Goal: Transaction & Acquisition: Book appointment/travel/reservation

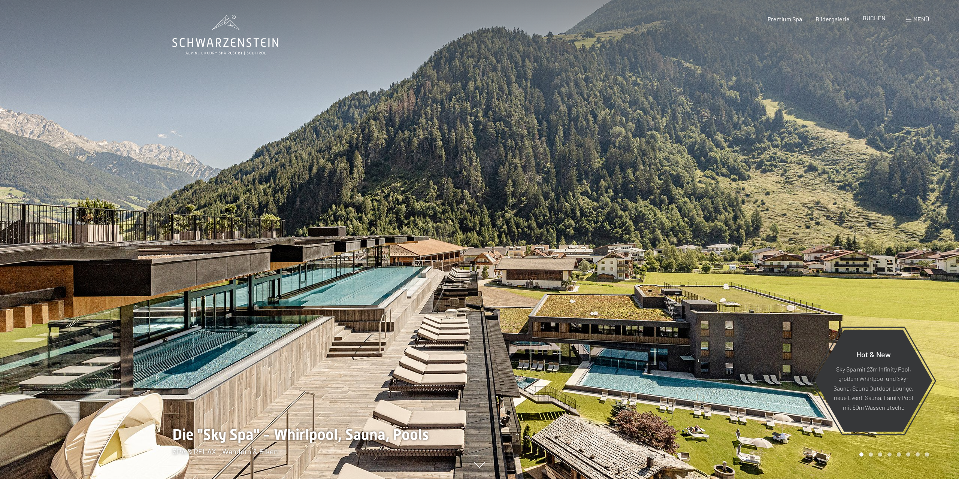
click at [872, 20] on span "BUCHEN" at bounding box center [874, 17] width 23 height 7
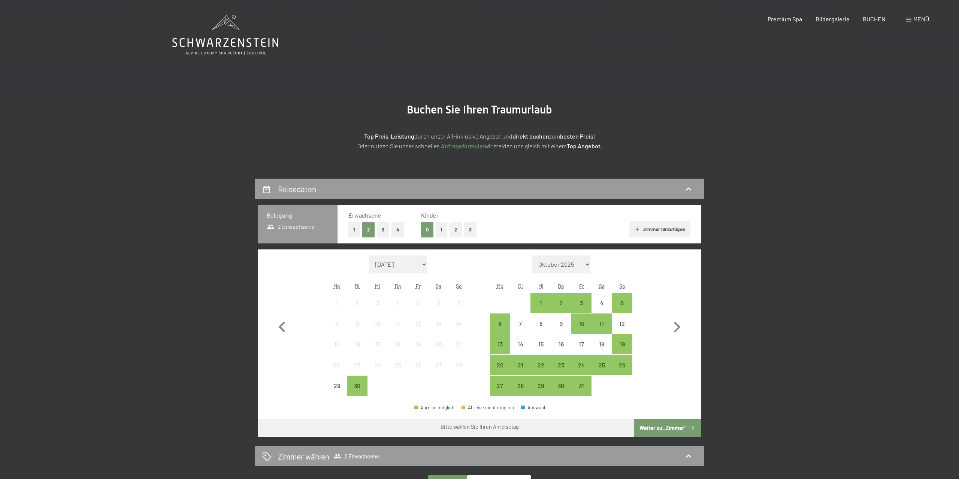
click at [457, 229] on button "2" at bounding box center [455, 229] width 12 height 15
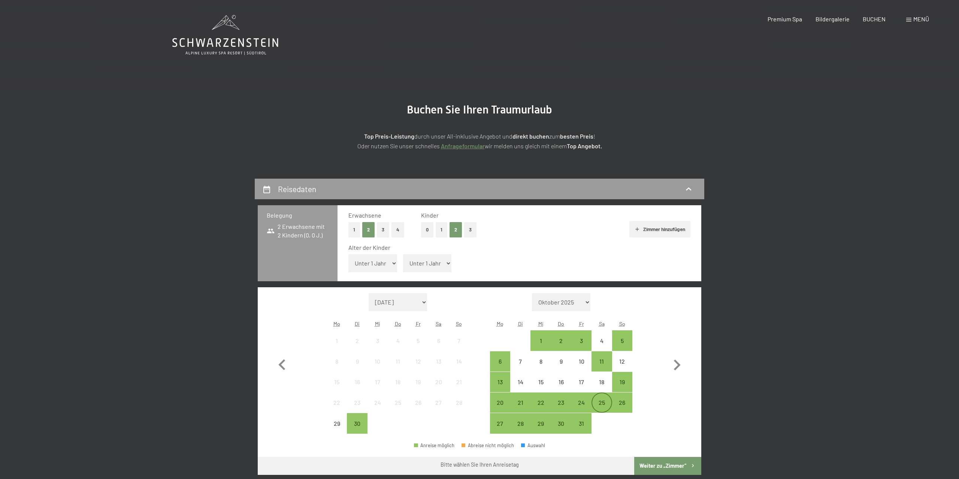
click at [601, 398] on div "25" at bounding box center [601, 402] width 19 height 19
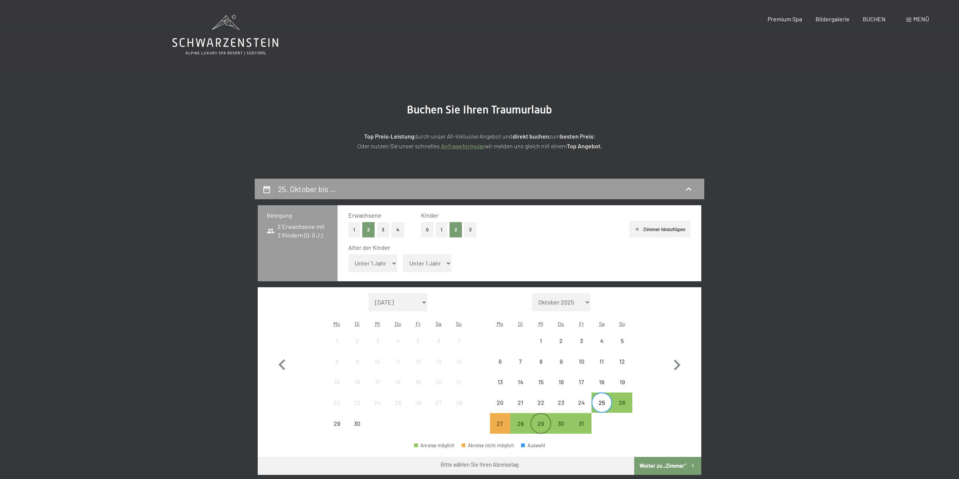
click at [545, 424] on div "29" at bounding box center [540, 430] width 19 height 19
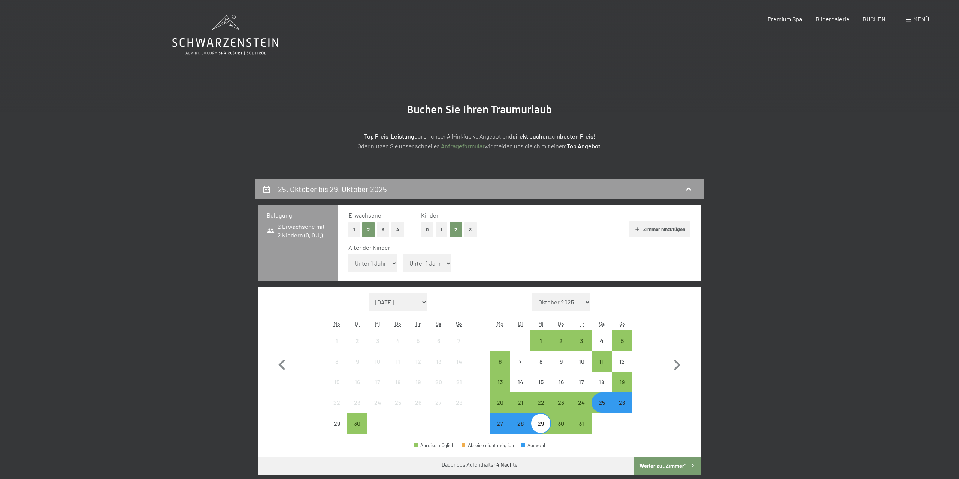
click at [348, 254] on select "Unter 1 Jahr 1 Jahr 2 Jahre 3 Jahre 4 Jahre 5 Jahre 6 Jahre 7 Jahre 8 Jahre 9 J…" at bounding box center [372, 263] width 49 height 18
select select "11"
click option "11 Jahre" at bounding box center [0, 0] width 0 height 0
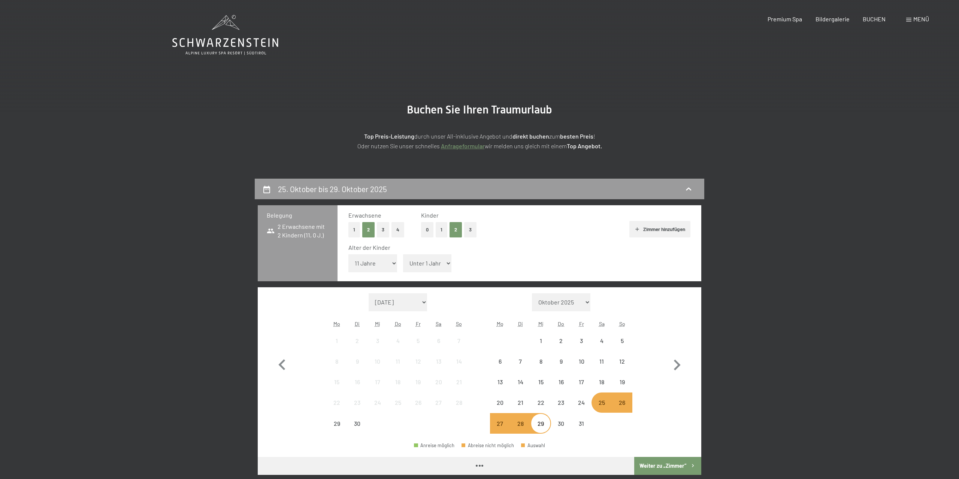
click at [420, 262] on span "Einwilligung Marketing*" at bounding box center [439, 261] width 62 height 7
click at [404, 262] on input "Einwilligung Marketing*" at bounding box center [399, 261] width 7 height 7
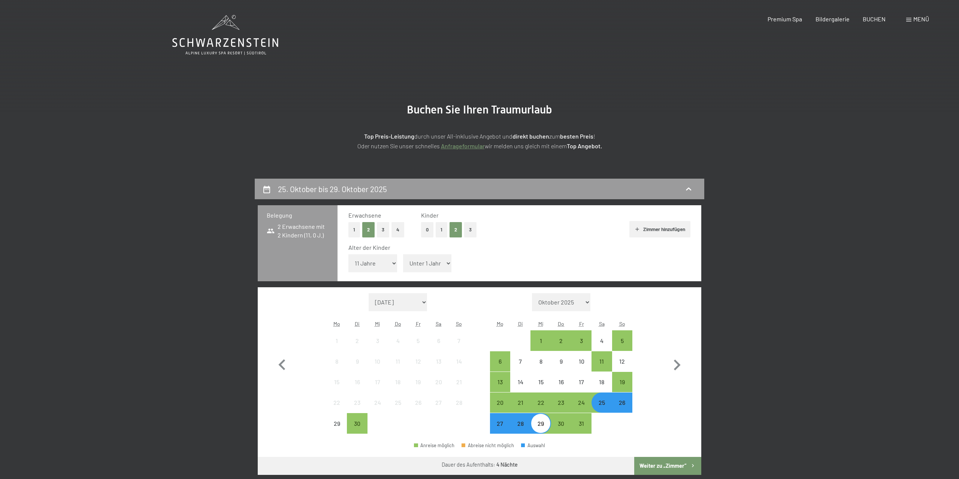
click at [430, 263] on span "Einwilligung Marketing*" at bounding box center [439, 261] width 62 height 7
click at [404, 263] on input "Einwilligung Marketing*" at bounding box center [399, 261] width 7 height 7
click at [442, 259] on span "Einwilligung Marketing*" at bounding box center [439, 261] width 62 height 7
click at [404, 259] on input "Einwilligung Marketing*" at bounding box center [399, 261] width 7 height 7
click at [437, 263] on span "Einwilligung Marketing*" at bounding box center [439, 261] width 62 height 7
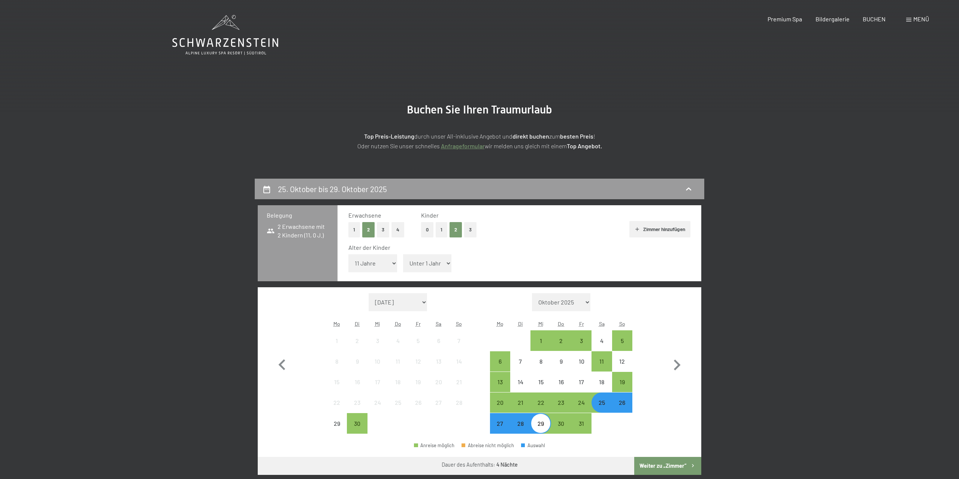
click at [404, 263] on input "Einwilligung Marketing*" at bounding box center [399, 261] width 7 height 7
click at [348, 254] on select "Unter 1 Jahr 1 Jahr 2 Jahre 3 Jahre 4 Jahre 5 Jahre 6 Jahre 7 Jahre 8 Jahre 9 J…" at bounding box center [372, 263] width 49 height 18
click at [367, 265] on select "Unter 1 Jahr 1 Jahr 2 Jahre 3 Jahre 4 Jahre 5 Jahre 6 Jahre 7 Jahre 8 Jahre 9 J…" at bounding box center [372, 263] width 49 height 18
click at [428, 263] on span "Einwilligung Marketing*" at bounding box center [439, 261] width 62 height 7
click at [404, 263] on input "Einwilligung Marketing*" at bounding box center [399, 261] width 7 height 7
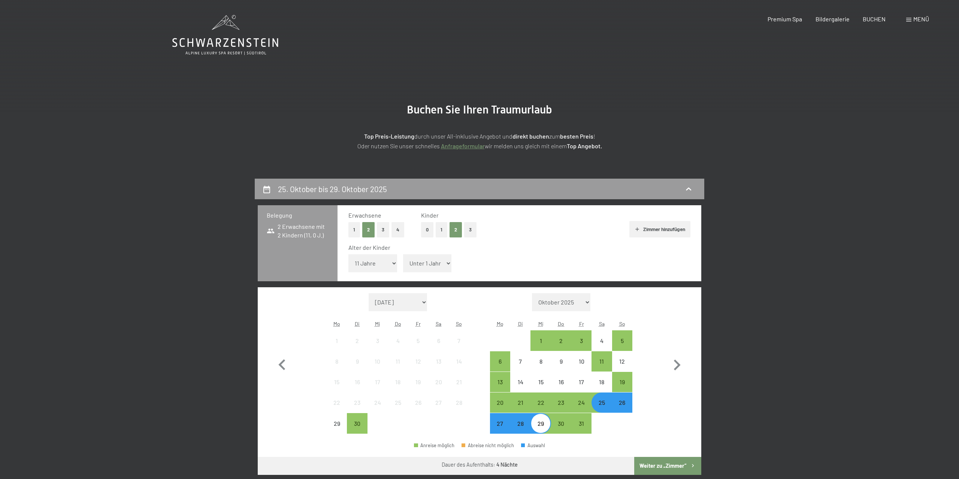
click at [446, 263] on span "Einwilligung Marketing*" at bounding box center [439, 261] width 62 height 7
click at [404, 263] on input "Einwilligung Marketing*" at bounding box center [399, 261] width 7 height 7
checkbox input "false"
click at [515, 263] on div "Alter der Kinder Unter 1 Jahr 1 Jahr 2 Jahre 3 Jahre 4 Jahre 5 Jahre 6 Jahre 7 …" at bounding box center [519, 259] width 342 height 32
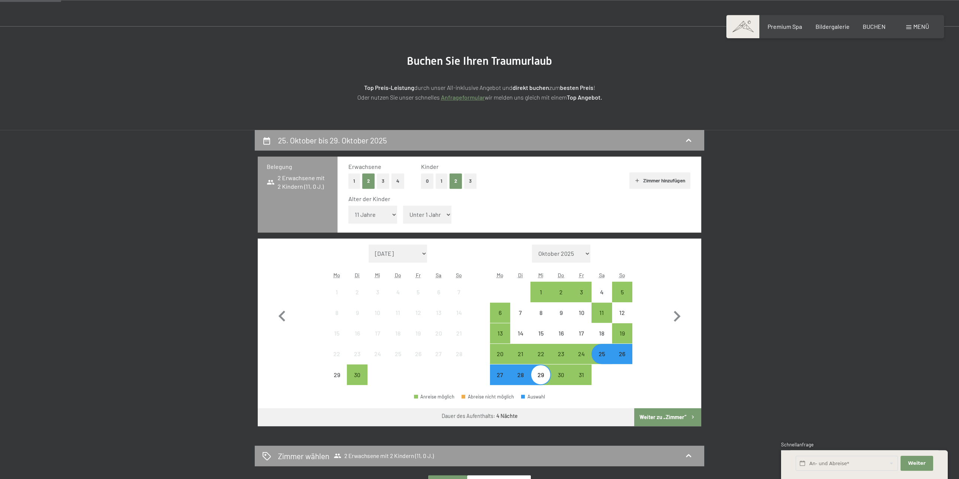
scroll to position [78, 0]
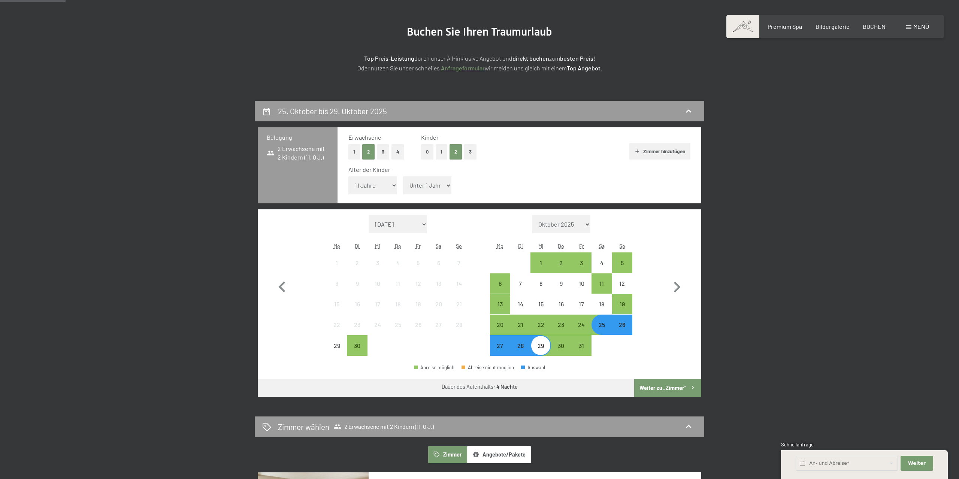
click at [678, 384] on button "Weiter zu „Zimmer“" at bounding box center [667, 388] width 67 height 18
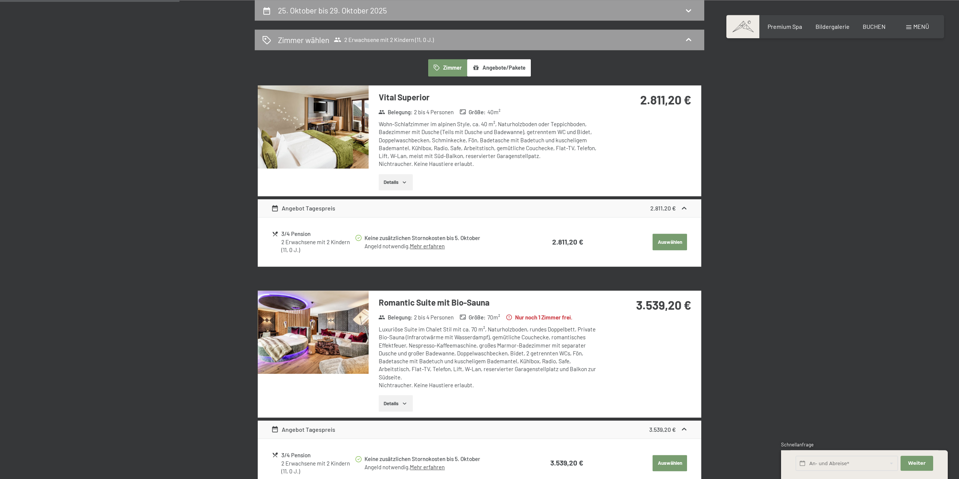
scroll to position [0, 0]
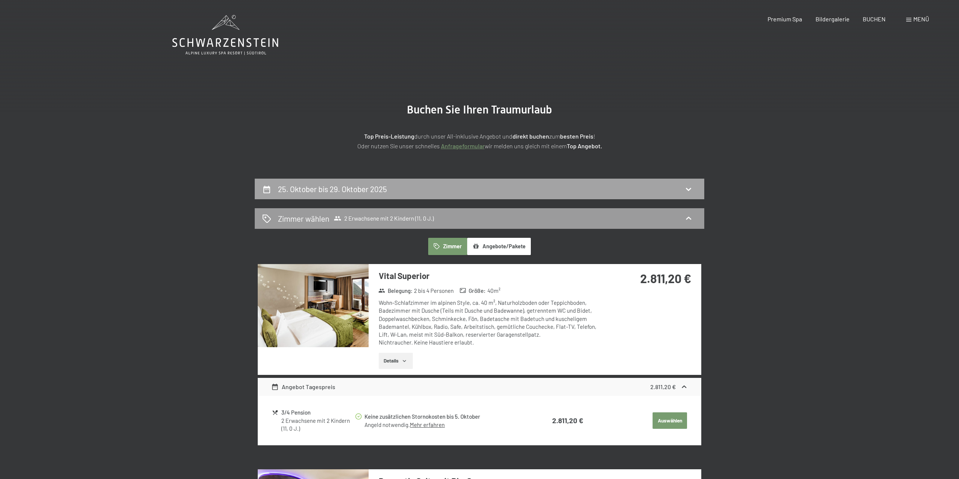
click at [617, 187] on div "25. Oktober bis 29. Oktober 2025" at bounding box center [479, 189] width 434 height 11
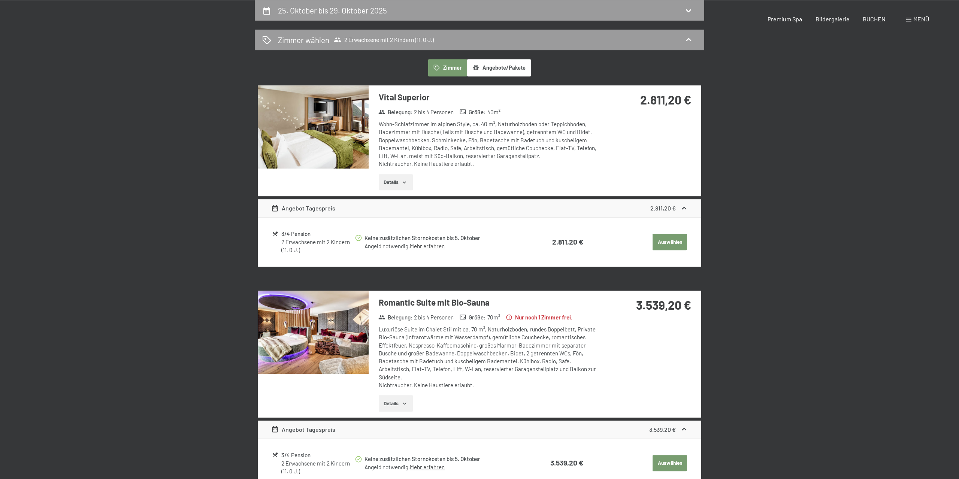
select select "11"
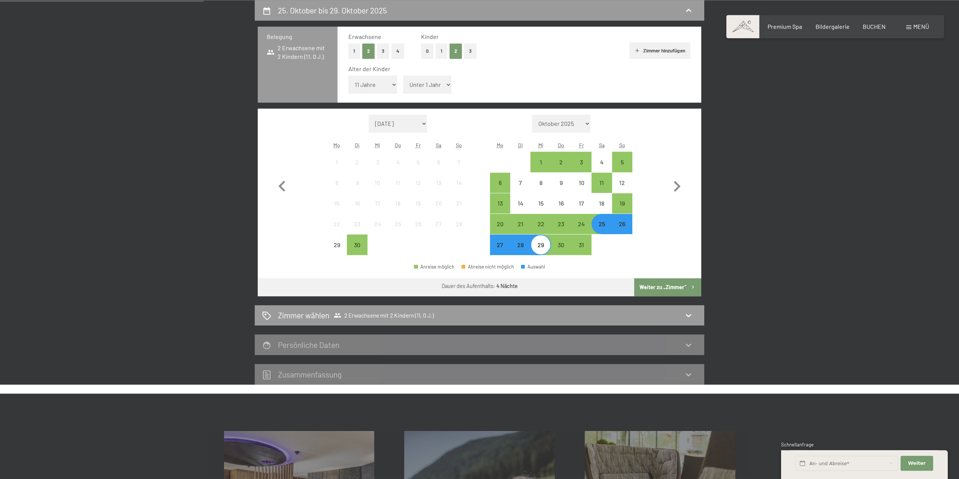
click at [403, 76] on select "Unter 1 Jahr 1 Jahr 2 Jahre 3 Jahre 4 Jahre 5 Jahre 6 Jahre 7 Jahre 8 Jahre 9 J…" at bounding box center [427, 85] width 49 height 18
select select "7"
click option "7 Jahre" at bounding box center [0, 0] width 0 height 0
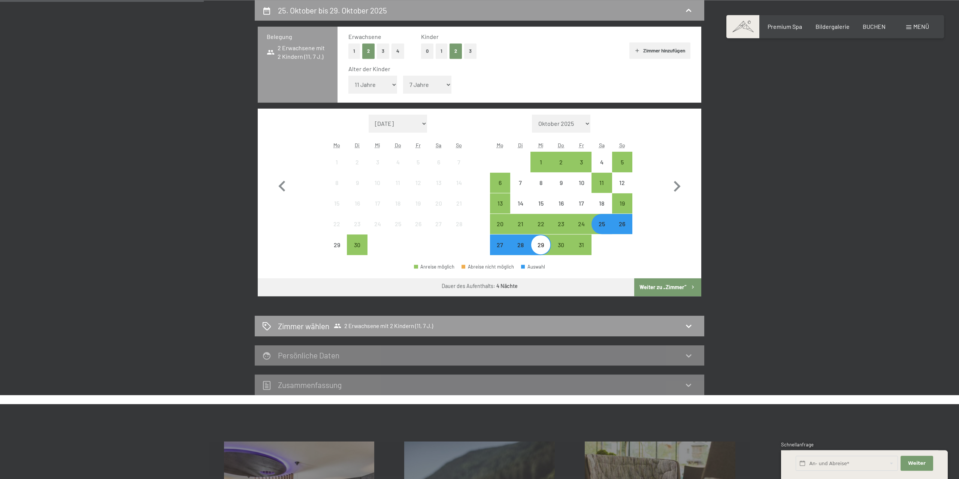
click at [682, 285] on button "Weiter zu „Zimmer“" at bounding box center [667, 287] width 67 height 18
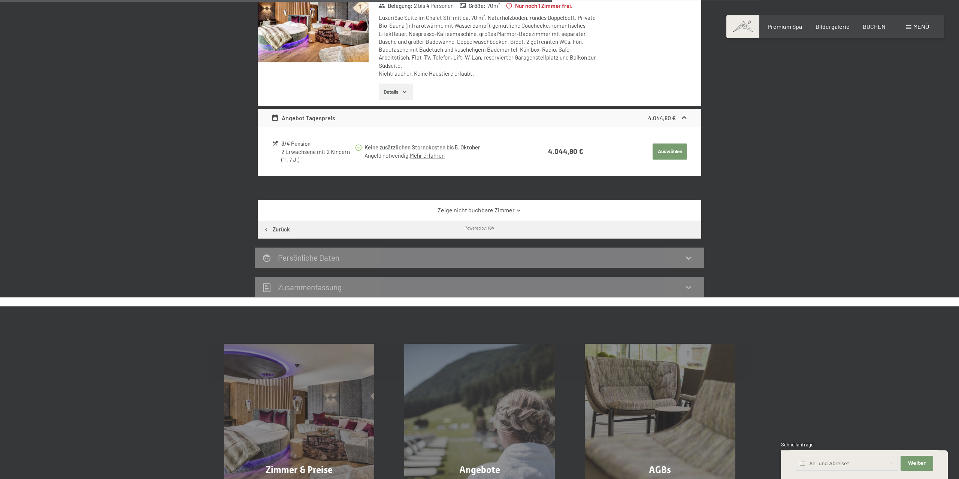
scroll to position [373, 0]
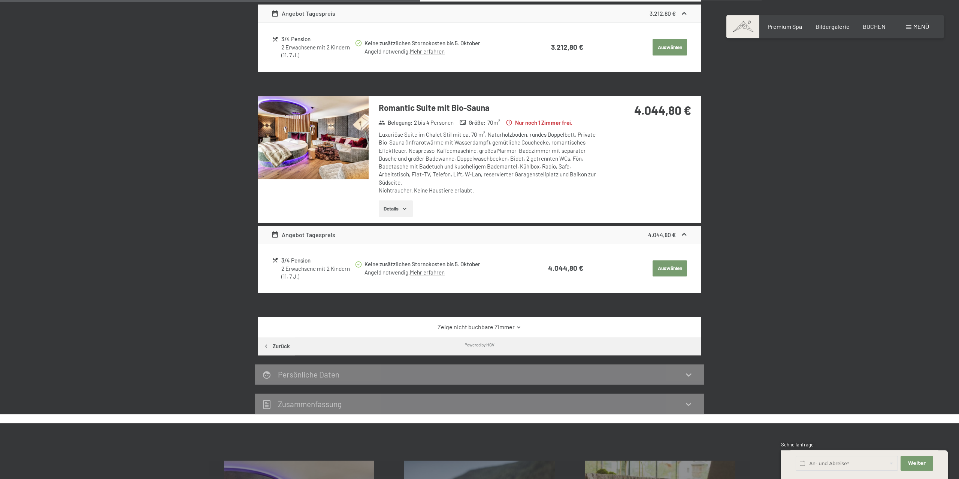
click at [517, 328] on icon at bounding box center [519, 327] width 6 height 6
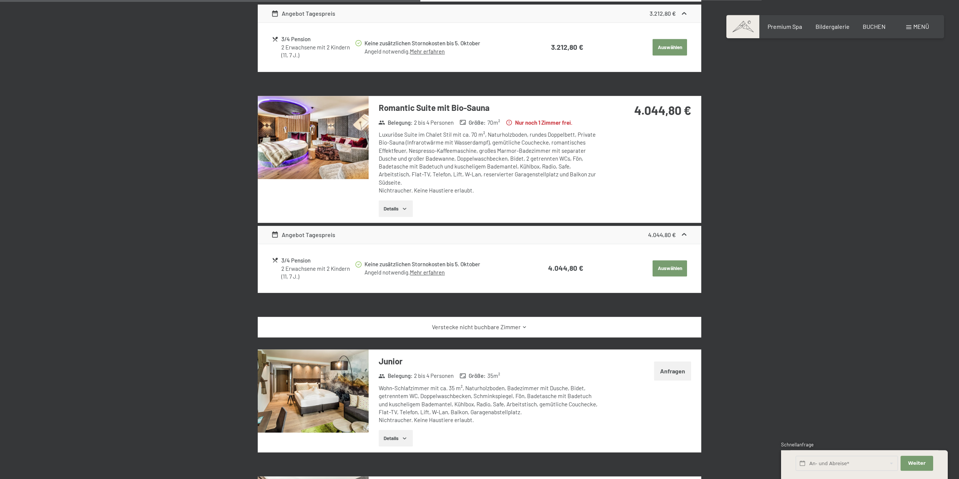
click at [517, 328] on link "Verstecke nicht buchbare Zimmer" at bounding box center [479, 327] width 417 height 8
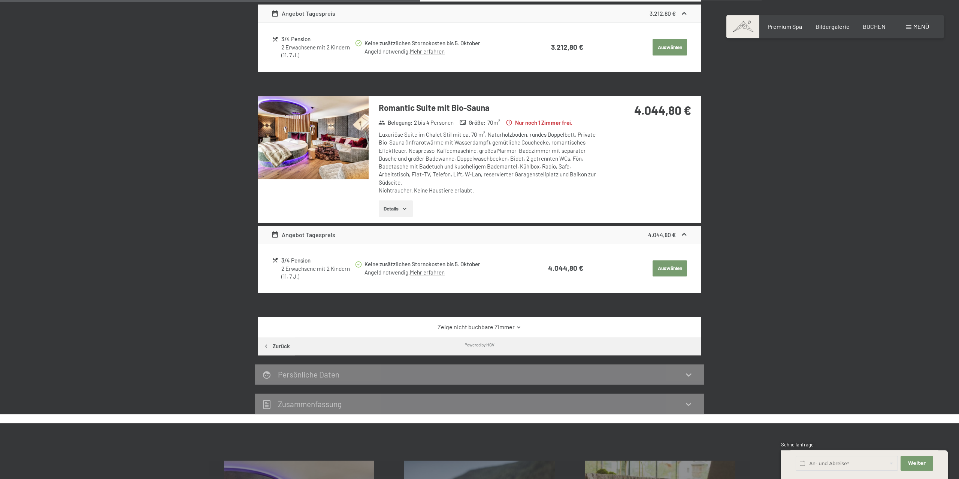
click at [343, 147] on img at bounding box center [313, 137] width 111 height 83
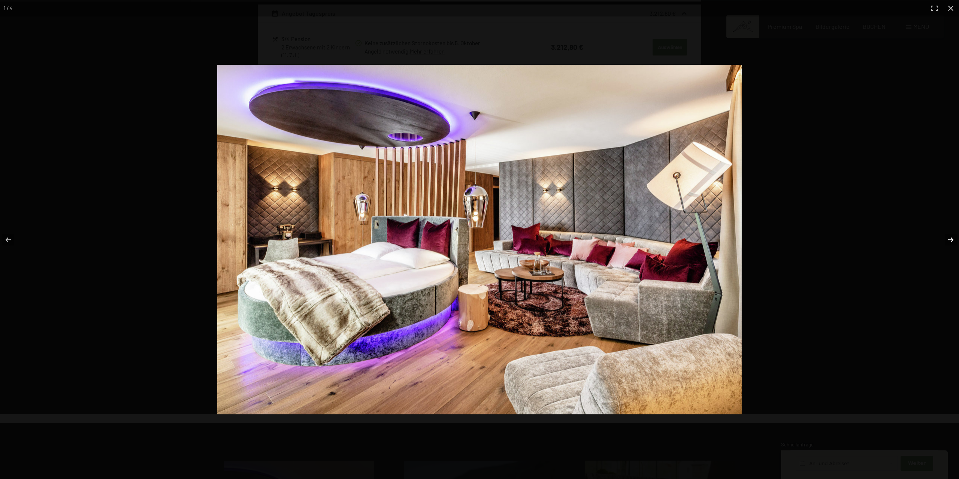
click at [950, 239] on button "button" at bounding box center [946, 239] width 26 height 37
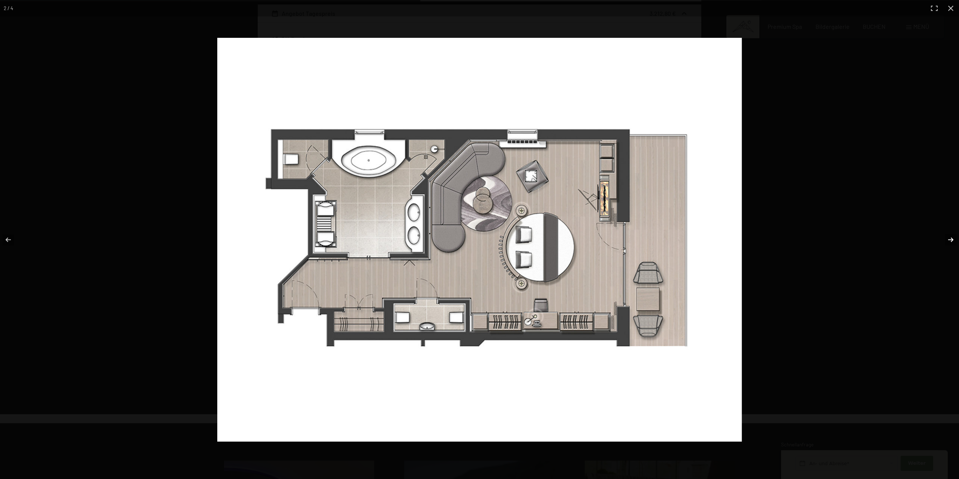
click at [950, 239] on button "button" at bounding box center [946, 239] width 26 height 37
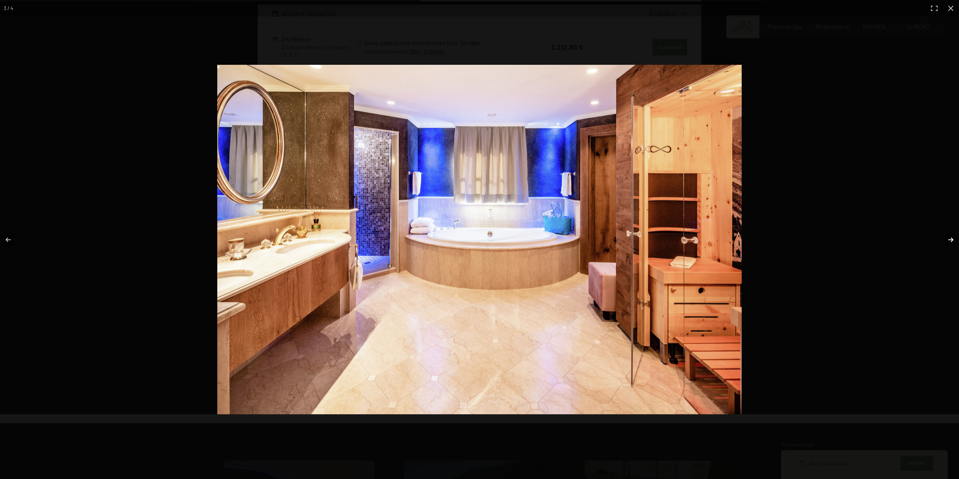
click at [950, 239] on button "button" at bounding box center [946, 239] width 26 height 37
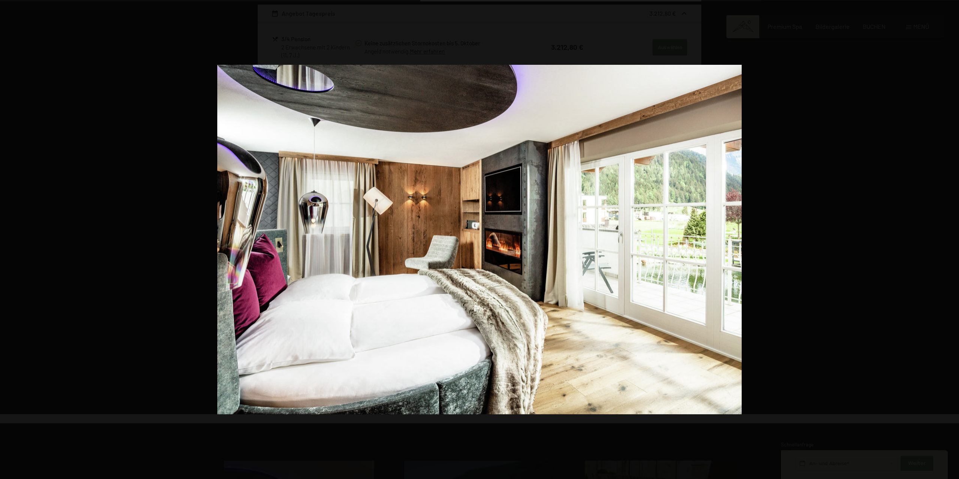
click at [950, 239] on button "button" at bounding box center [946, 239] width 26 height 37
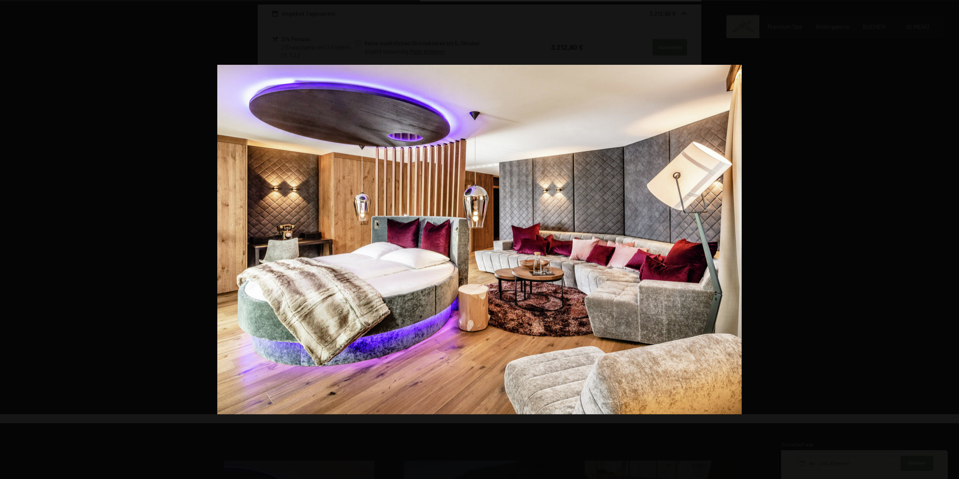
click at [950, 239] on button "button" at bounding box center [946, 239] width 26 height 37
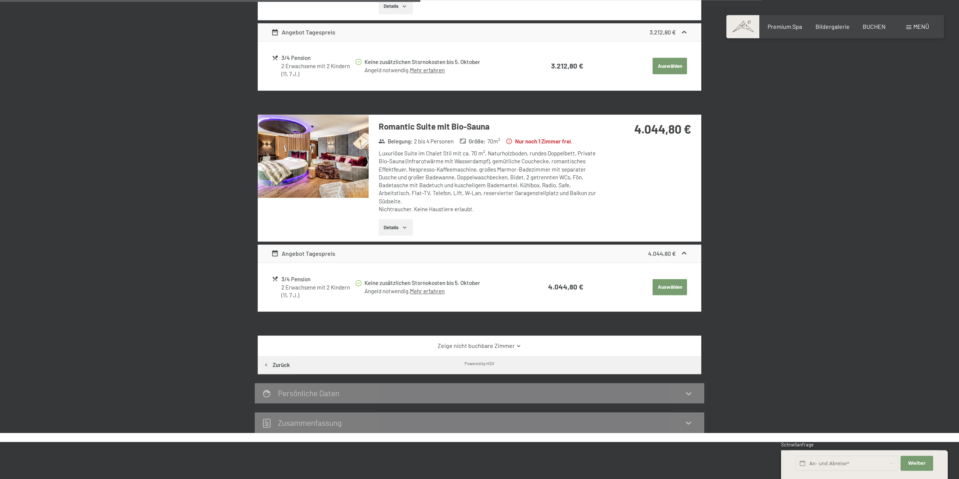
scroll to position [140, 0]
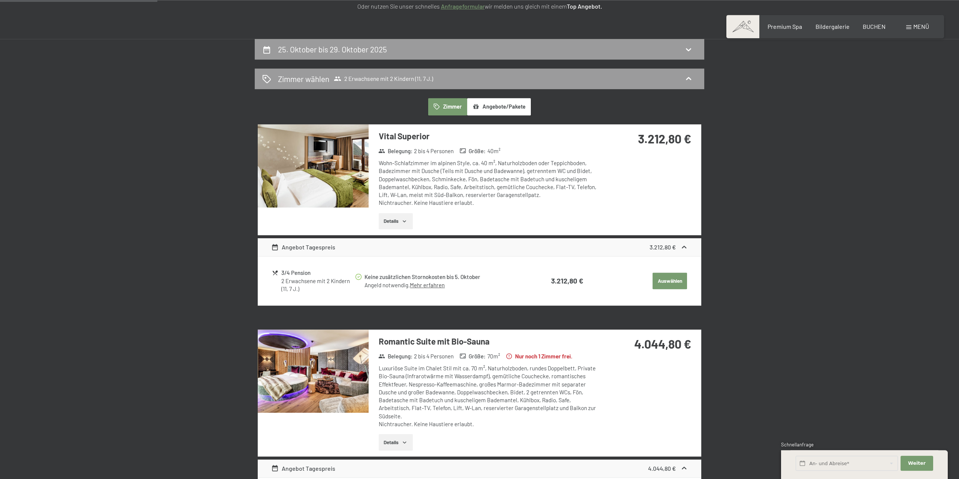
click at [405, 219] on icon "button" at bounding box center [405, 221] width 6 height 6
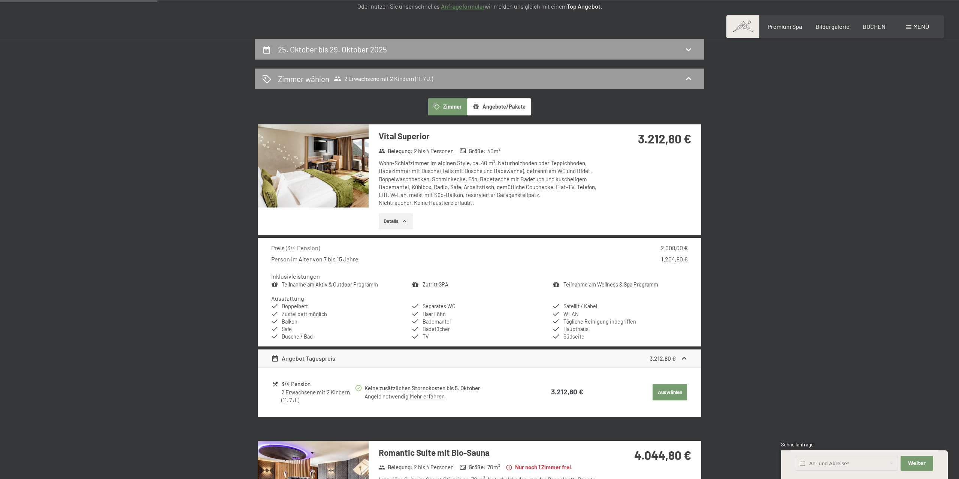
click at [410, 138] on h3 "Vital Superior" at bounding box center [490, 136] width 223 height 12
click at [351, 169] on img at bounding box center [313, 165] width 111 height 83
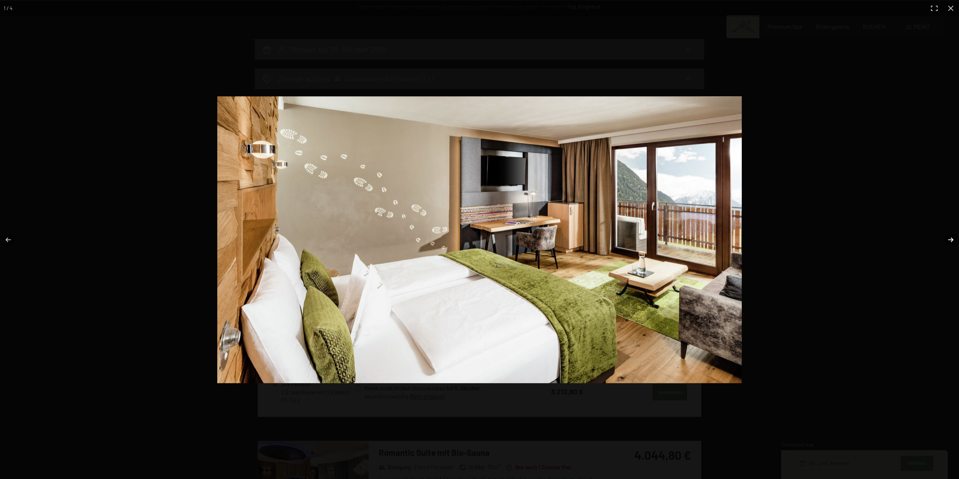
click at [950, 241] on button "button" at bounding box center [946, 239] width 26 height 37
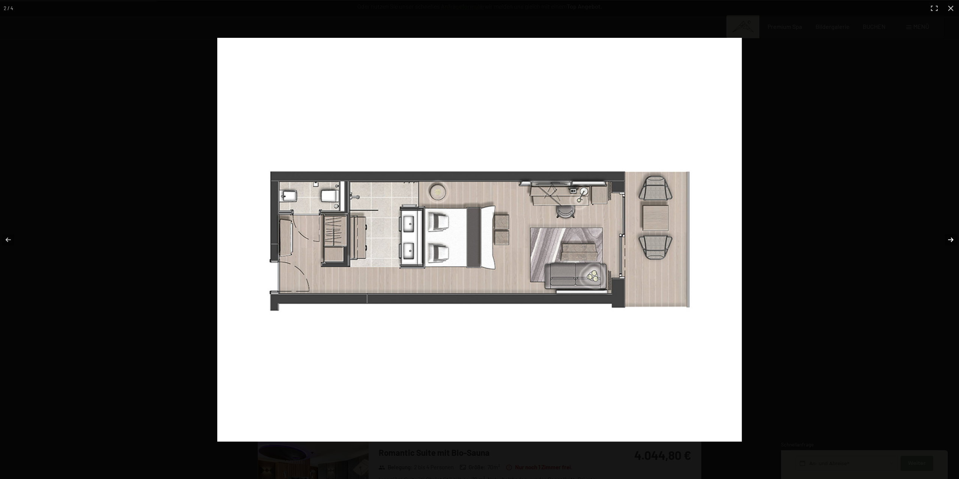
click at [950, 241] on button "button" at bounding box center [946, 239] width 26 height 37
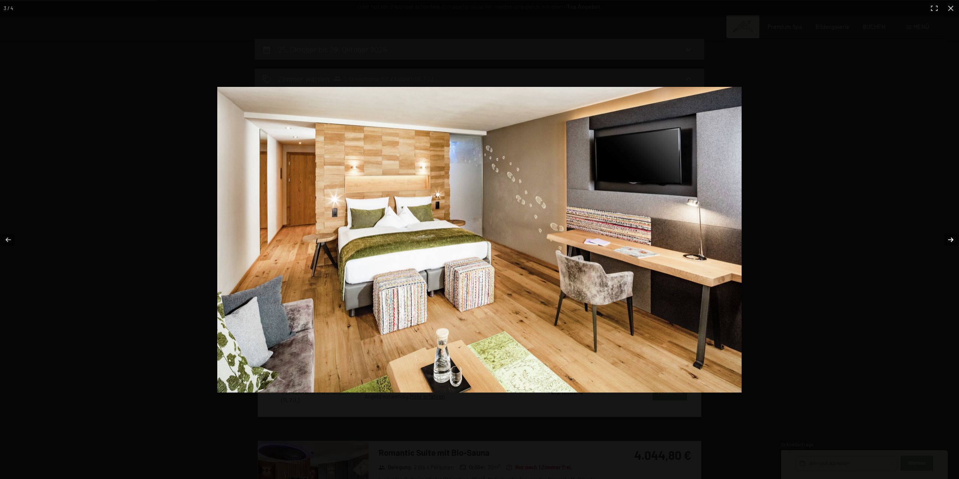
click at [950, 241] on button "button" at bounding box center [946, 239] width 26 height 37
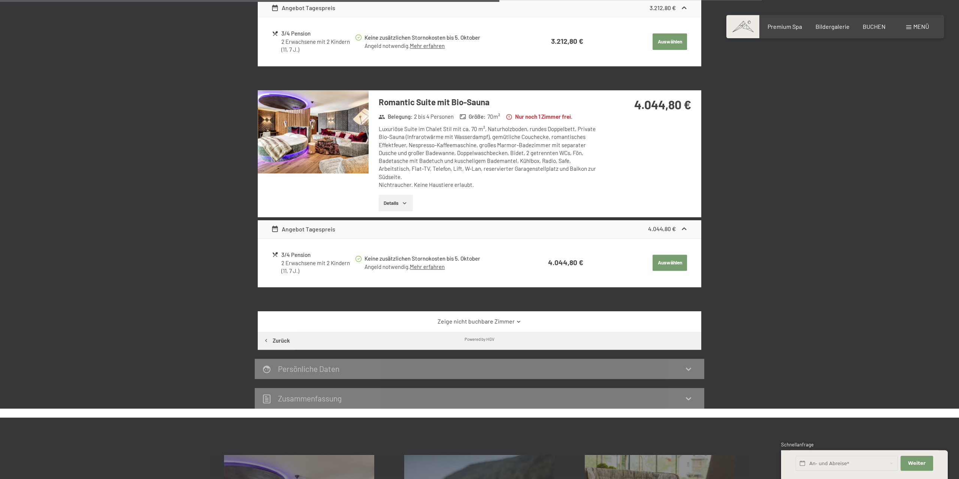
scroll to position [763, 0]
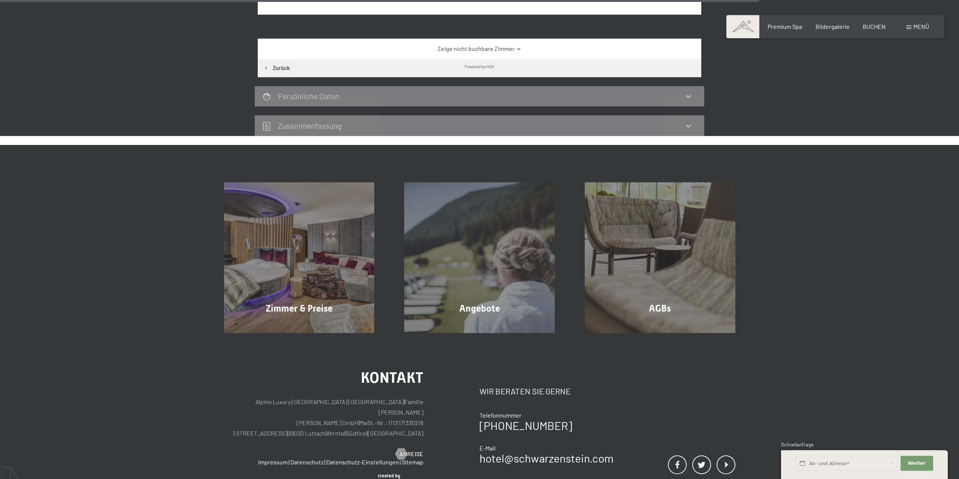
click at [473, 45] on link "Zeige nicht buchbare Zimmer" at bounding box center [479, 49] width 417 height 8
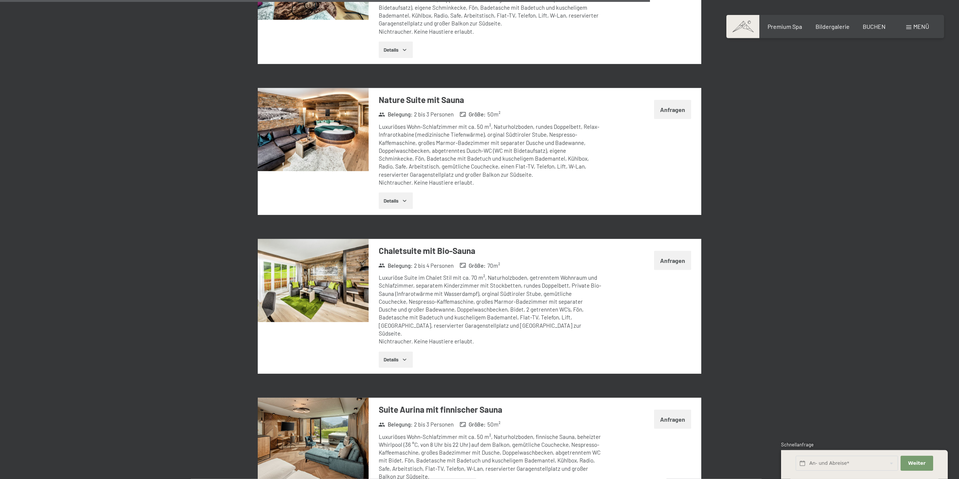
scroll to position [1698, 0]
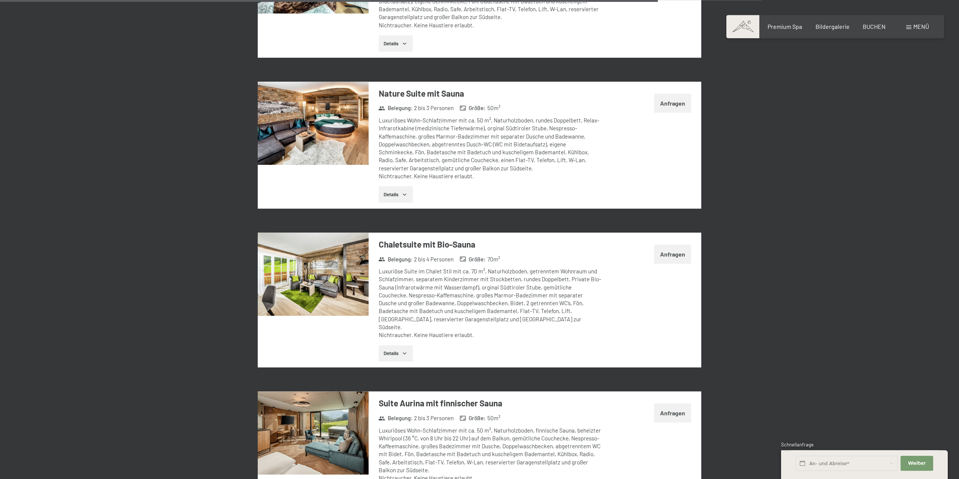
click at [346, 266] on img at bounding box center [313, 274] width 111 height 83
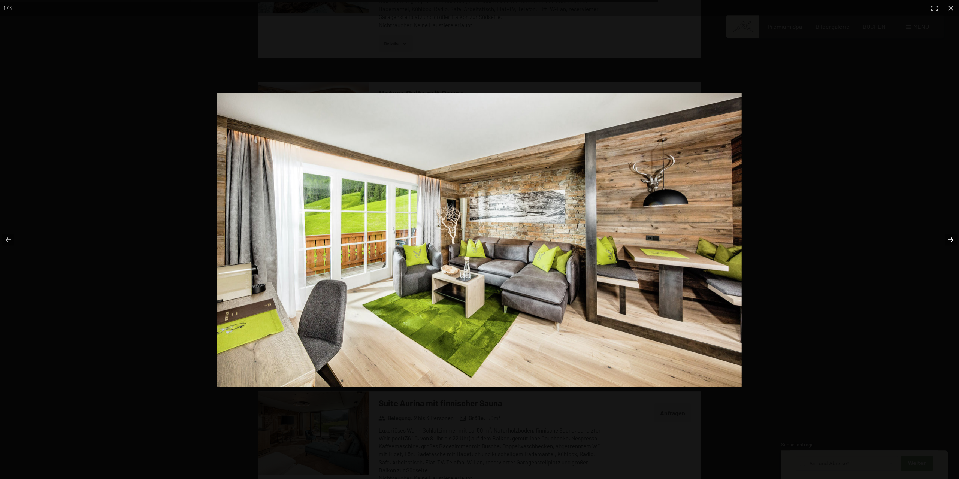
click at [948, 238] on button "button" at bounding box center [946, 239] width 26 height 37
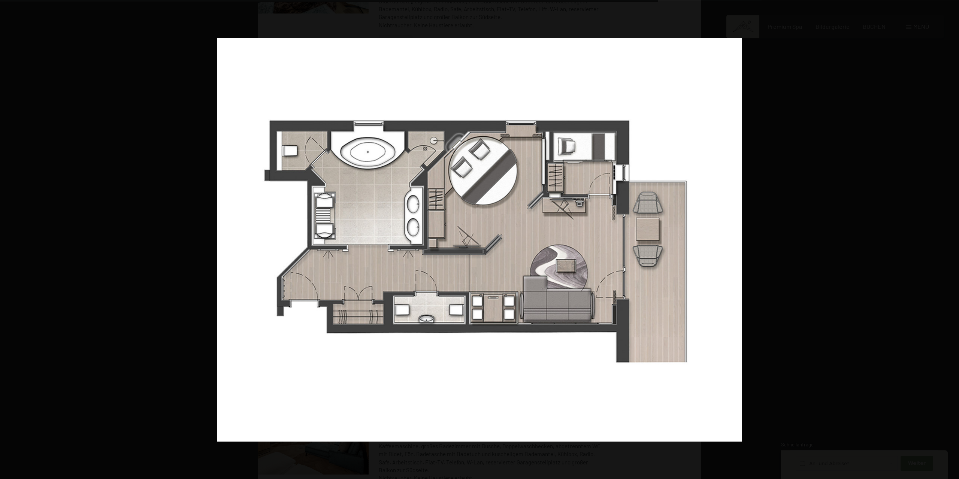
click at [948, 238] on button "button" at bounding box center [946, 239] width 26 height 37
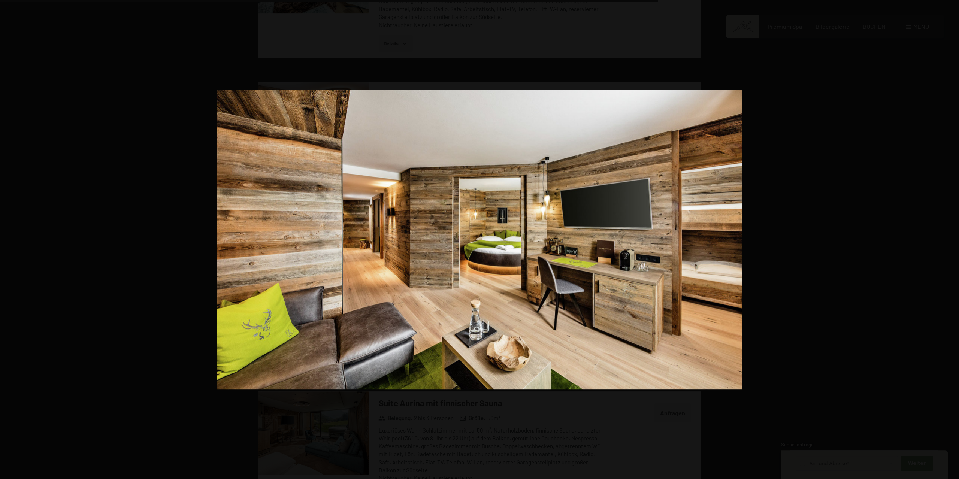
click at [948, 238] on button "button" at bounding box center [946, 239] width 26 height 37
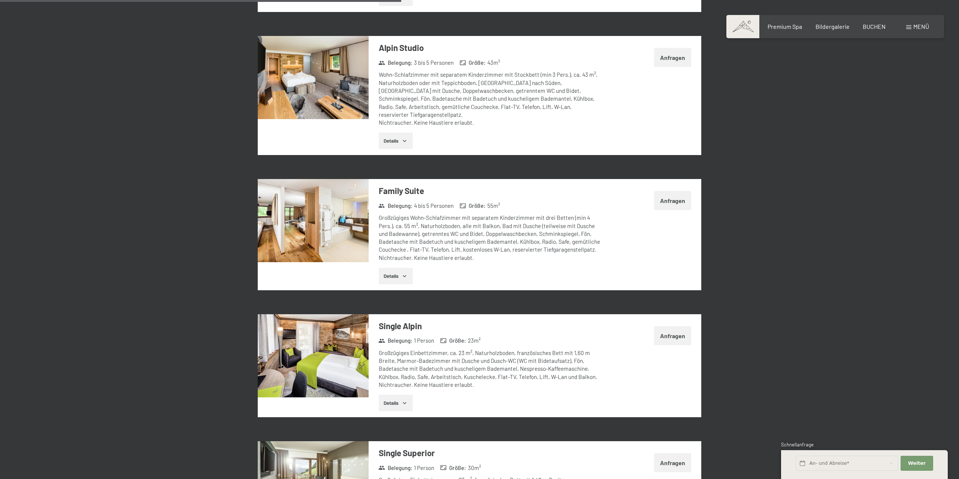
scroll to position [1036, 0]
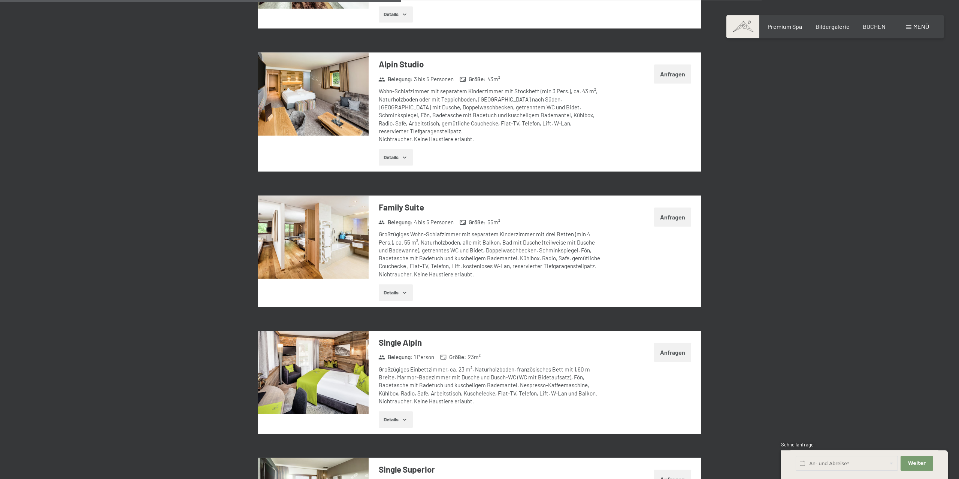
click at [354, 236] on img at bounding box center [313, 237] width 111 height 83
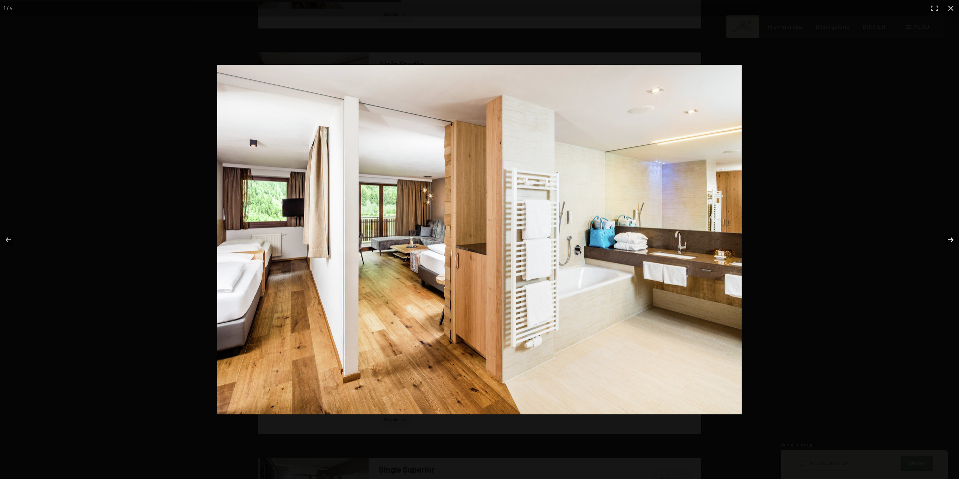
click at [950, 239] on button "button" at bounding box center [946, 239] width 26 height 37
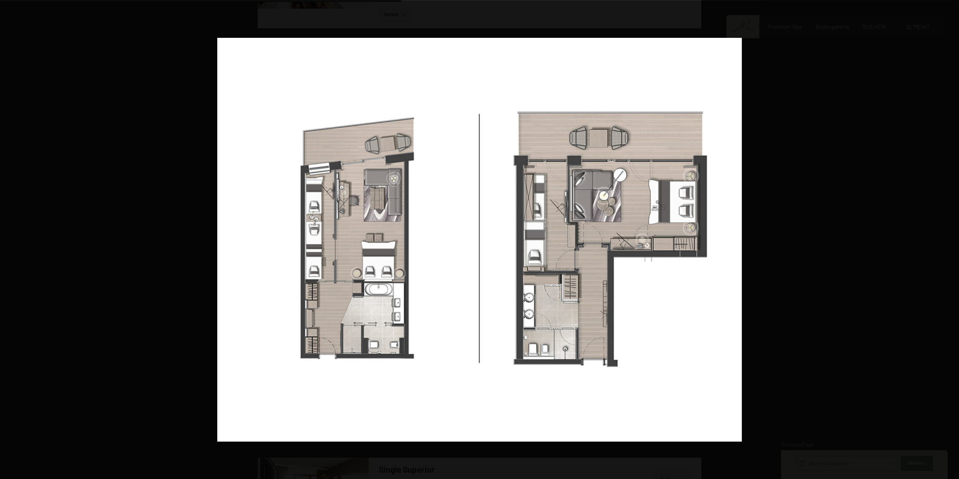
click at [950, 239] on button "button" at bounding box center [946, 239] width 26 height 37
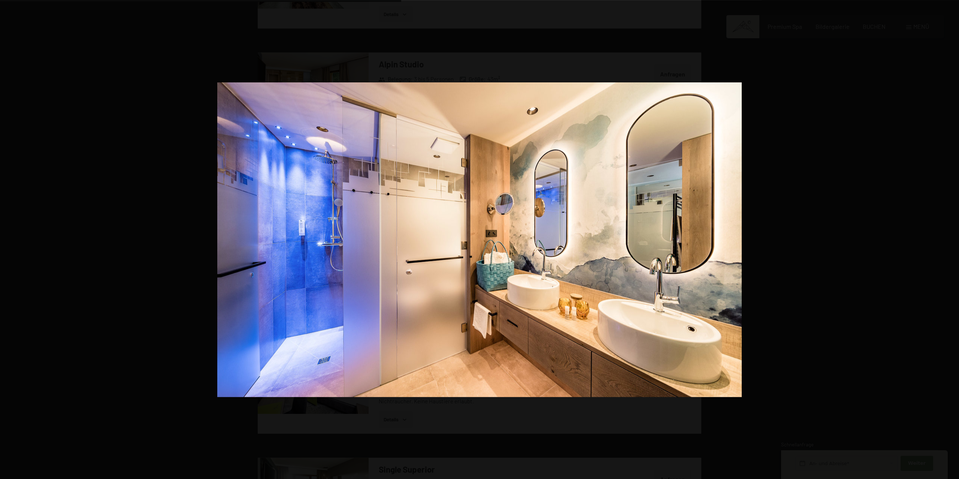
click at [950, 239] on button "button" at bounding box center [946, 239] width 26 height 37
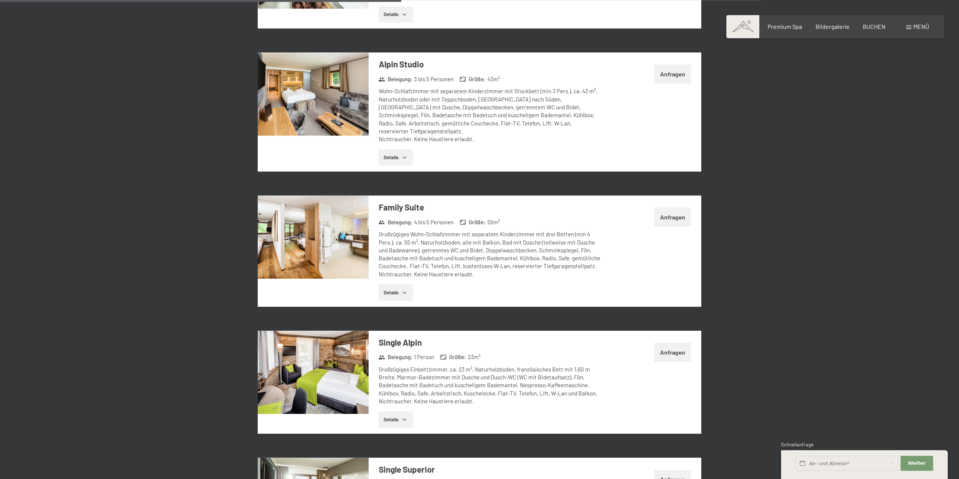
click at [672, 210] on button "Anfragen" at bounding box center [672, 217] width 37 height 19
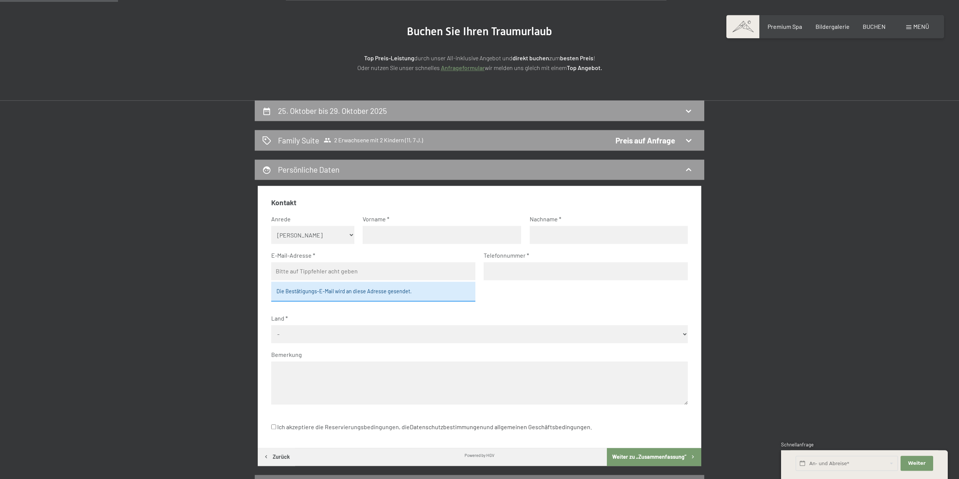
scroll to position [75, 0]
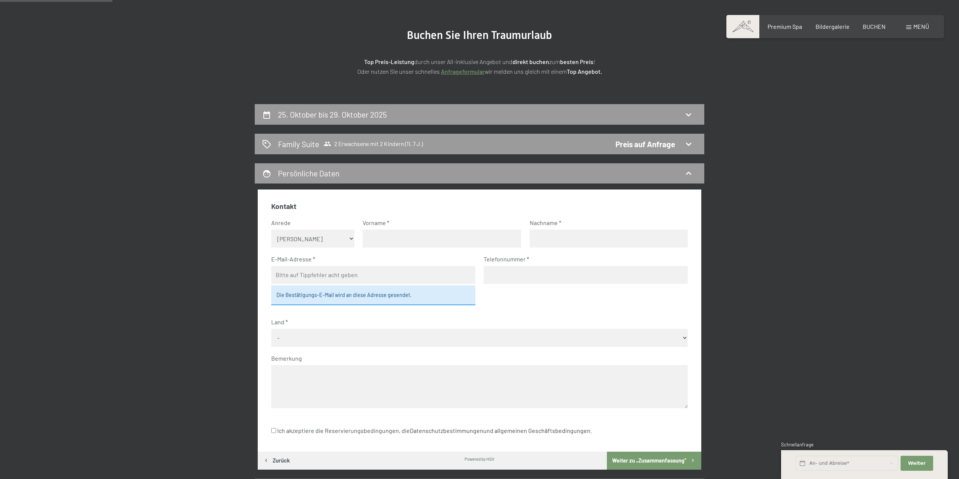
click at [369, 236] on input "text" at bounding box center [442, 239] width 158 height 18
type input "Robert"
type input "Lampe"
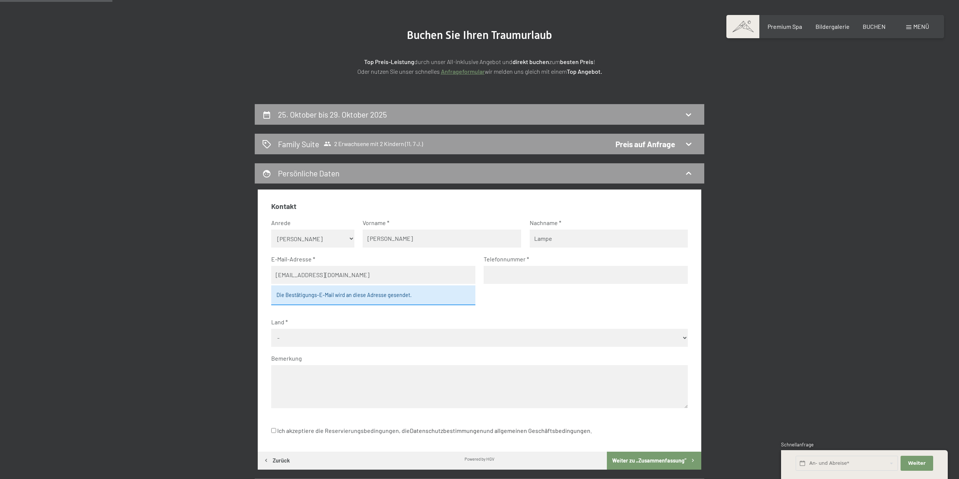
type input "rolampe@gmx.de"
type input "+491715611542"
click at [304, 347] on fieldset "Kontakt Anrede Keine Angabe Frau Herr Vorname Robert Nachname Lampe E-Mail-Adre…" at bounding box center [479, 310] width 417 height 216
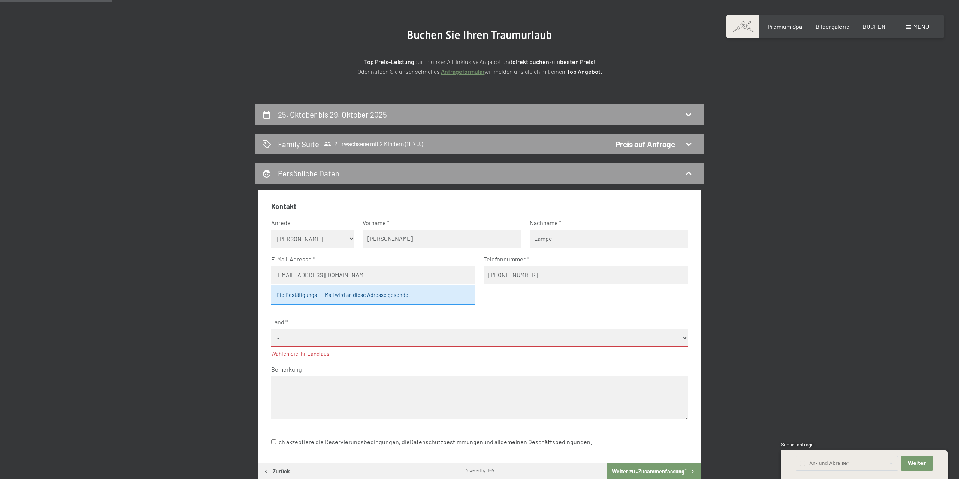
click at [271, 329] on select "- Deutschland Österreich Schweiz Italien Niederlande Belgien Vereinigtes Königr…" at bounding box center [479, 338] width 417 height 18
select select "DEU"
click option "[GEOGRAPHIC_DATA]" at bounding box center [0, 0] width 0 height 0
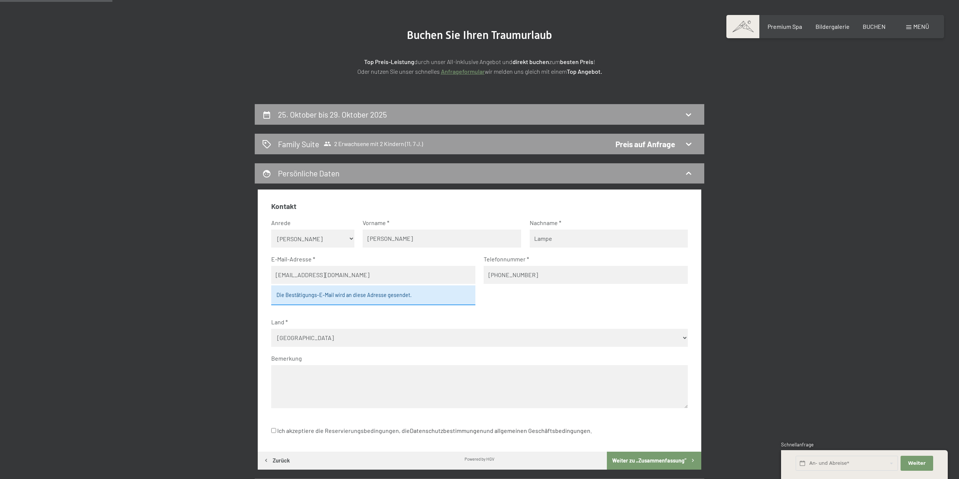
click at [311, 342] on select "- Deutschland Österreich Schweiz Italien Niederlande Belgien Vereinigtes Königr…" at bounding box center [479, 338] width 417 height 18
click at [271, 230] on select "Keine Angabe Frau Herr" at bounding box center [313, 239] width 84 height 18
select select "m"
click option "Herr" at bounding box center [0, 0] width 0 height 0
click at [326, 394] on textarea at bounding box center [479, 386] width 417 height 43
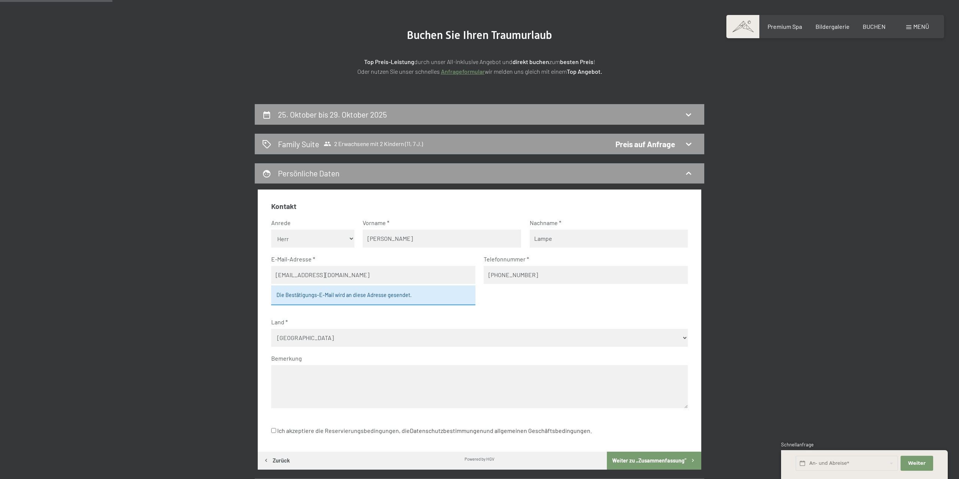
click at [308, 430] on label "Ich akzeptiere die Reservierungsbedingungen, die Datenschutzbestimmungen und al…" at bounding box center [431, 431] width 321 height 14
click at [276, 430] on input "Ich akzeptiere die Reservierungsbedingungen, die Datenschutzbestimmungen und al…" at bounding box center [273, 430] width 5 height 5
checkbox input "true"
click at [320, 377] on textarea at bounding box center [479, 386] width 417 height 43
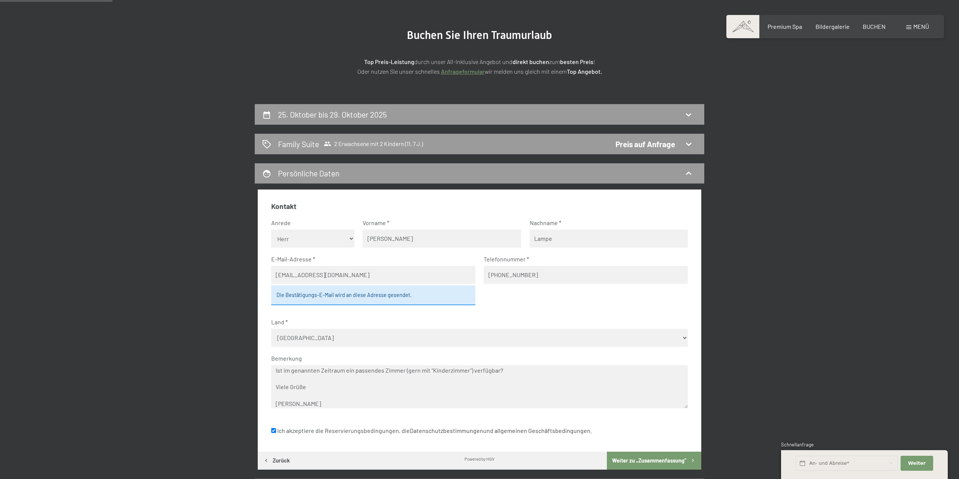
type textarea "Sehr geeehrte Damen und Herren, auf der Suche nach einer wunscherschönen Unterk…"
click at [674, 458] on button "Weiter zu „Zusammen­fassung“" at bounding box center [654, 461] width 94 height 18
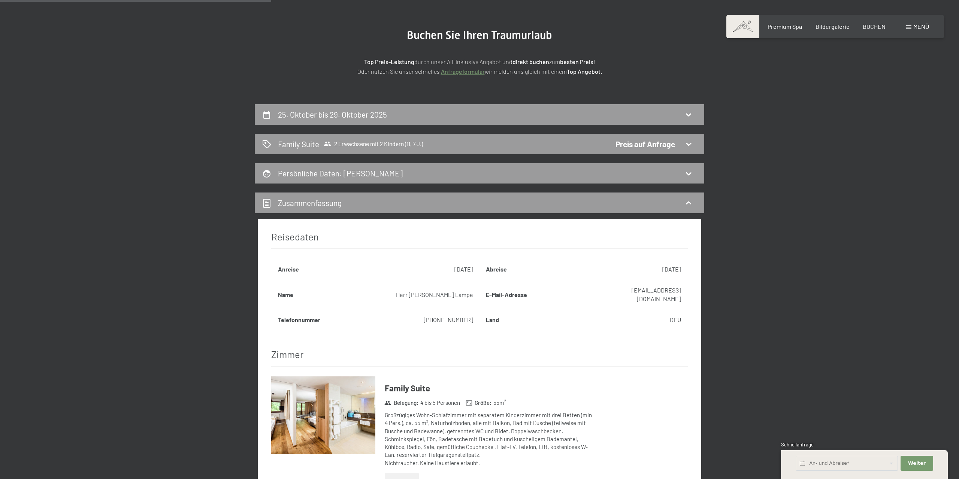
scroll to position [178, 0]
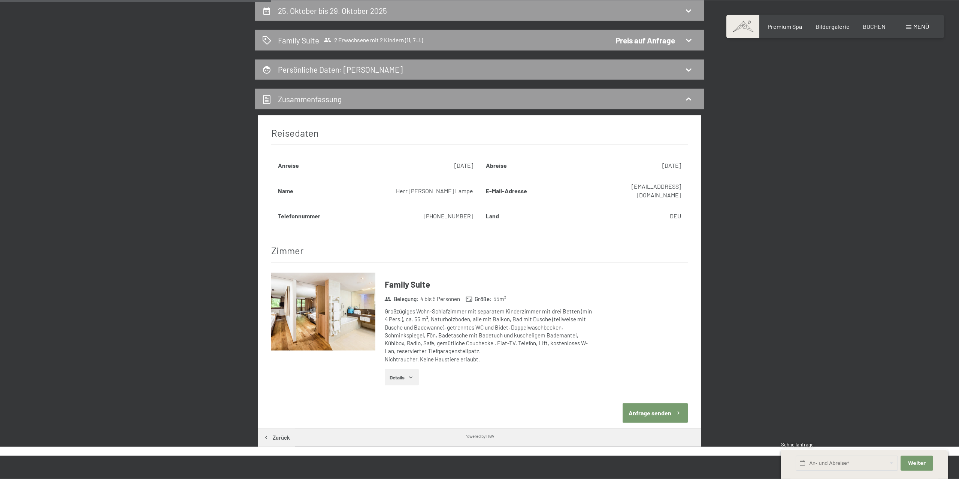
click at [648, 403] on button "Anfrage senden" at bounding box center [655, 412] width 65 height 19
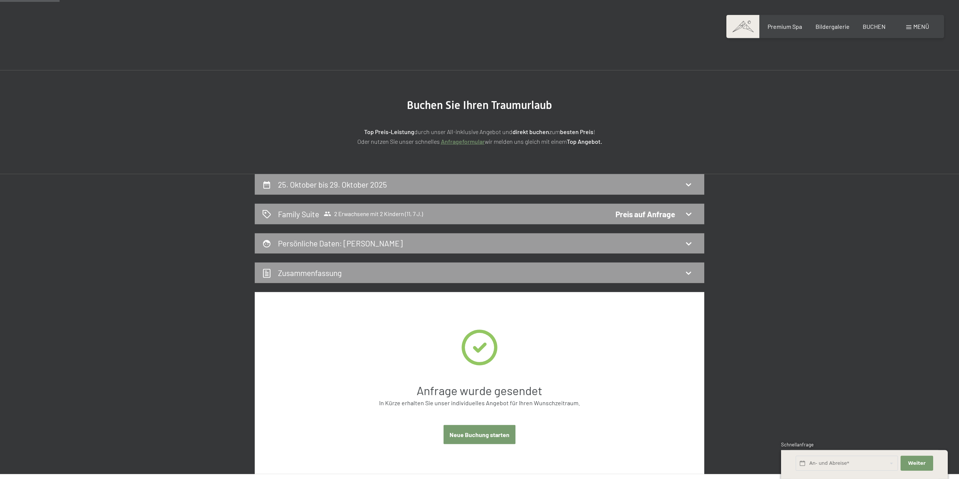
scroll to position [0, 0]
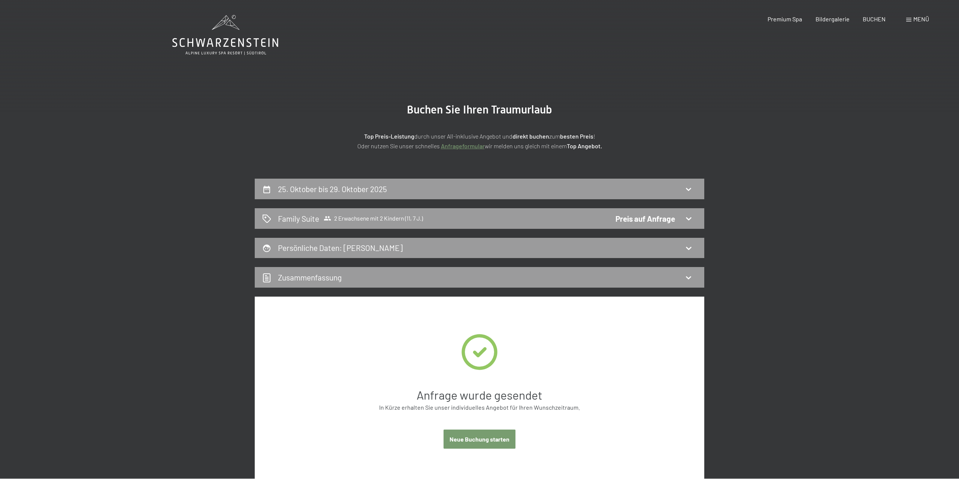
click at [490, 439] on button "Neue Buchung starten" at bounding box center [479, 439] width 72 height 19
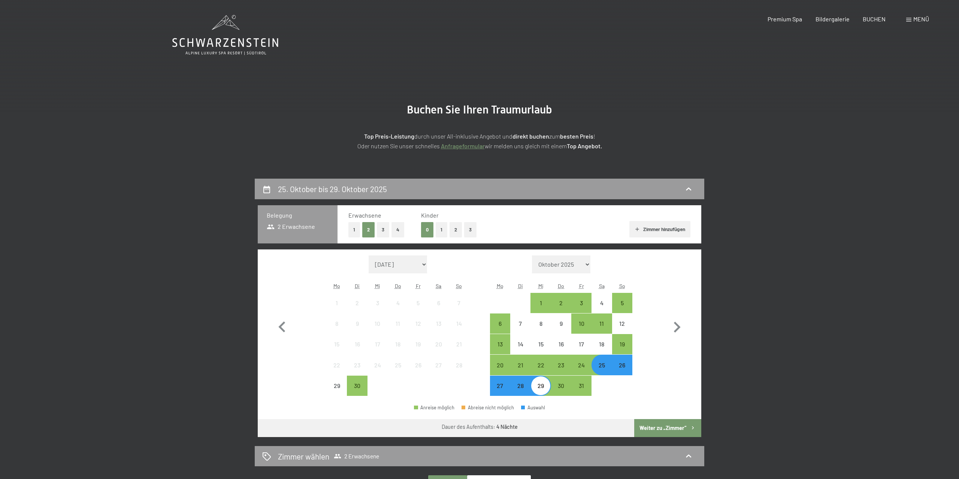
click at [456, 228] on button "2" at bounding box center [455, 229] width 12 height 15
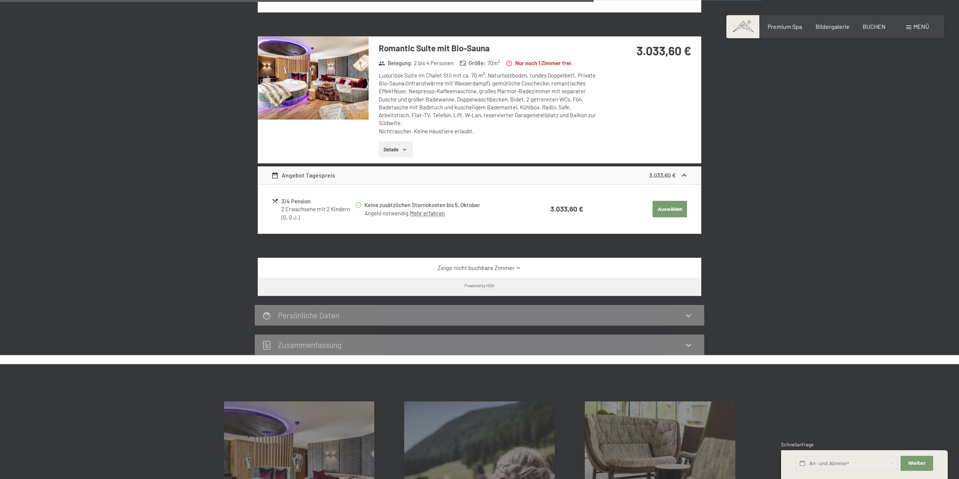
scroll to position [701, 0]
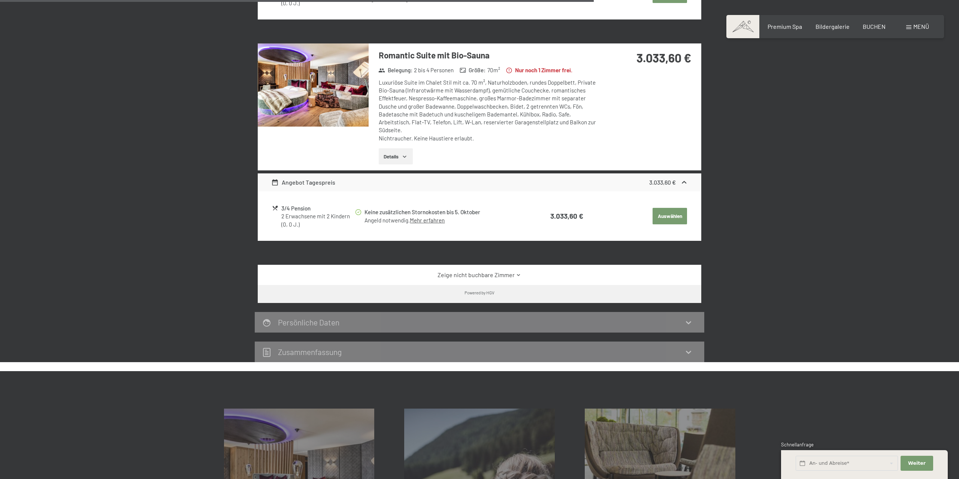
click at [475, 274] on link "Zeige nicht buchbare Zimmer" at bounding box center [479, 275] width 417 height 8
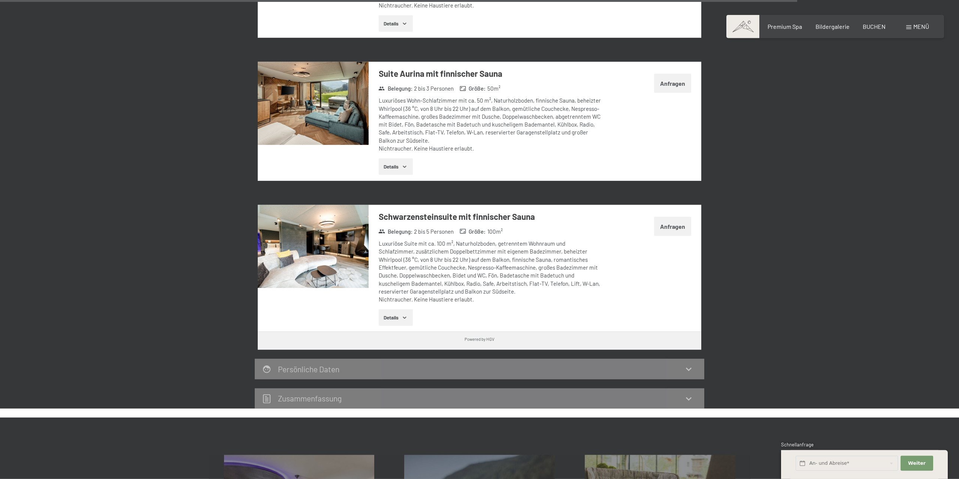
scroll to position [2181, 0]
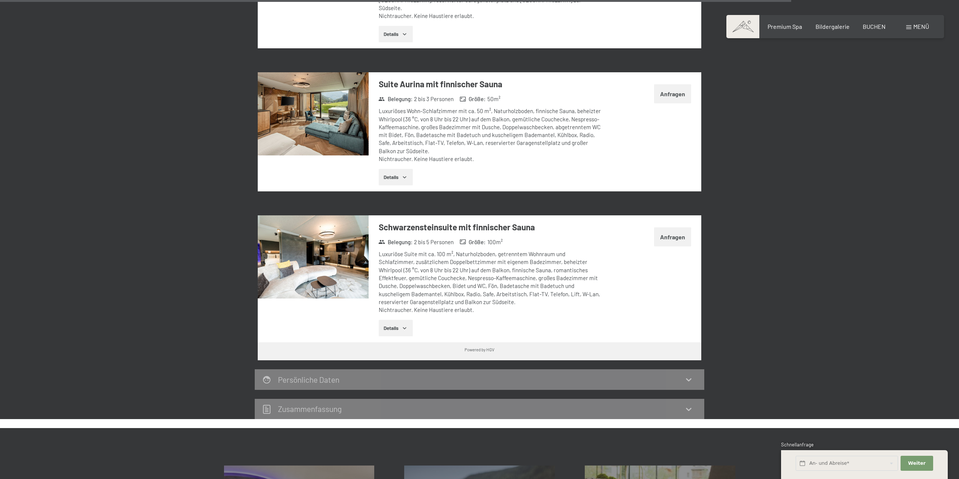
click at [333, 241] on img at bounding box center [313, 256] width 111 height 83
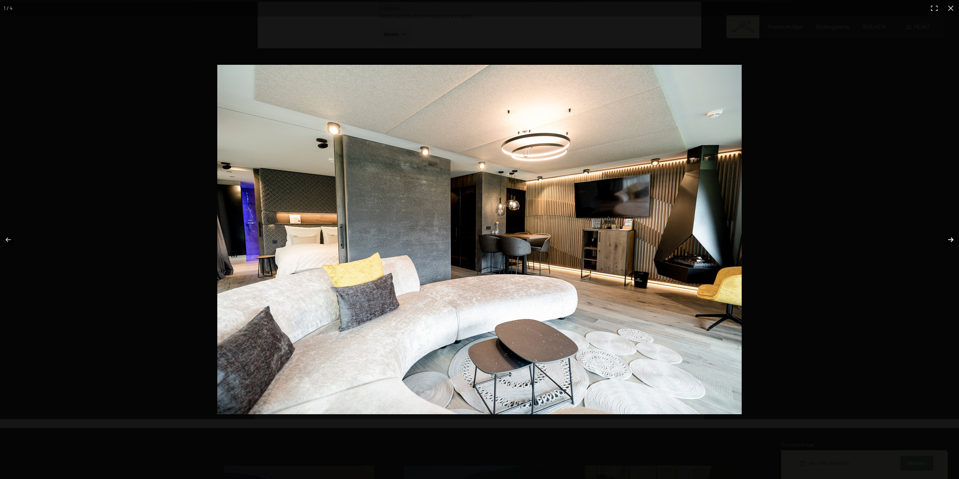
click at [953, 238] on button "button" at bounding box center [946, 239] width 26 height 37
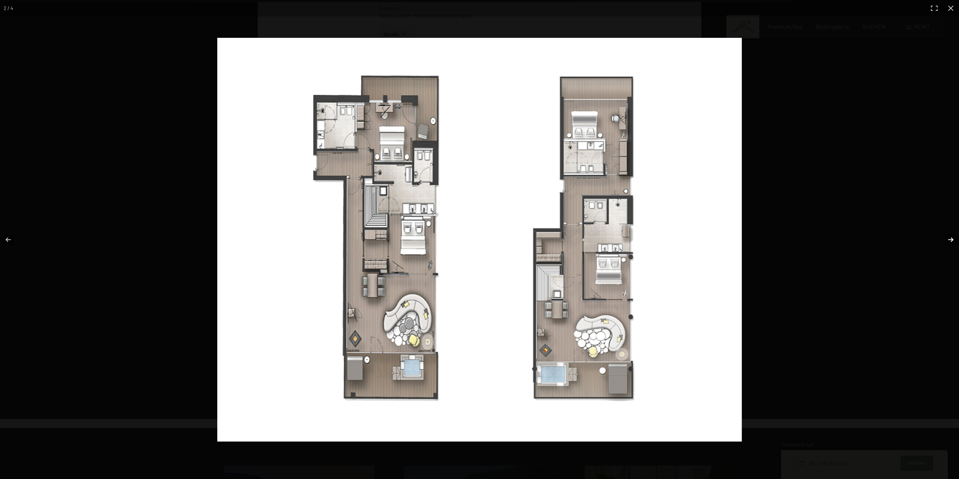
click at [953, 238] on button "button" at bounding box center [946, 239] width 26 height 37
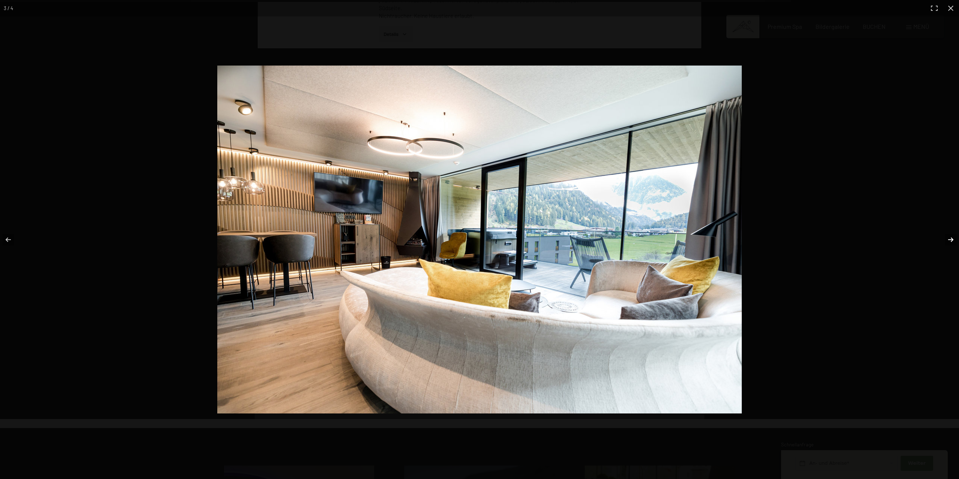
click at [953, 238] on button "button" at bounding box center [946, 239] width 26 height 37
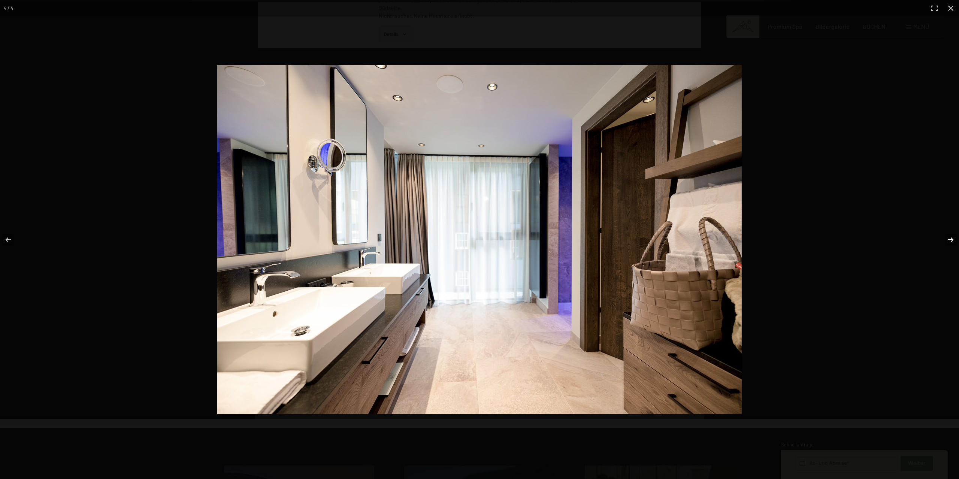
click at [953, 238] on button "button" at bounding box center [946, 239] width 26 height 37
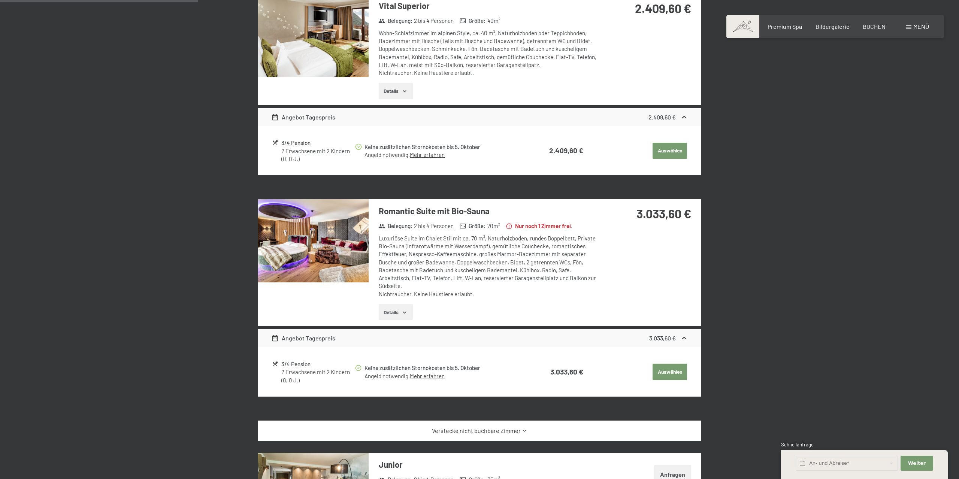
scroll to position [312, 0]
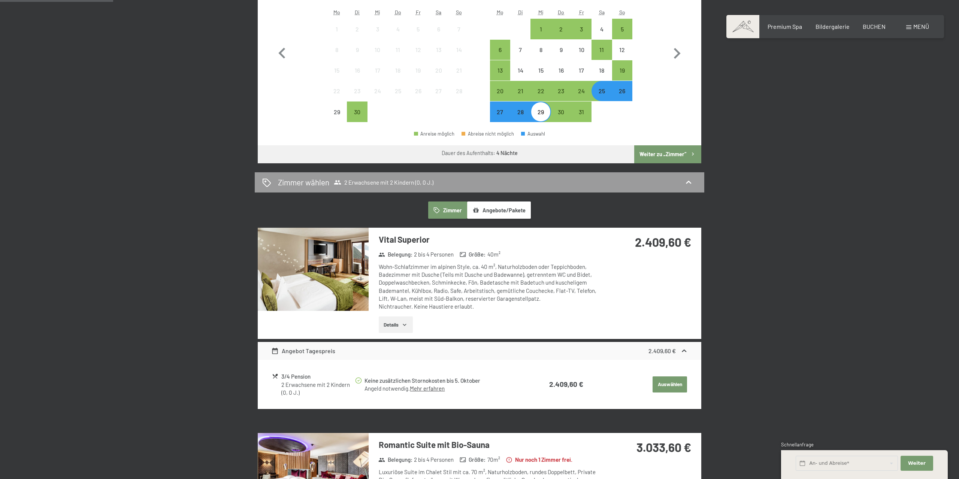
click at [924, 27] on span "Menü" at bounding box center [921, 26] width 16 height 7
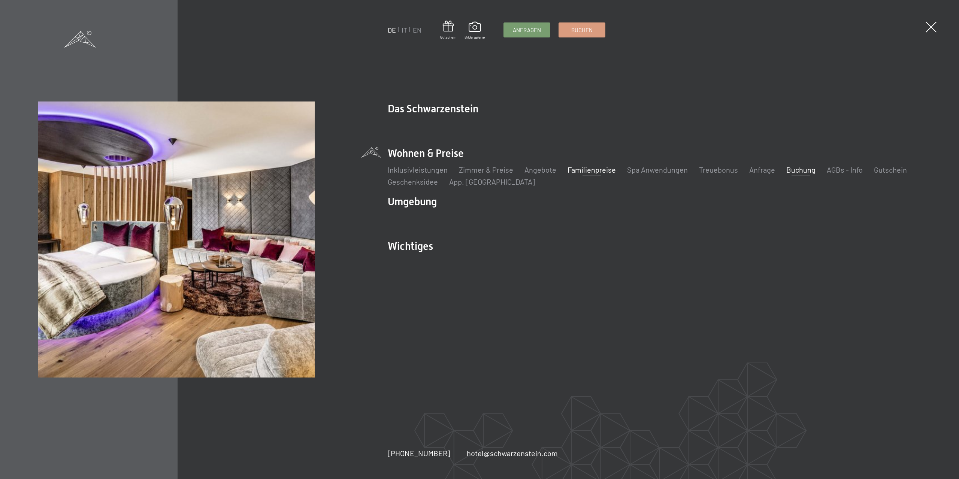
click at [599, 171] on link "Familienpreise" at bounding box center [591, 169] width 48 height 9
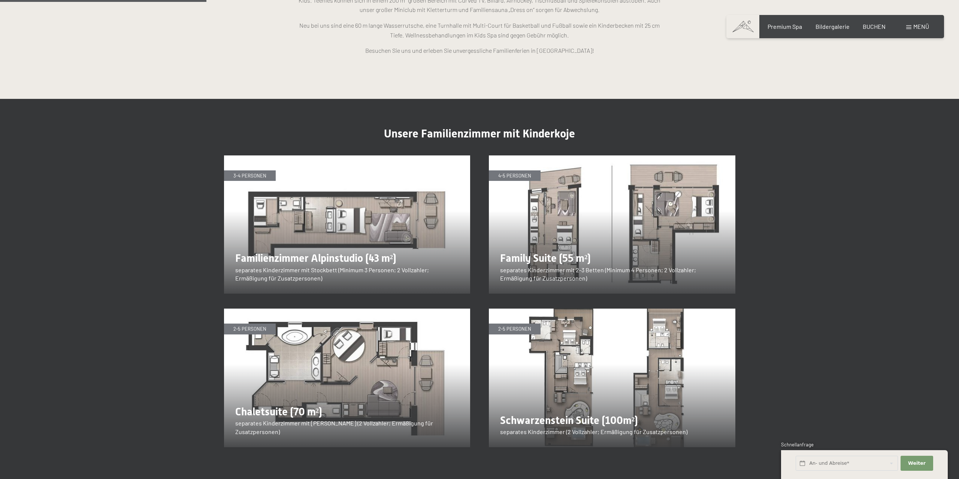
scroll to position [974, 0]
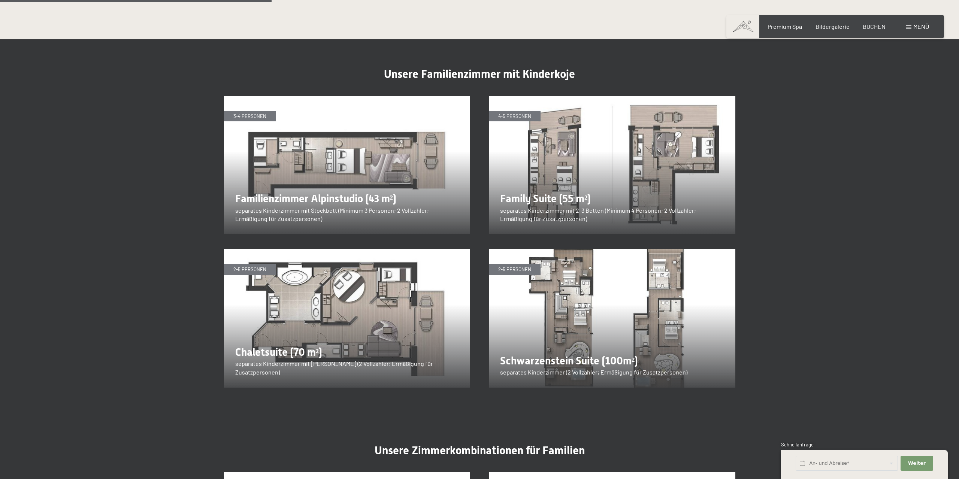
click at [921, 25] on span "Menü" at bounding box center [921, 26] width 16 height 7
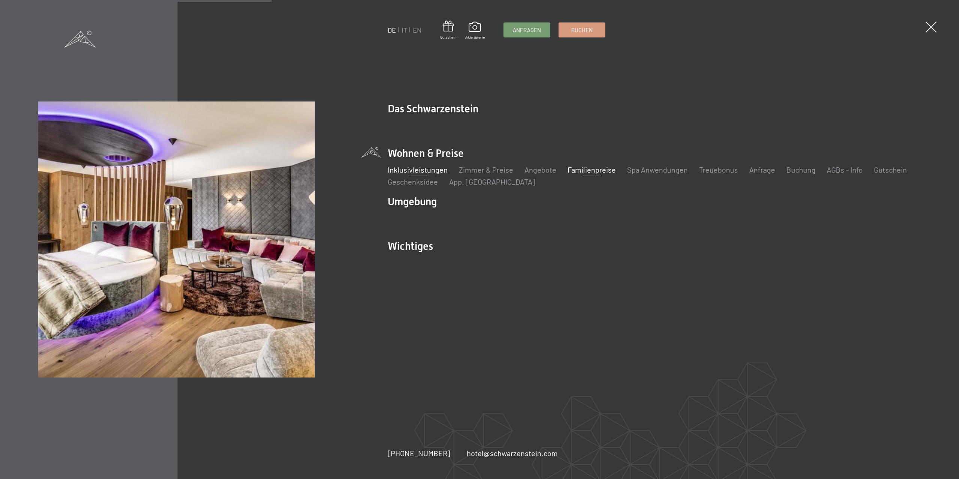
click at [422, 170] on link "Inklusivleistungen" at bounding box center [418, 169] width 60 height 9
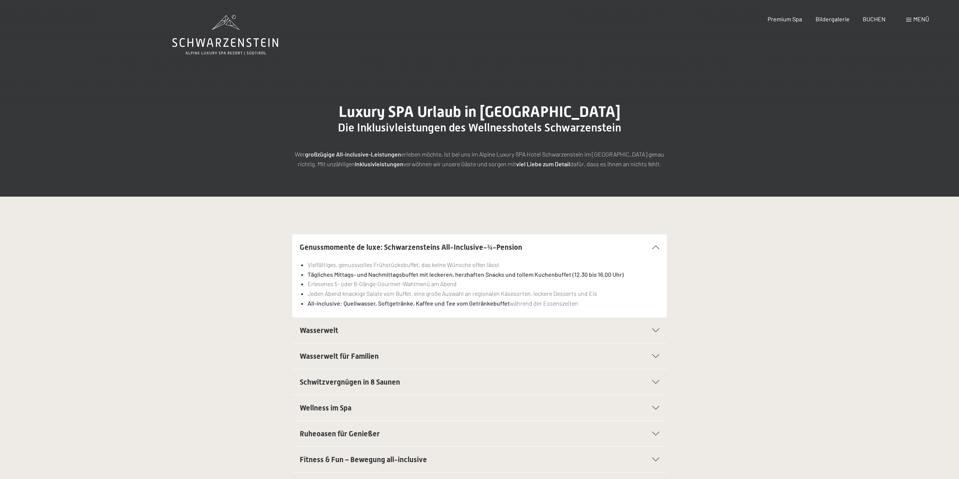
click at [342, 330] on h2 "Wasserwelt" at bounding box center [462, 330] width 324 height 10
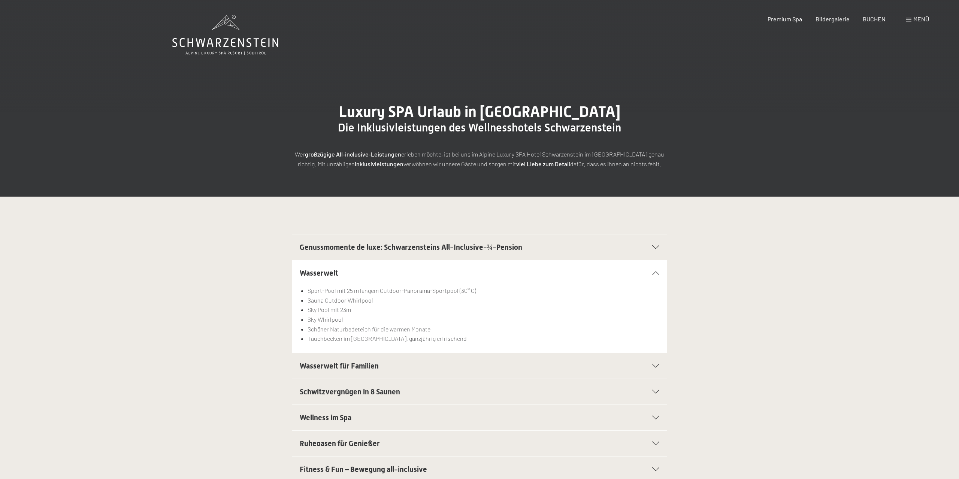
click at [338, 362] on span "Wasserwelt für Familien" at bounding box center [339, 365] width 79 height 9
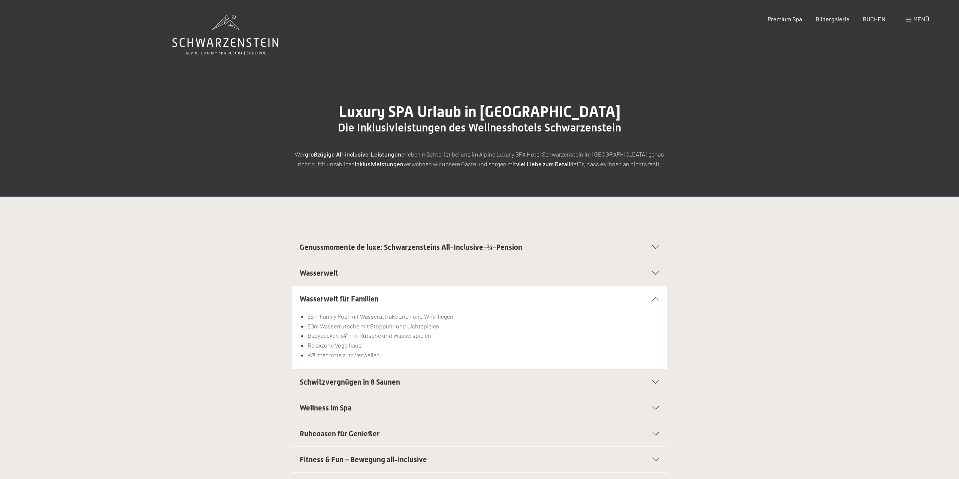
click at [351, 382] on span "Schwitzvergnügen in 8 Saunen" at bounding box center [350, 382] width 100 height 9
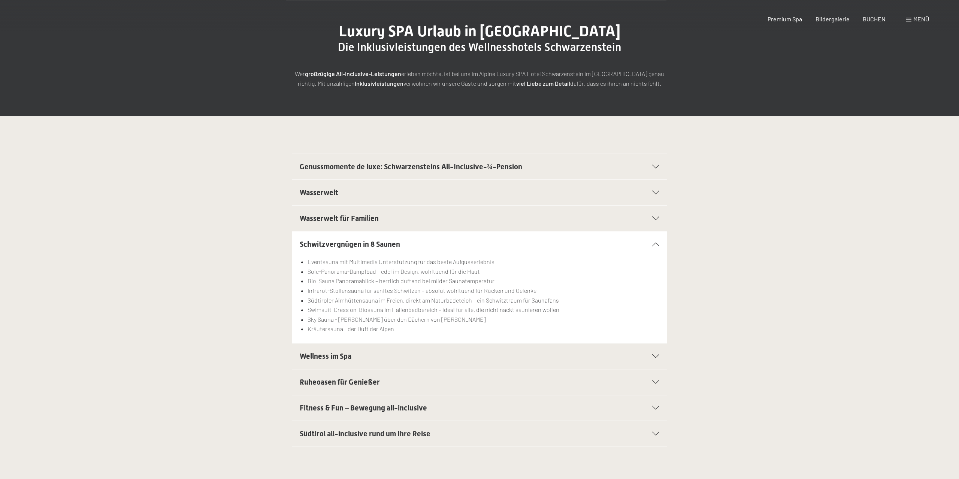
scroll to position [117, 0]
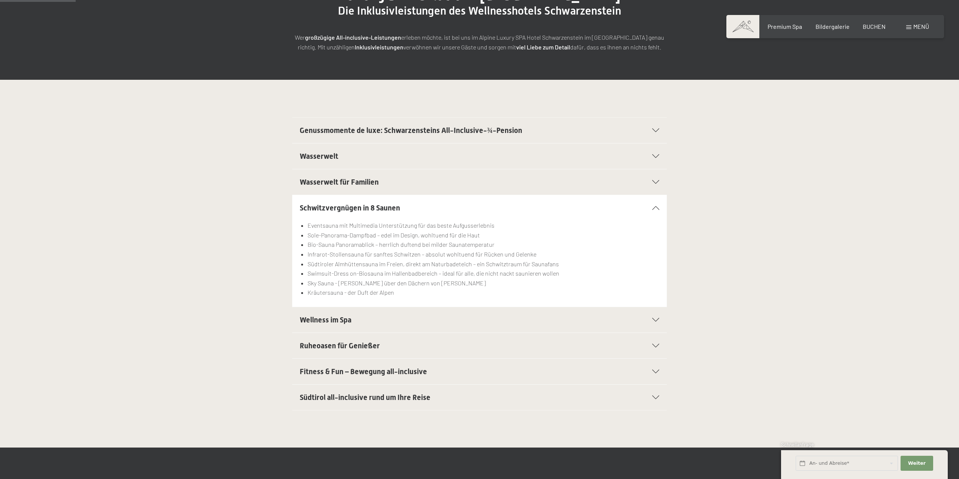
click at [351, 317] on span "Wellness im Spa" at bounding box center [326, 319] width 52 height 9
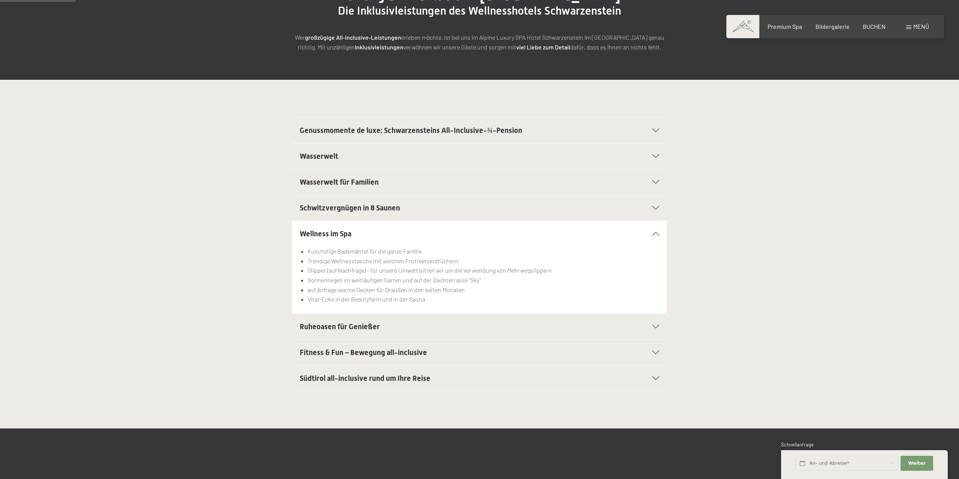
click at [349, 331] on div "Ruheoasen für Genießer" at bounding box center [480, 326] width 360 height 25
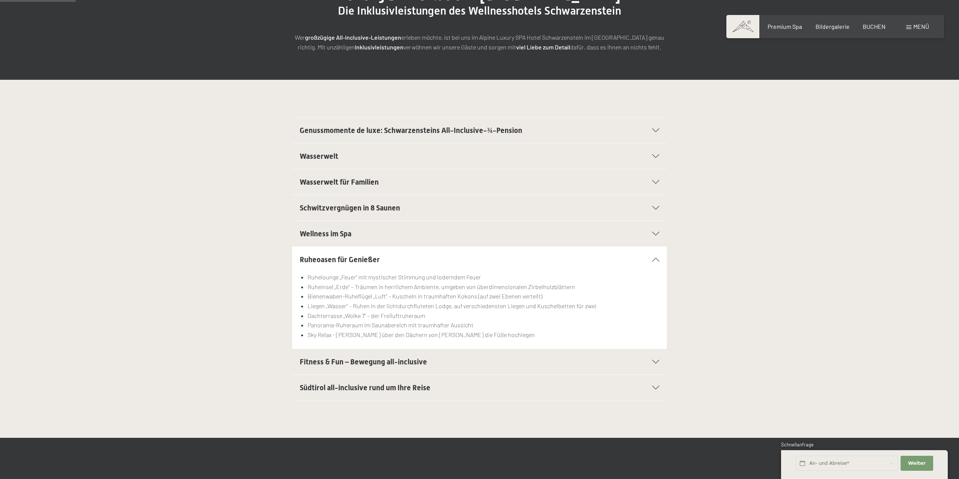
click at [346, 360] on span "Fitness & Fun – Bewegung all-inclusive" at bounding box center [363, 361] width 127 height 9
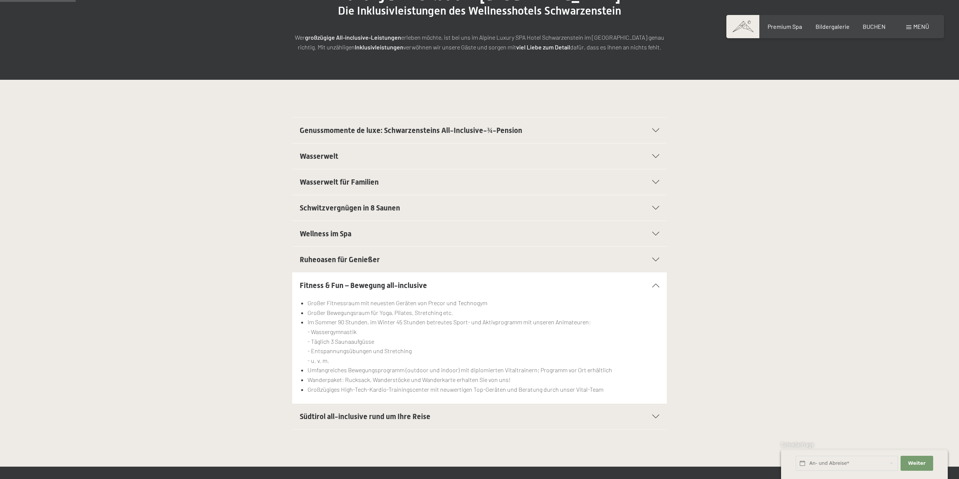
click at [343, 414] on span "Südtirol all-inclusive rund um Ihre Reise" at bounding box center [365, 416] width 131 height 9
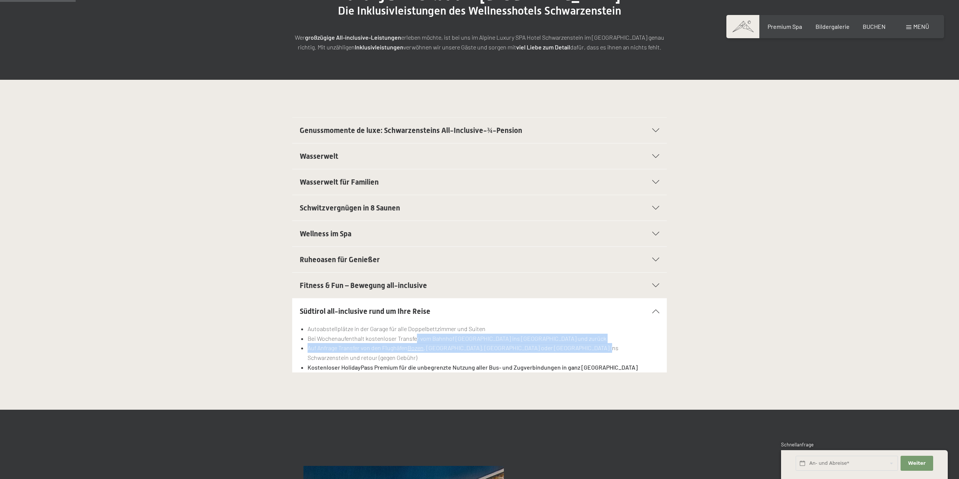
drag, startPoint x: 415, startPoint y: 335, endPoint x: 591, endPoint y: 344, distance: 177.0
click at [591, 344] on ul "Autoabstellplätze in der Garage für alle Doppelbettzimmer und Suiten Bei Wochen…" at bounding box center [480, 348] width 360 height 48
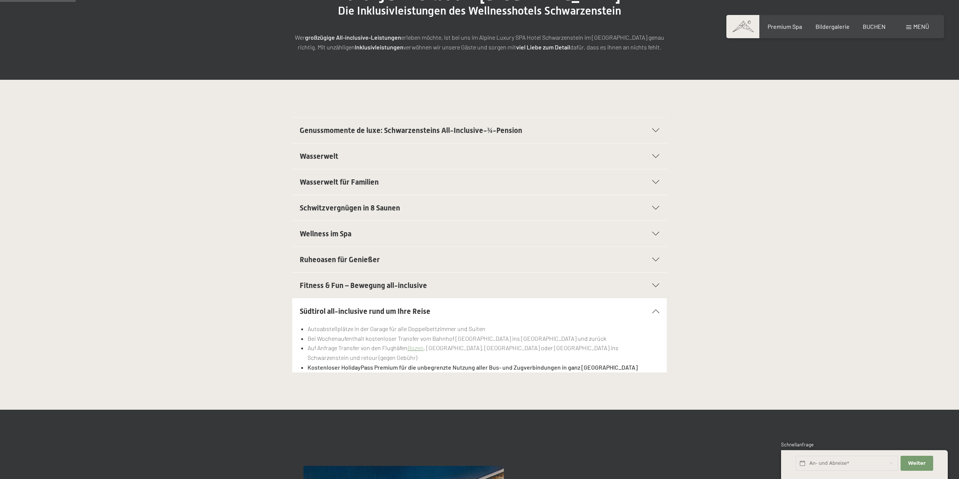
click at [534, 364] on strong "Kostenloser HolidayPass Premium für die unbegrenzte Nutzung aller Bus- und Zugv…" at bounding box center [473, 367] width 330 height 7
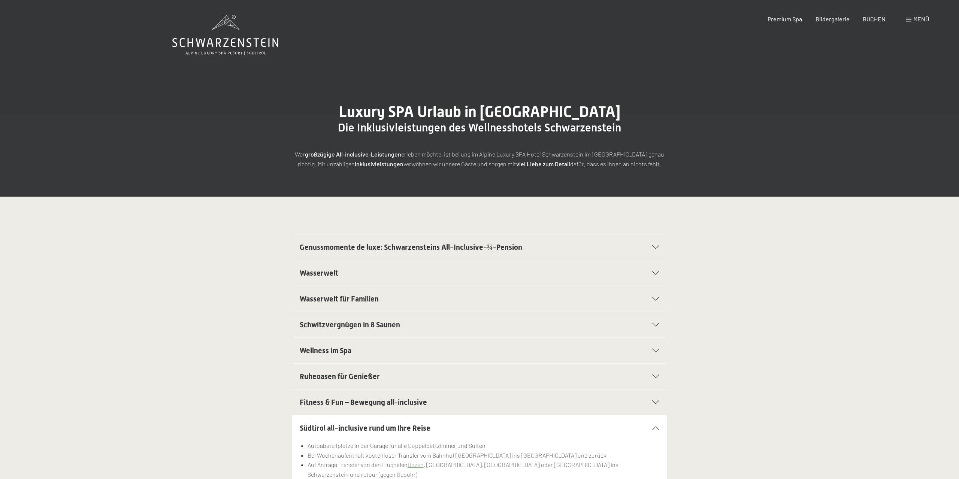
click at [354, 249] on span "Genussmomente de luxe: Schwarzensteins All-Inclusive-¾-Pension" at bounding box center [411, 247] width 222 height 9
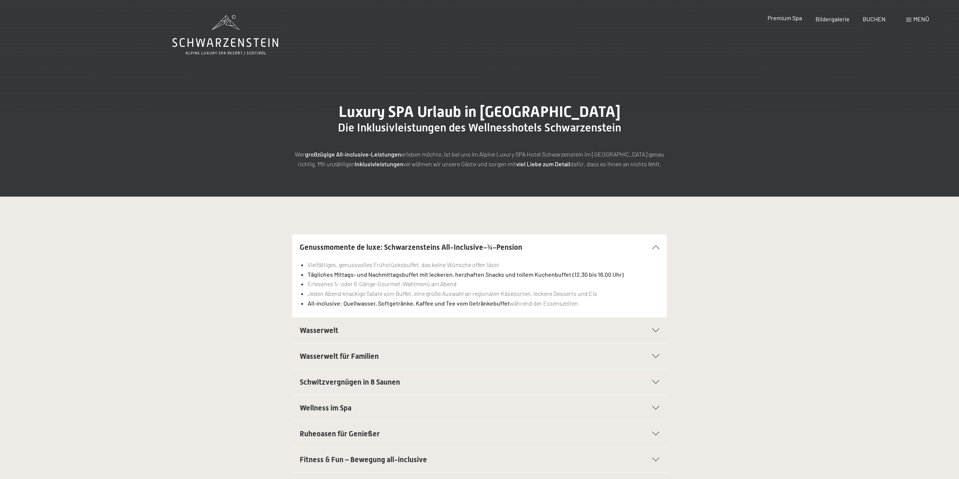
click at [788, 19] on span "Premium Spa" at bounding box center [784, 17] width 34 height 7
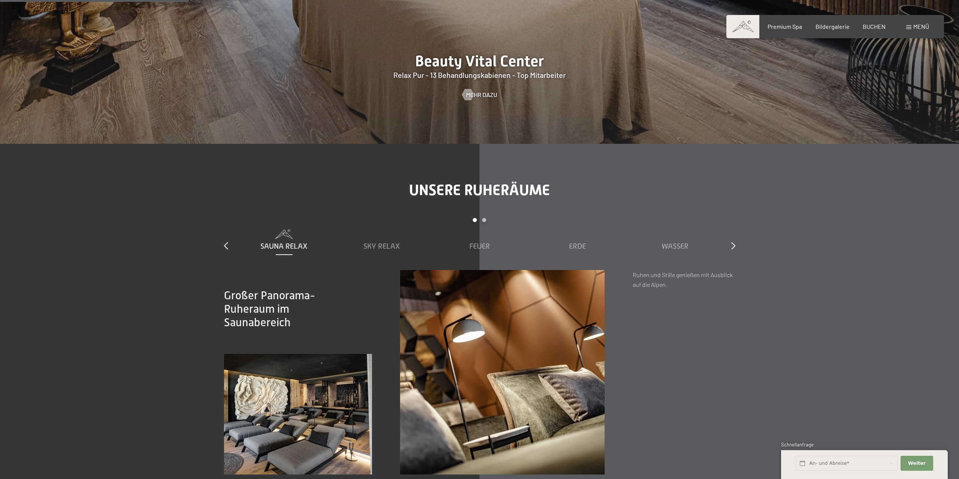
scroll to position [1402, 0]
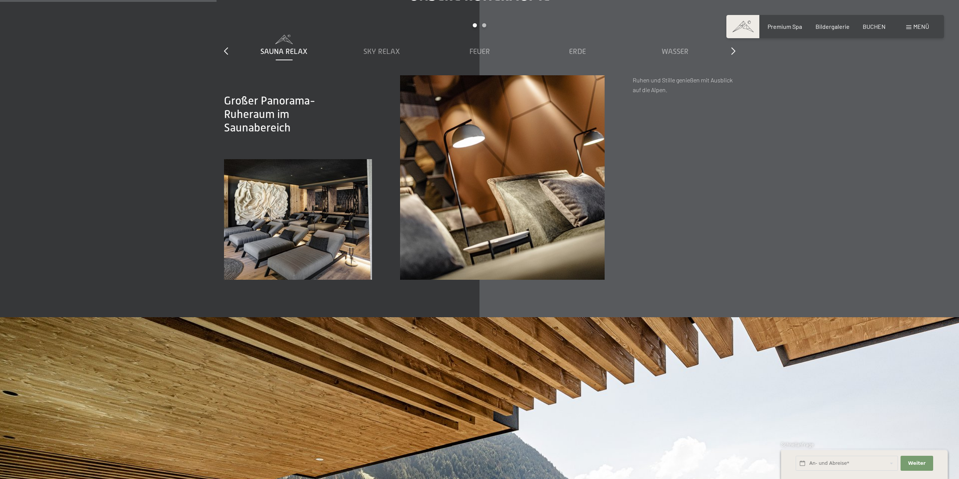
click at [382, 51] on span "Sky Relax" at bounding box center [381, 51] width 37 height 8
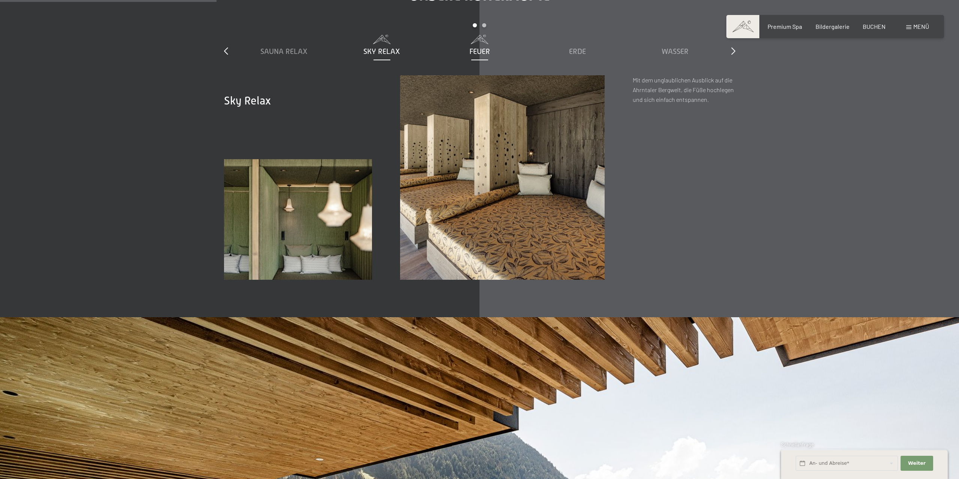
click at [469, 55] on div "Feuer" at bounding box center [479, 51] width 90 height 10
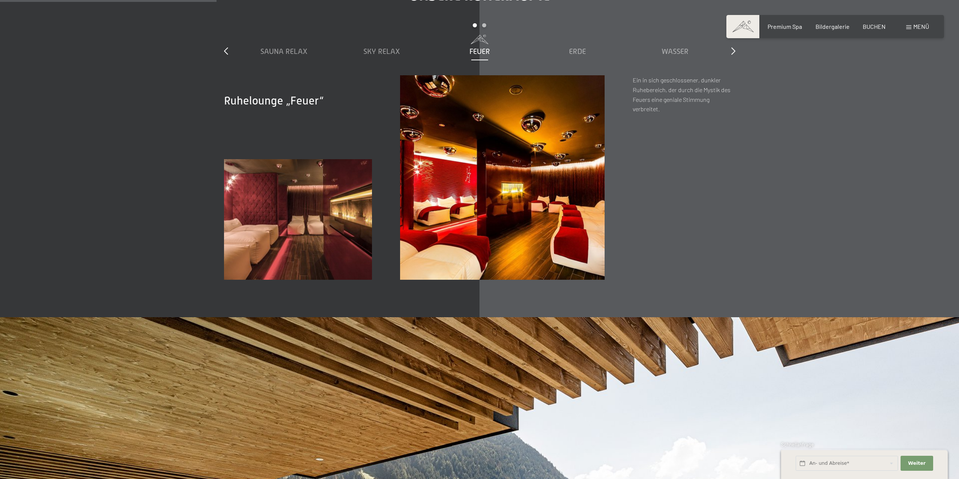
click at [531, 55] on div "Sauna Relax Sky Relax Feuer Erde Wasser Luft Wolke 7" at bounding box center [577, 46] width 684 height 22
click at [537, 54] on div "Erde" at bounding box center [577, 51] width 90 height 10
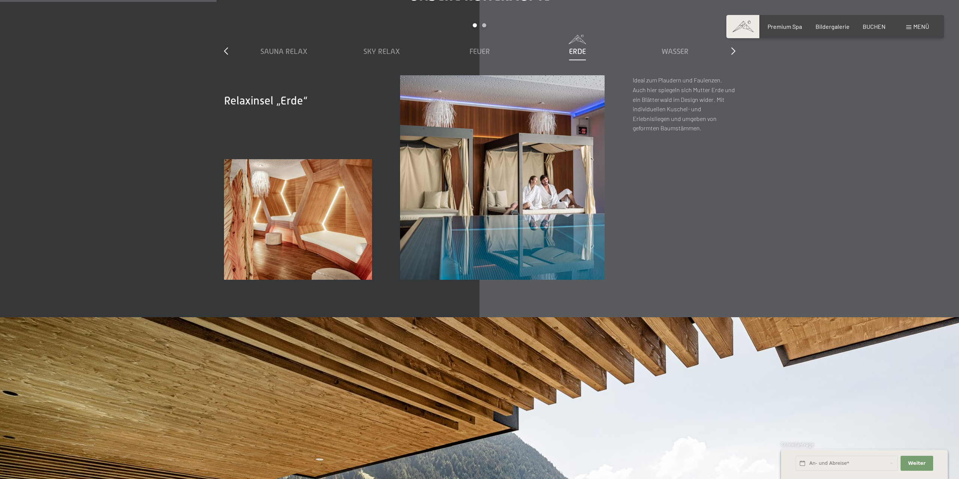
click at [582, 54] on span "Erde" at bounding box center [577, 51] width 17 height 8
click at [667, 51] on span "Wasser" at bounding box center [674, 51] width 27 height 8
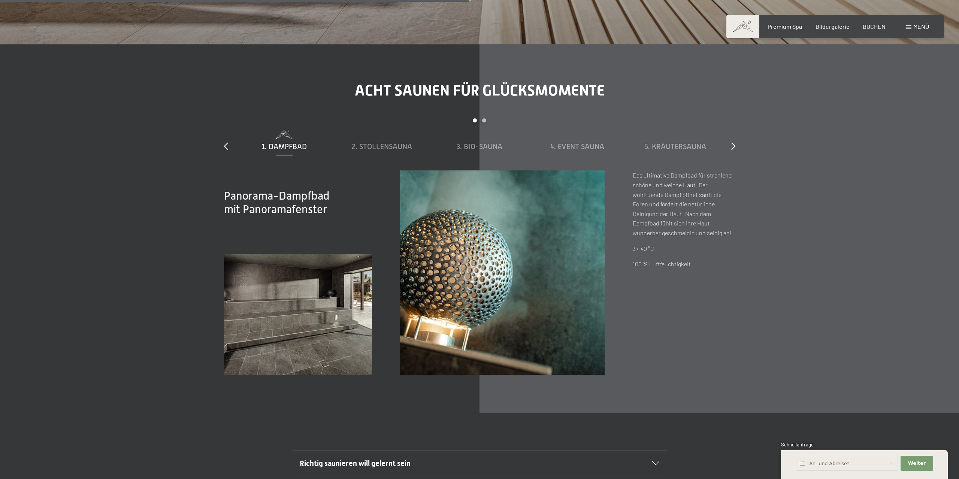
scroll to position [3116, 0]
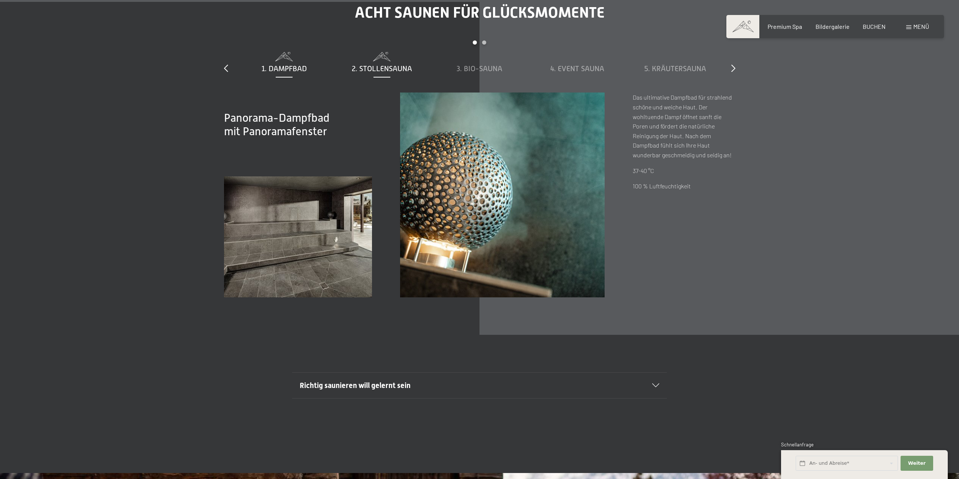
click at [377, 69] on span "2. Stollensauna" at bounding box center [382, 68] width 60 height 8
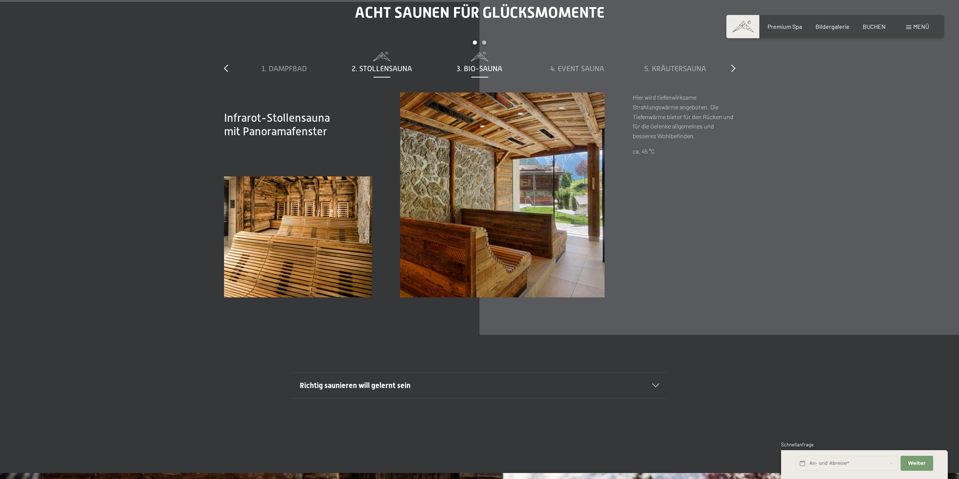
click at [463, 69] on span "3. Bio-Sauna" at bounding box center [480, 68] width 46 height 8
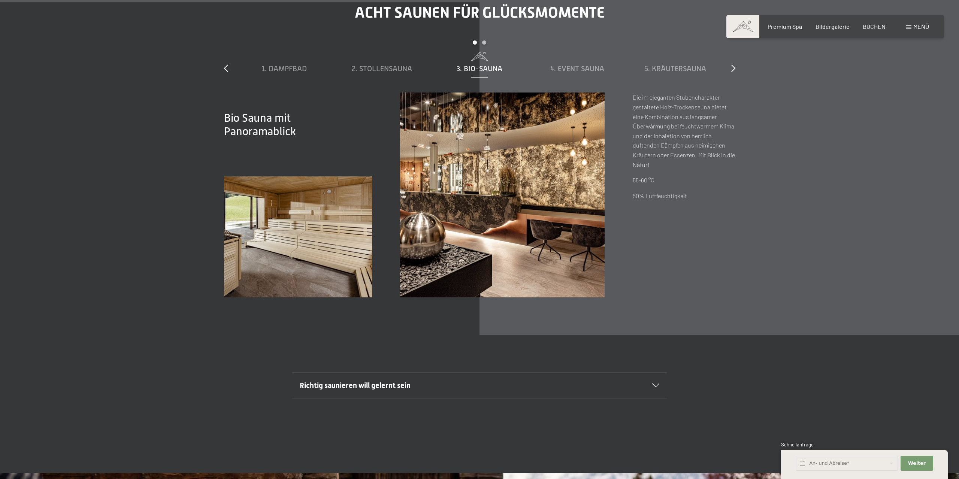
click at [532, 69] on div "1. Dampfbad 2. Stollensauna 3. Bio-Sauna 4. Event Sauna 5. Kräutersauna 6. Sky …" at bounding box center [626, 63] width 782 height 22
click at [598, 72] on span "4. Event Sauna" at bounding box center [577, 68] width 54 height 8
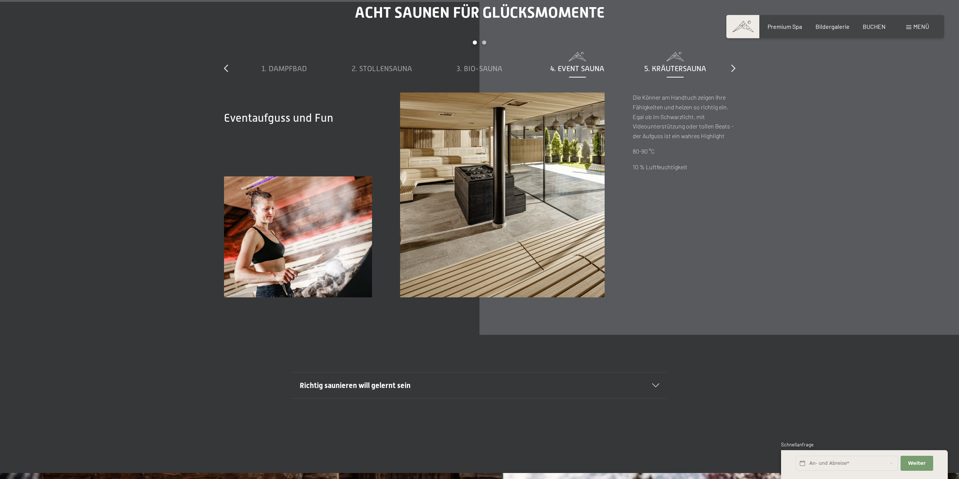
click at [636, 64] on div "5. Kräutersauna" at bounding box center [675, 68] width 90 height 10
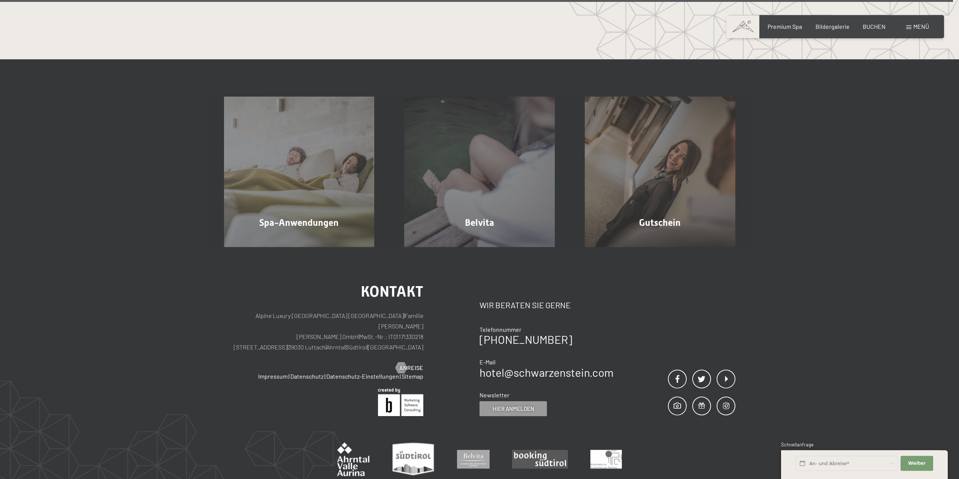
scroll to position [5426, 0]
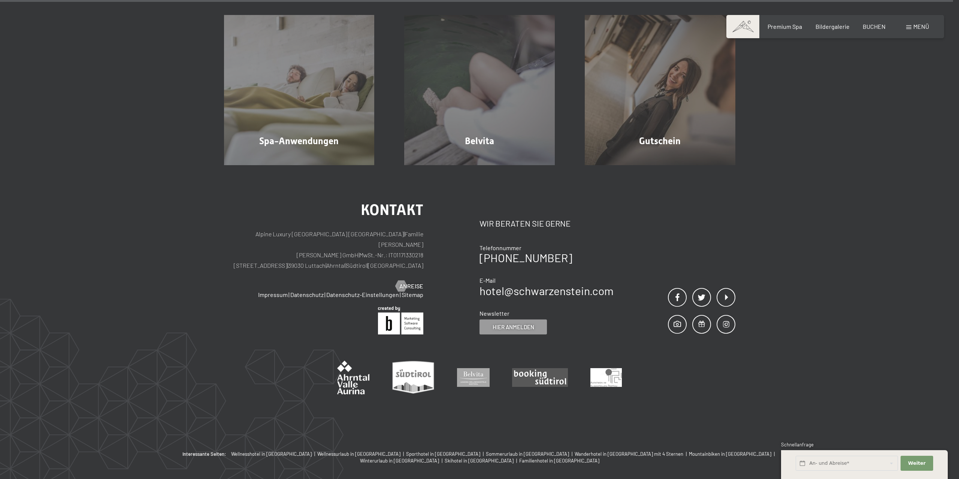
click at [909, 28] on span at bounding box center [908, 27] width 5 height 4
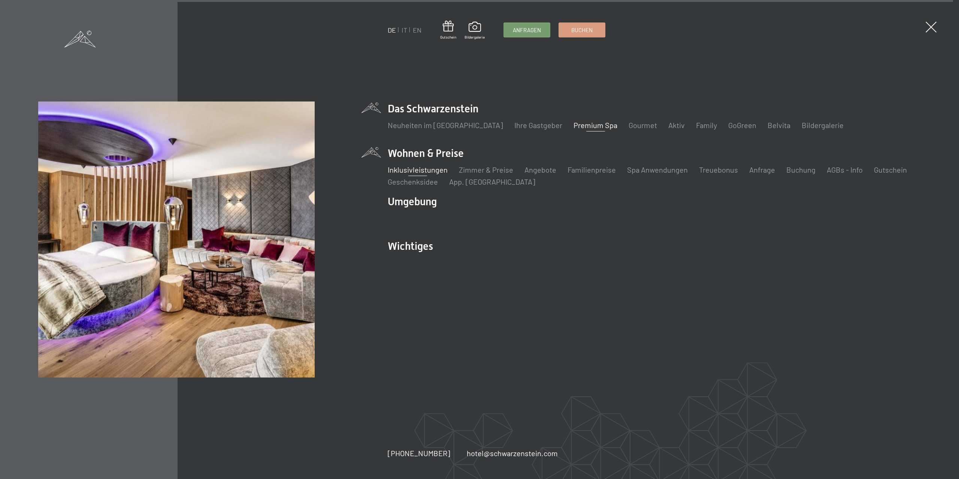
click at [430, 170] on link "Inklusivleistungen" at bounding box center [418, 169] width 60 height 9
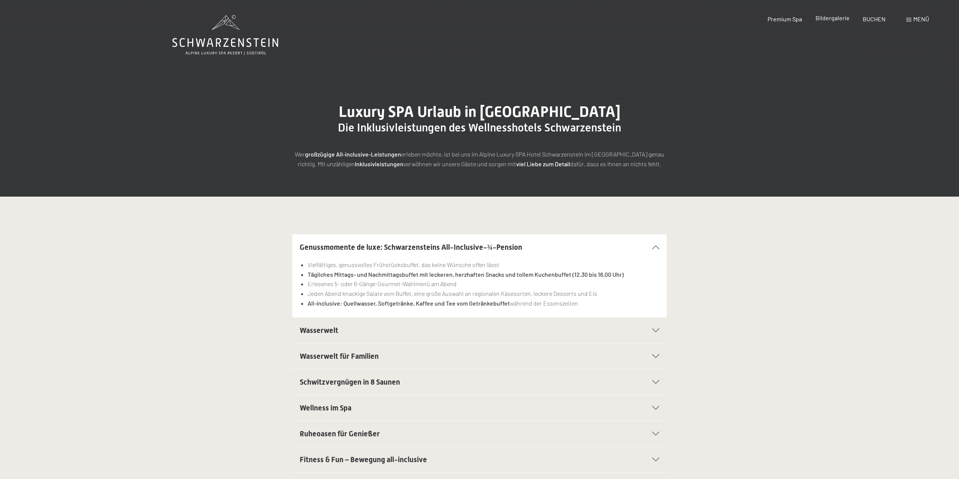
click at [841, 19] on span "Bildergalerie" at bounding box center [832, 17] width 34 height 7
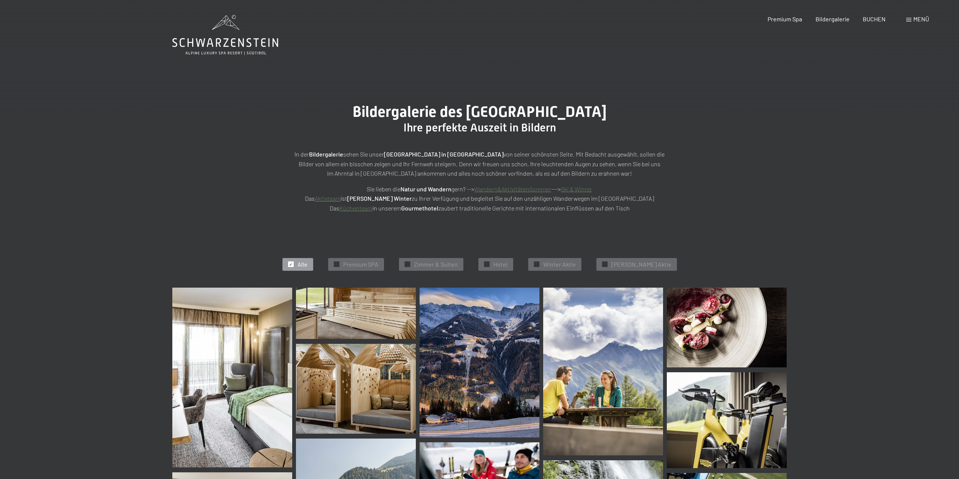
click at [308, 263] on span "Alle" at bounding box center [302, 264] width 10 height 8
click at [378, 265] on span "Premium SPA" at bounding box center [360, 264] width 35 height 8
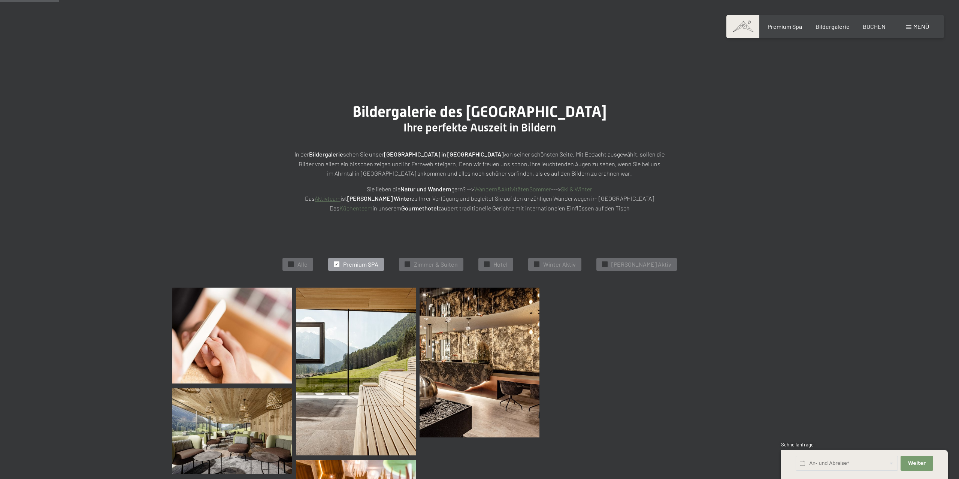
scroll to position [188, 0]
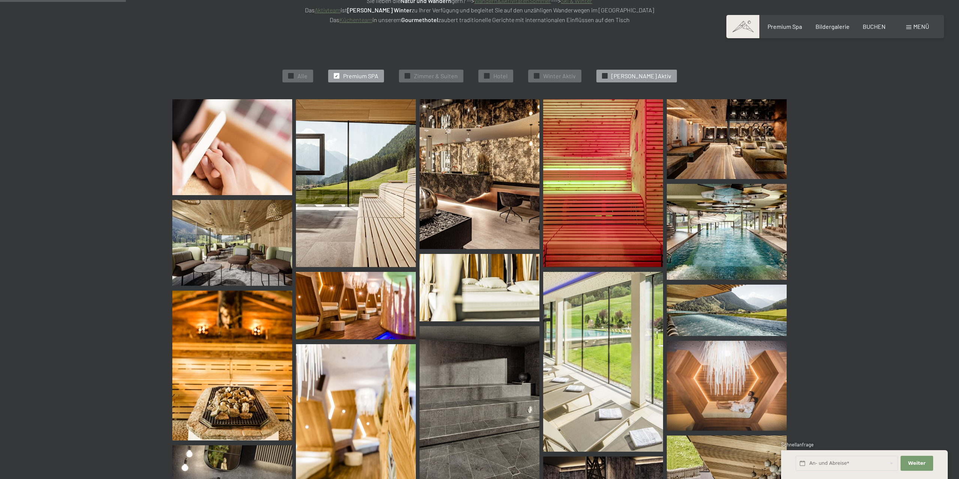
click at [629, 77] on span "Sommer Aktiv" at bounding box center [641, 76] width 60 height 8
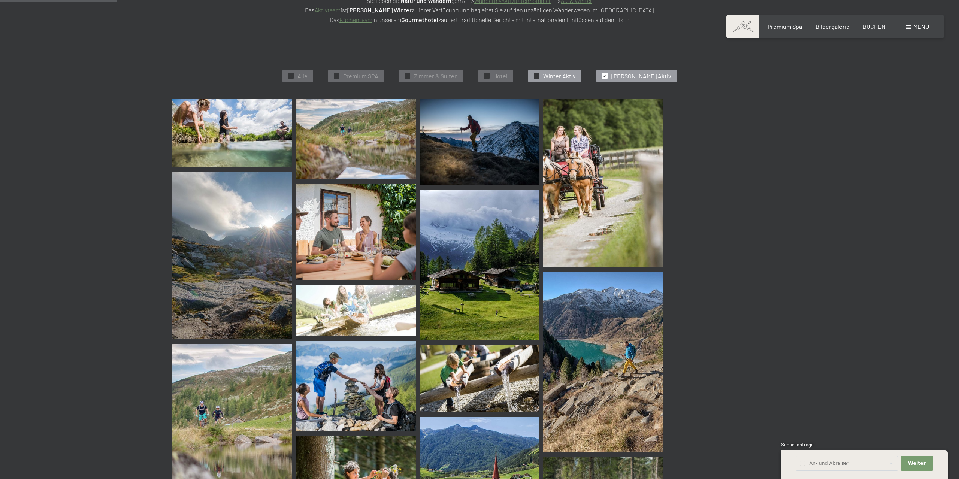
click at [559, 74] on span "Winter Aktiv" at bounding box center [559, 76] width 33 height 8
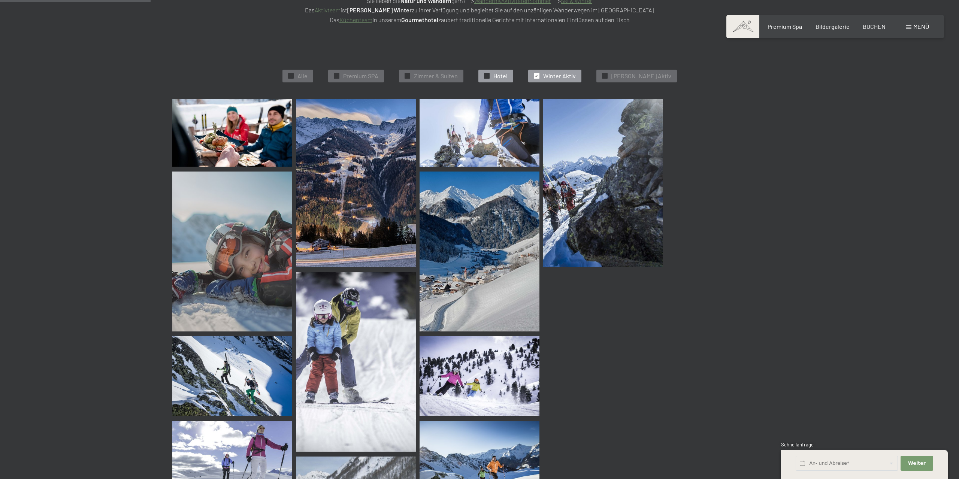
click at [508, 75] on span "Hotel" at bounding box center [500, 76] width 14 height 8
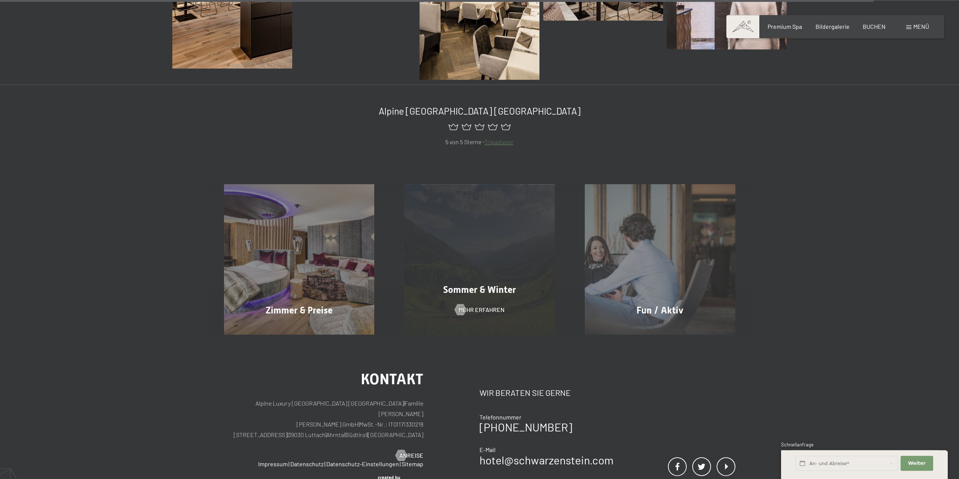
scroll to position [1396, 0]
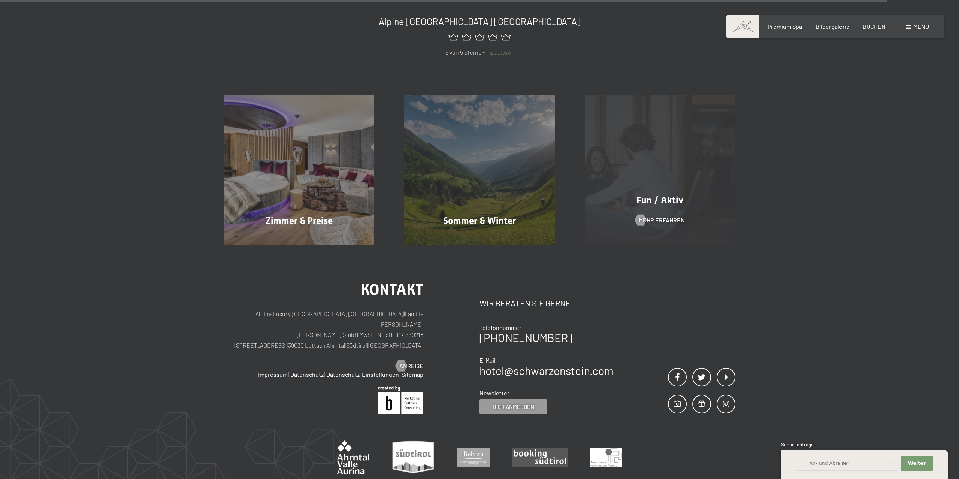
click at [676, 202] on span "Fun / Aktiv" at bounding box center [659, 200] width 47 height 11
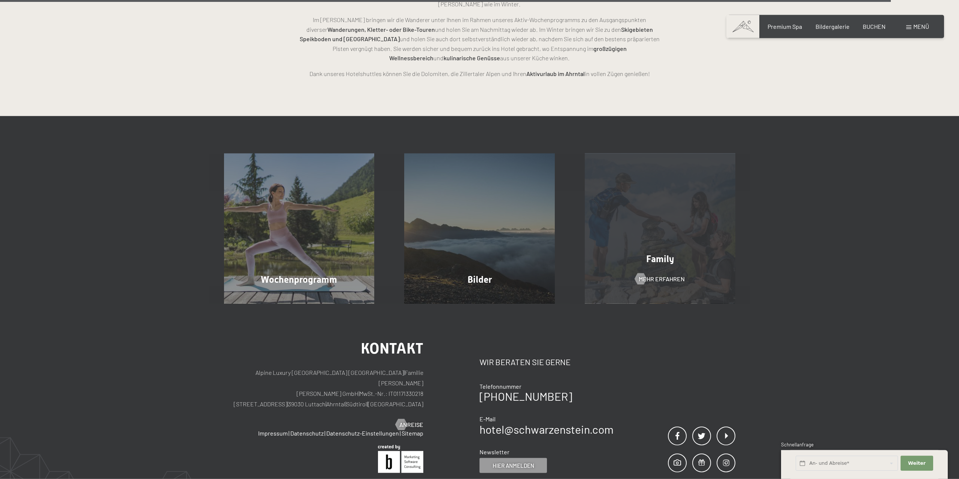
scroll to position [2181, 0]
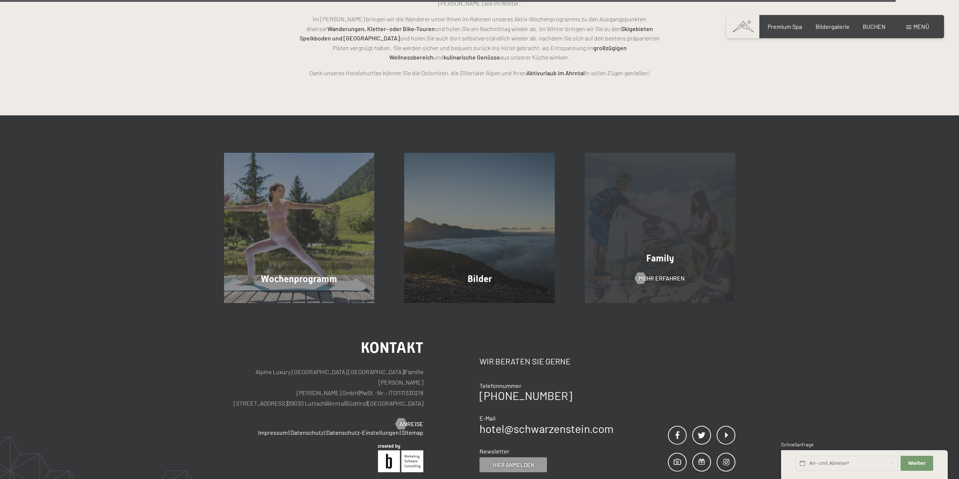
click at [663, 205] on div "Family Mehr erfahren" at bounding box center [660, 228] width 181 height 151
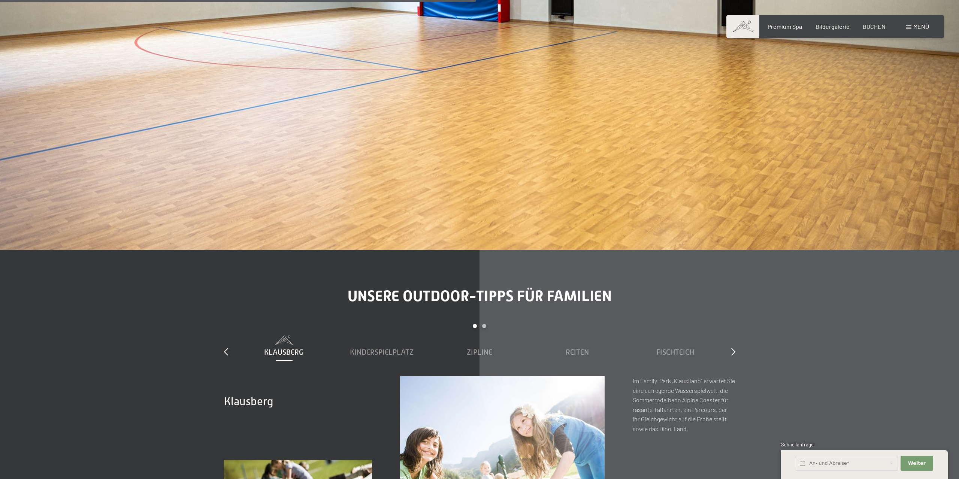
scroll to position [3467, 0]
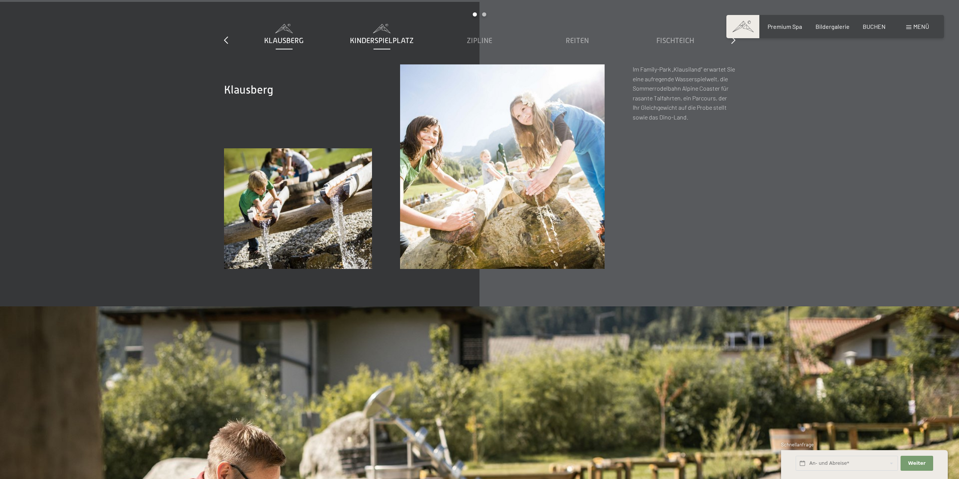
click at [367, 42] on span "Kinderspielplatz" at bounding box center [382, 40] width 64 height 8
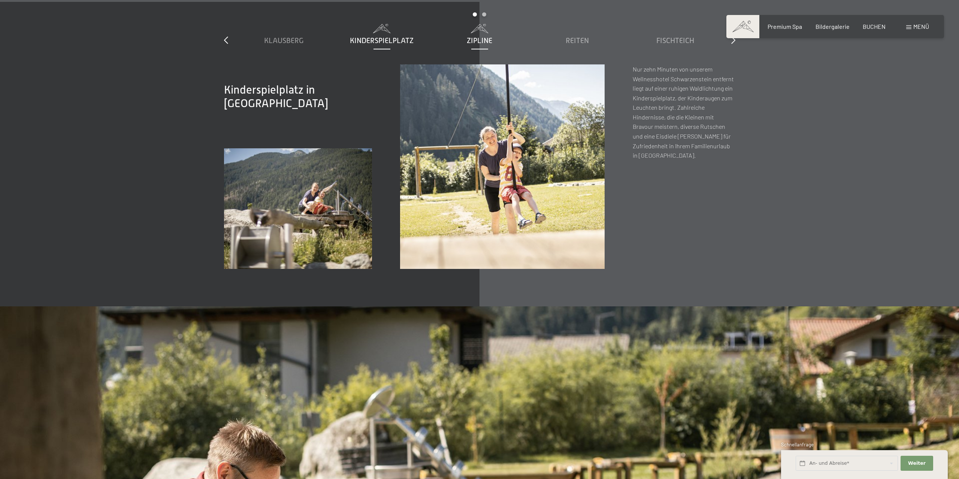
click at [436, 41] on div "Zipline" at bounding box center [479, 40] width 90 height 10
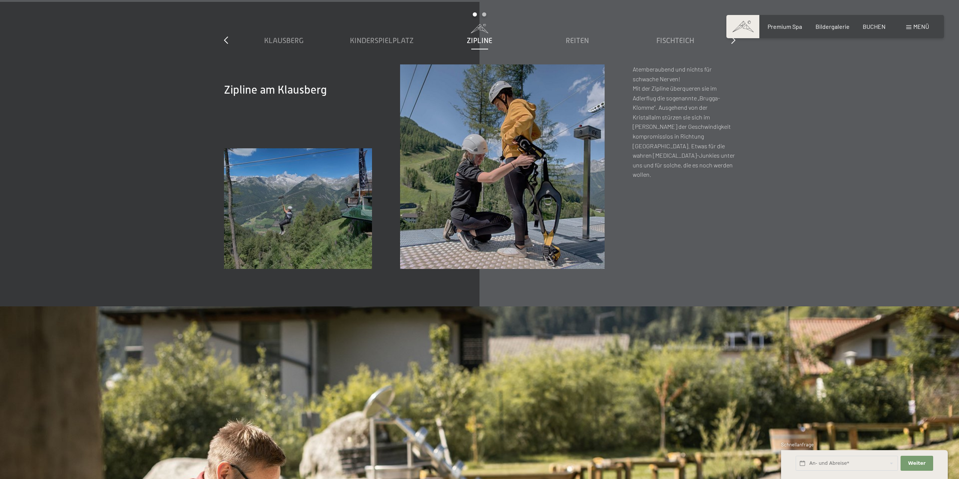
click at [484, 42] on span "Zipline" at bounding box center [479, 40] width 25 height 8
click at [550, 42] on div "Reiten" at bounding box center [577, 40] width 90 height 10
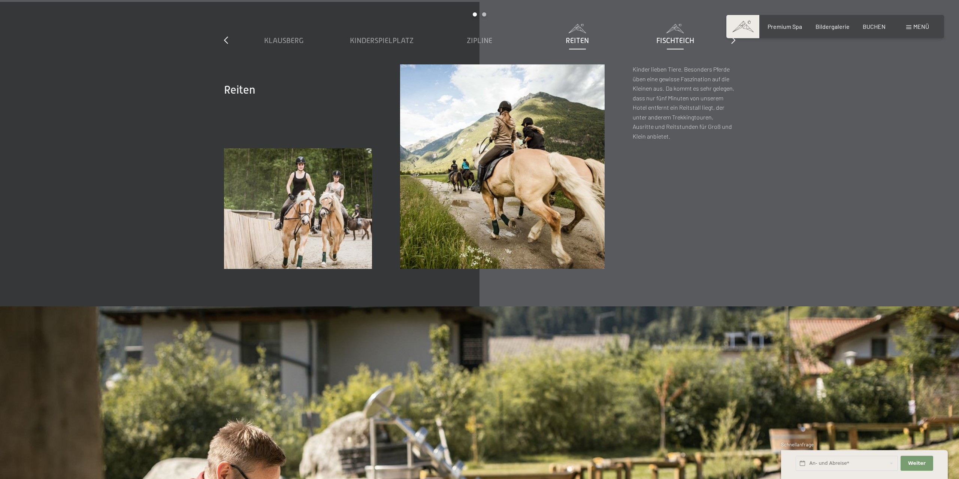
click at [663, 43] on span "Fischteich" at bounding box center [675, 40] width 38 height 8
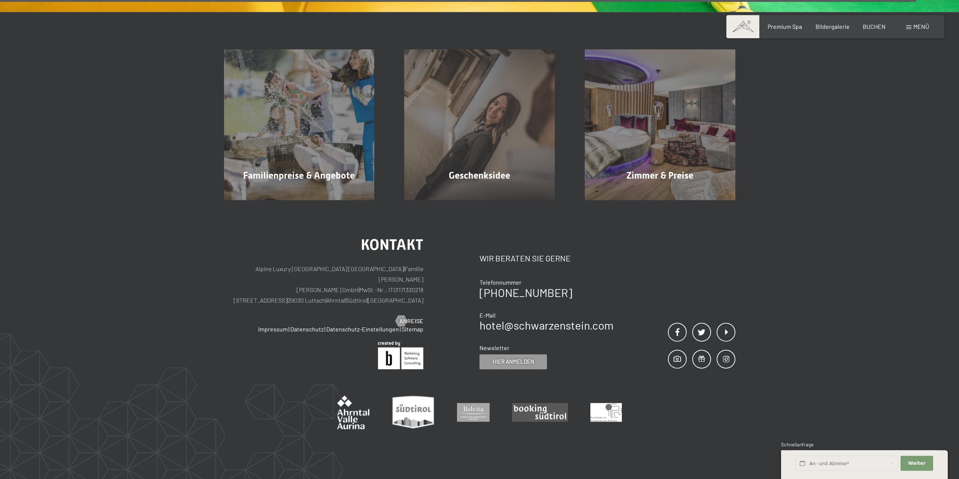
scroll to position [6778, 0]
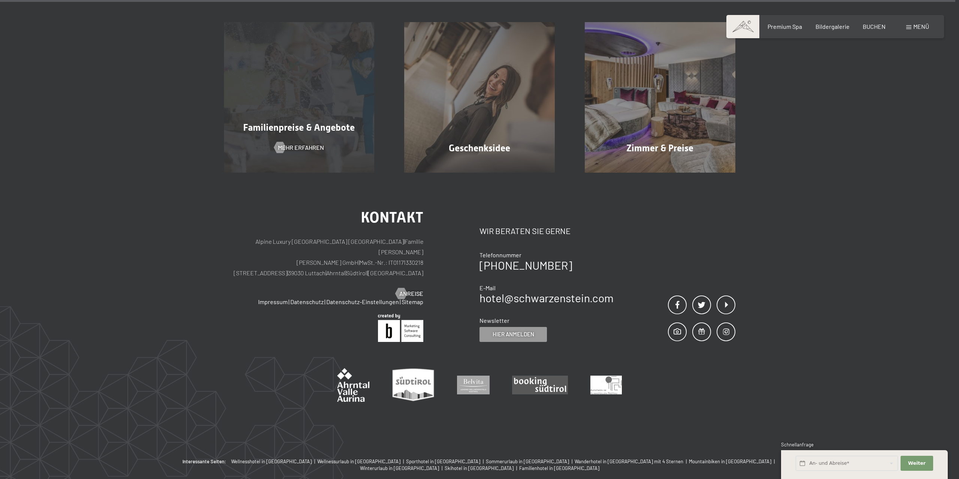
click at [330, 122] on span "Familienpreise & Angebote" at bounding box center [299, 127] width 112 height 11
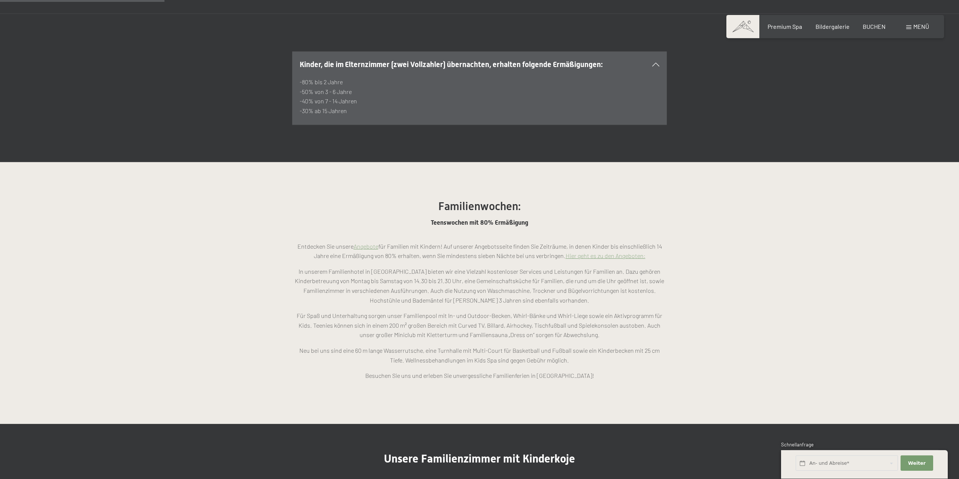
scroll to position [701, 0]
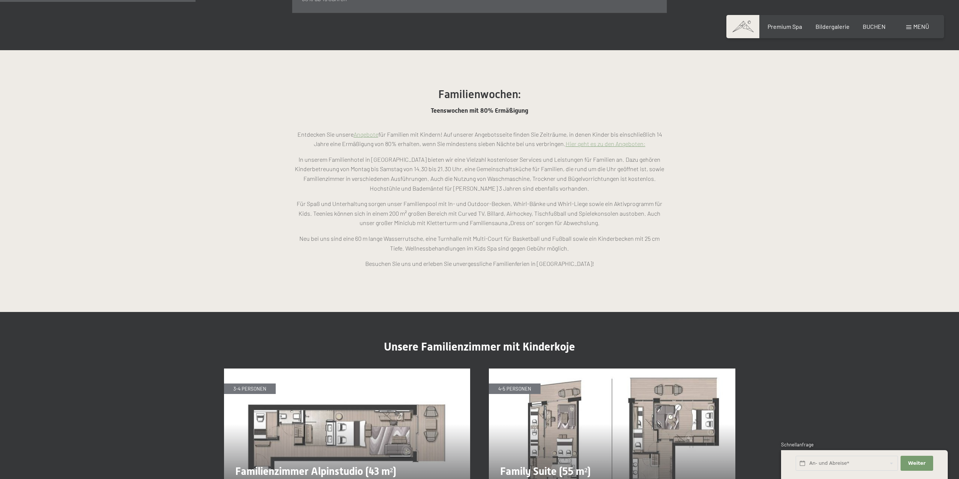
click at [632, 140] on link "Hier geht es zu den Angeboten:" at bounding box center [606, 143] width 80 height 7
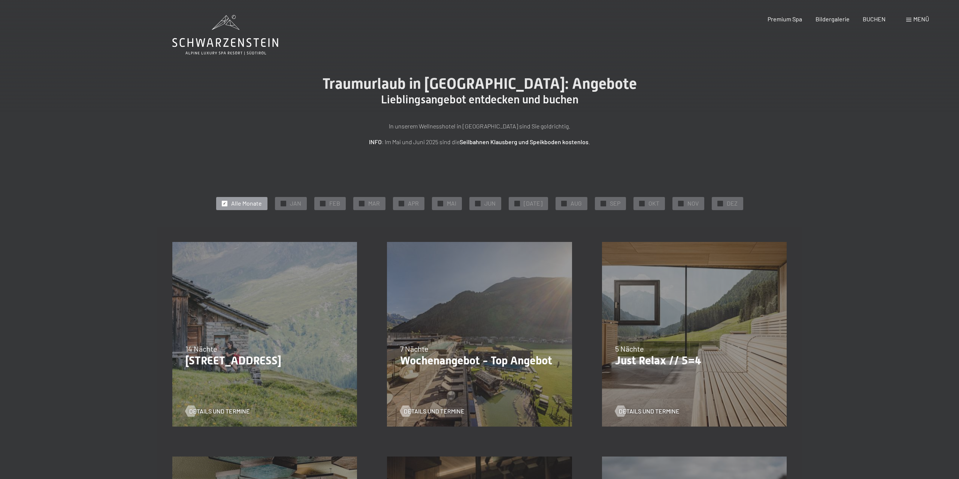
click at [650, 202] on span "OKT" at bounding box center [653, 203] width 11 height 8
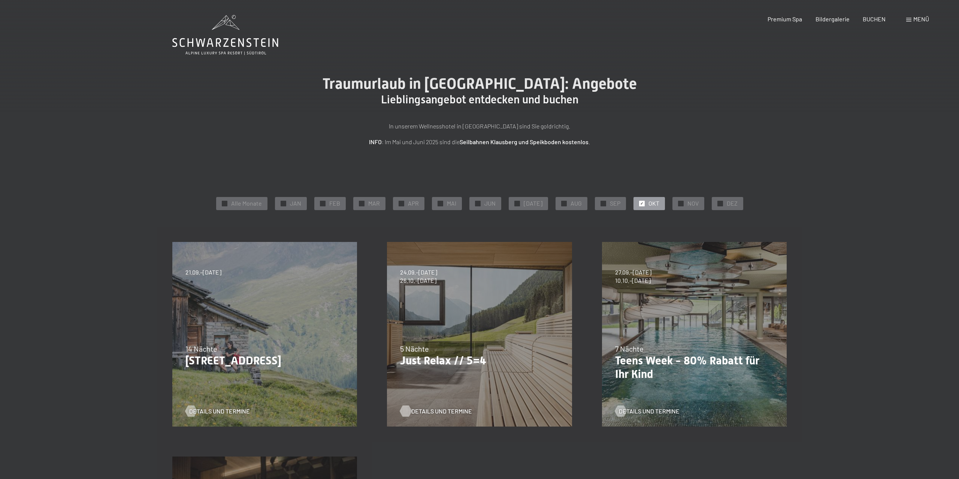
click at [419, 412] on span "Details und Termine" at bounding box center [441, 411] width 61 height 8
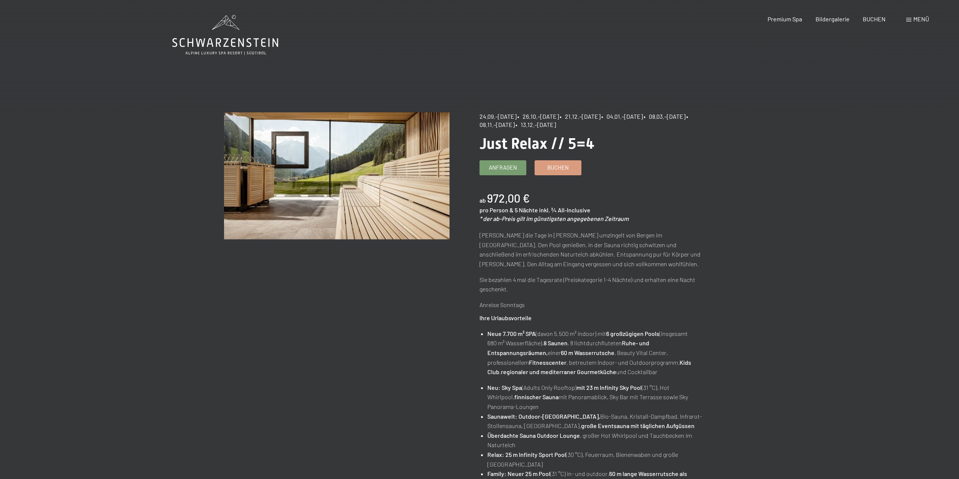
click at [676, 436] on li "Überdachte Sauna Outdoor Lounge , großer Hot Whirlpool und Tauchbecken im Natur…" at bounding box center [596, 440] width 218 height 19
drag, startPoint x: 536, startPoint y: 117, endPoint x: 575, endPoint y: 114, distance: 39.1
click at [559, 114] on span "• 26.10.–31.10.2025" at bounding box center [538, 116] width 42 height 7
click at [552, 164] on span "Buchen" at bounding box center [557, 167] width 21 height 8
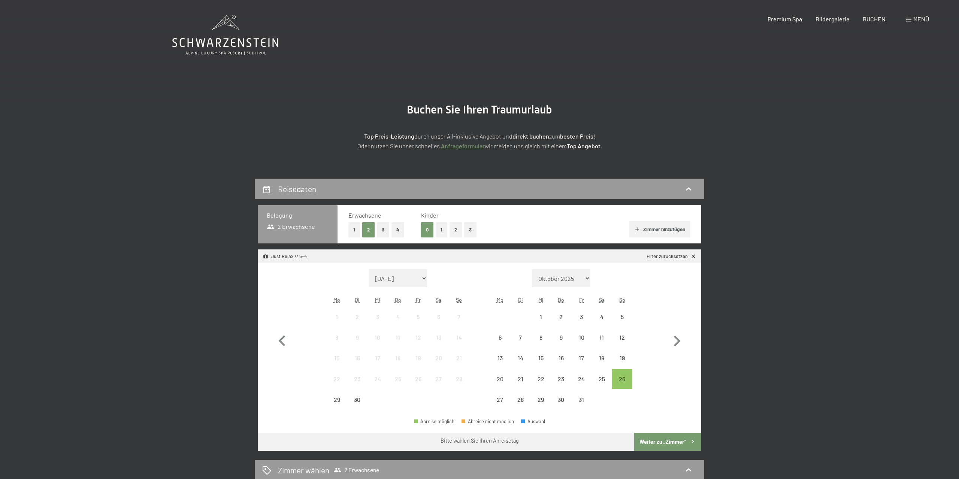
click at [455, 227] on button "2" at bounding box center [455, 229] width 12 height 15
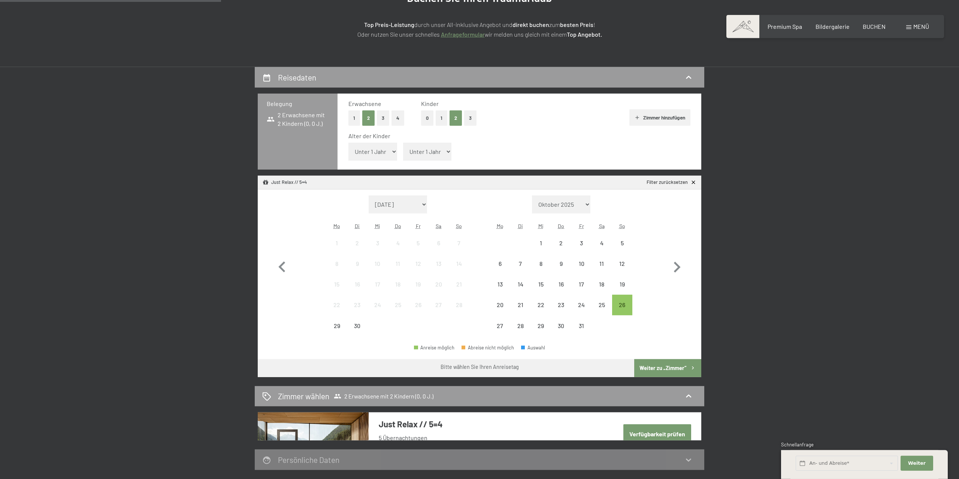
scroll to position [156, 0]
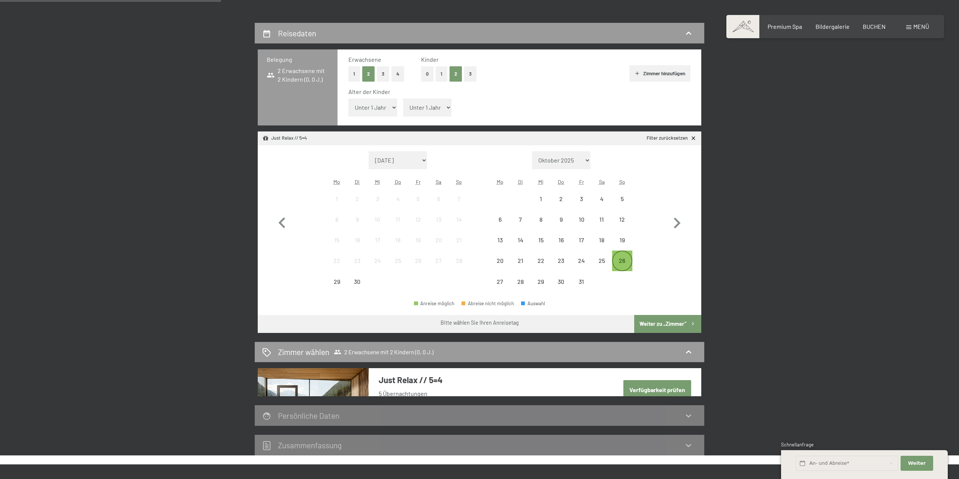
click at [622, 264] on div "26" at bounding box center [622, 267] width 19 height 19
click at [579, 281] on div "31" at bounding box center [581, 288] width 19 height 19
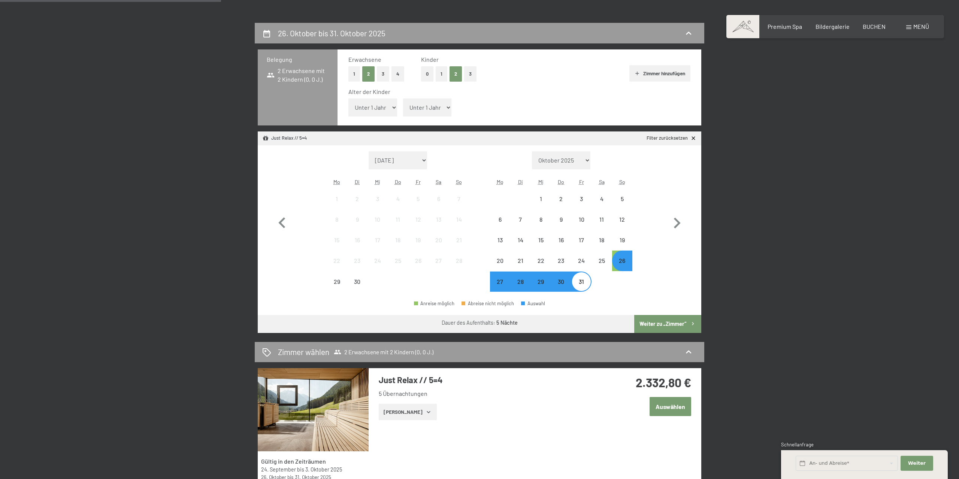
click at [669, 322] on button "Weiter zu „Zimmer“" at bounding box center [667, 324] width 67 height 18
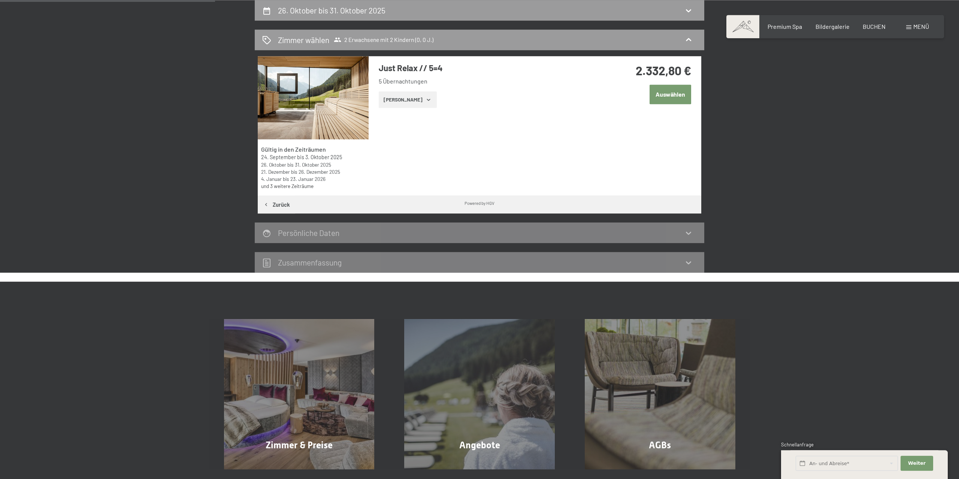
scroll to position [62, 0]
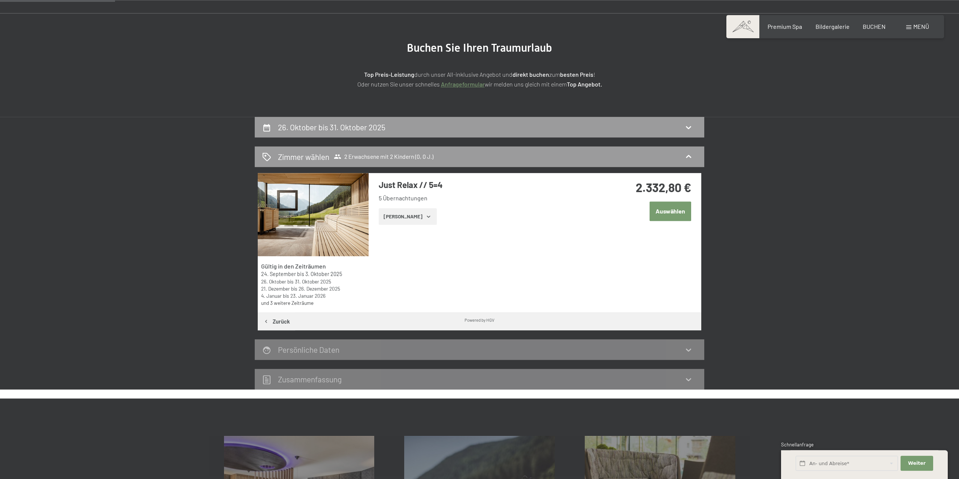
click at [674, 212] on button "Auswählen" at bounding box center [670, 211] width 42 height 19
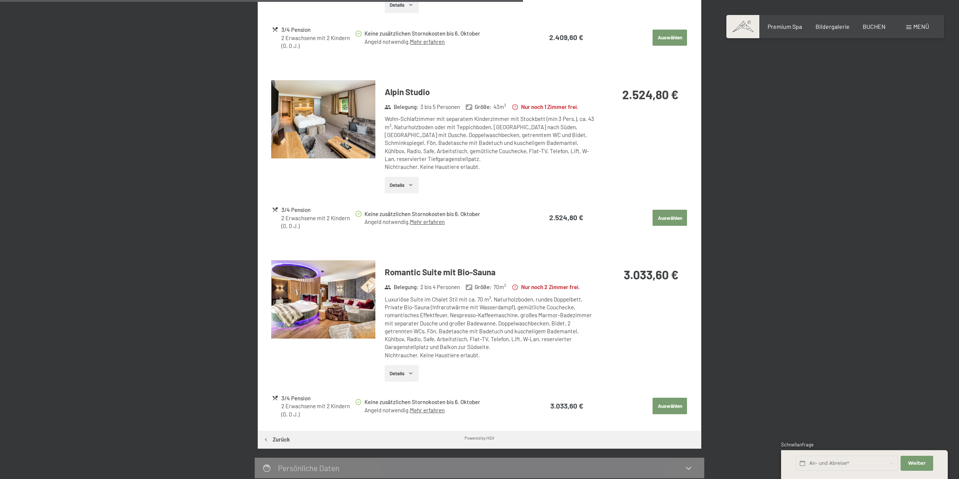
scroll to position [491, 0]
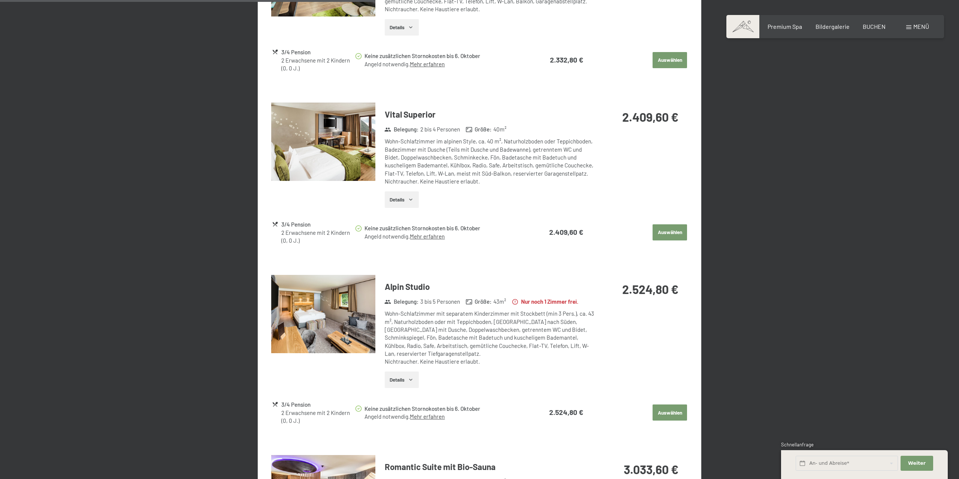
click at [332, 308] on img at bounding box center [323, 314] width 104 height 78
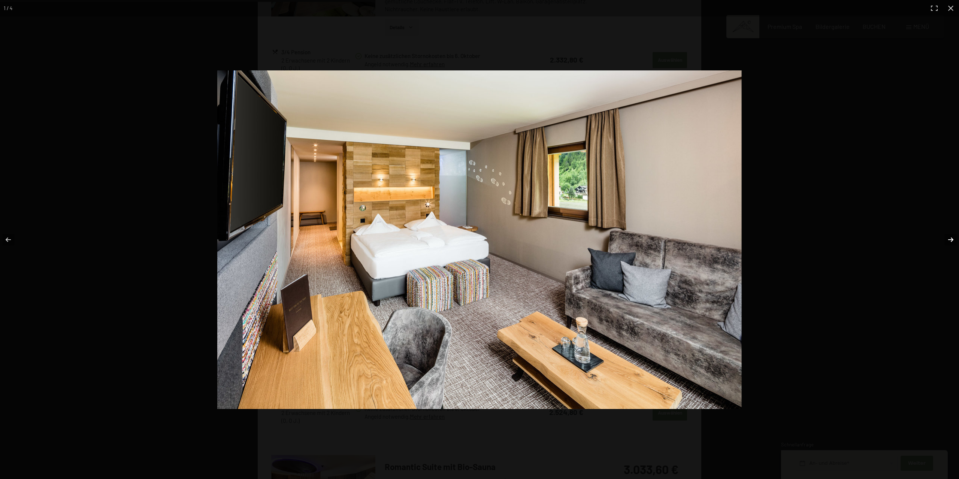
click at [949, 238] on button "button" at bounding box center [946, 239] width 26 height 37
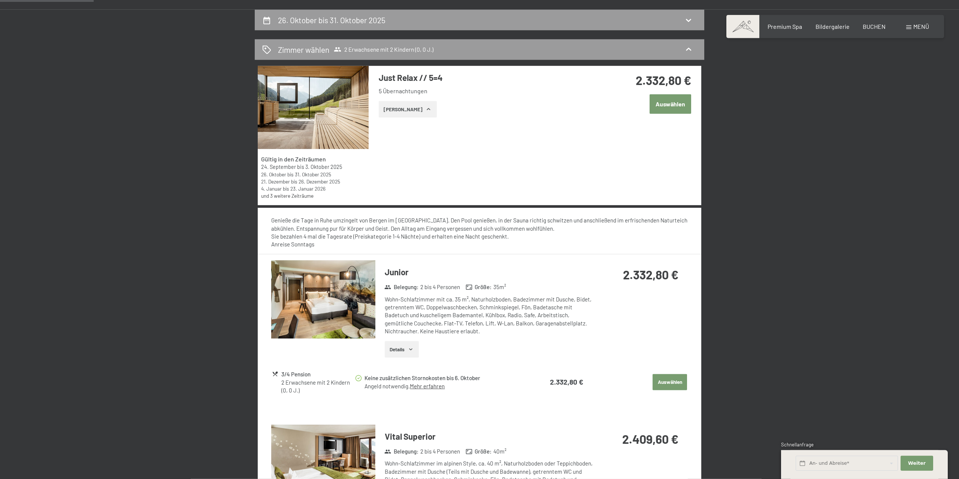
scroll to position [257, 0]
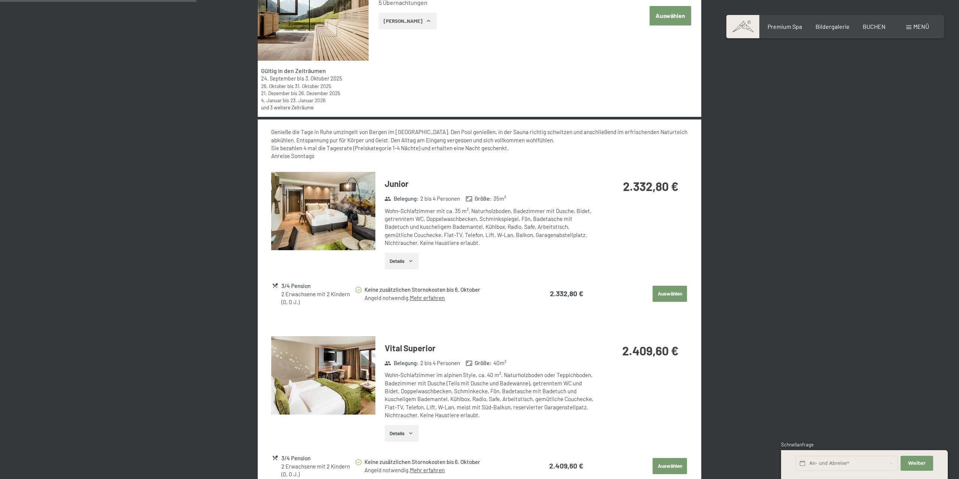
click at [352, 221] on img at bounding box center [323, 211] width 104 height 78
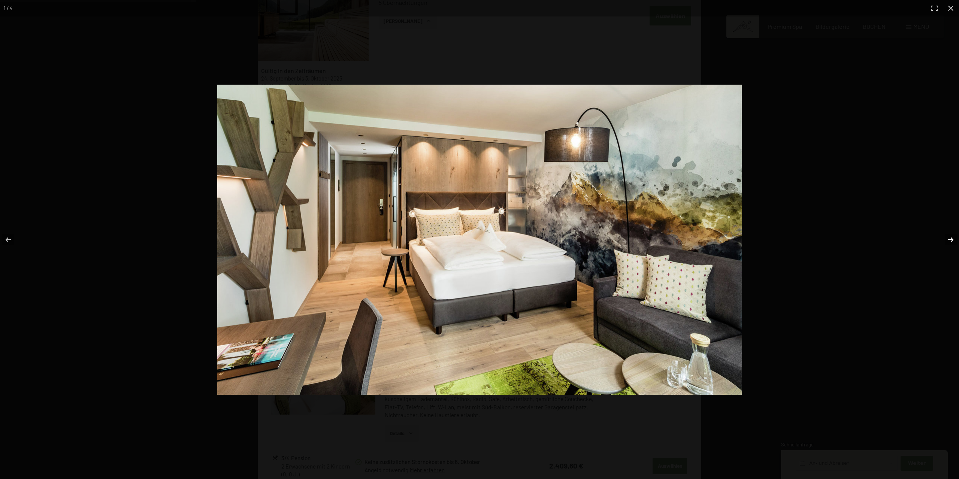
click at [950, 239] on button "button" at bounding box center [946, 239] width 26 height 37
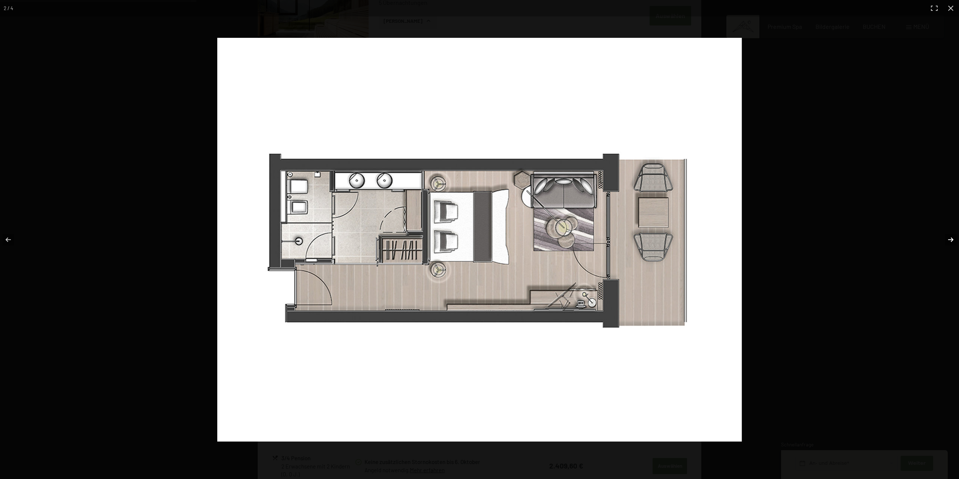
click at [950, 239] on button "button" at bounding box center [946, 239] width 26 height 37
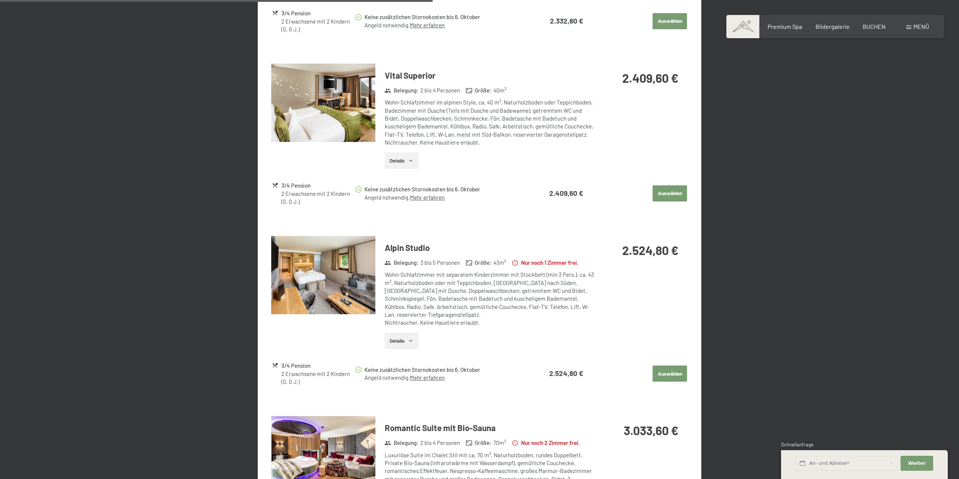
scroll to position [647, 0]
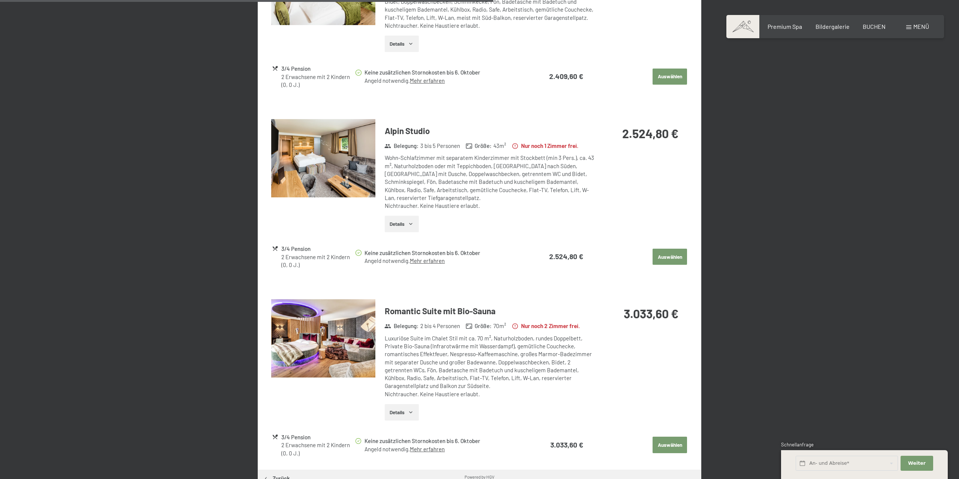
click at [366, 344] on img at bounding box center [323, 338] width 104 height 78
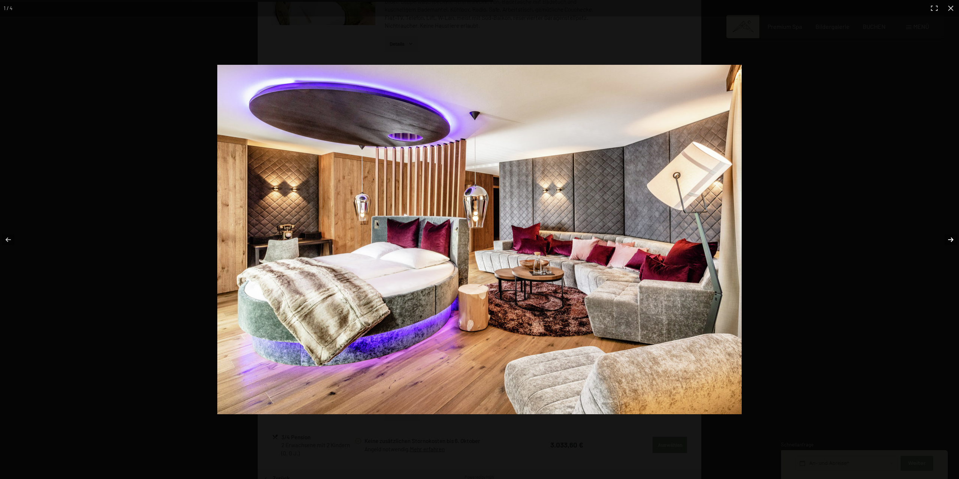
click at [950, 238] on button "button" at bounding box center [946, 239] width 26 height 37
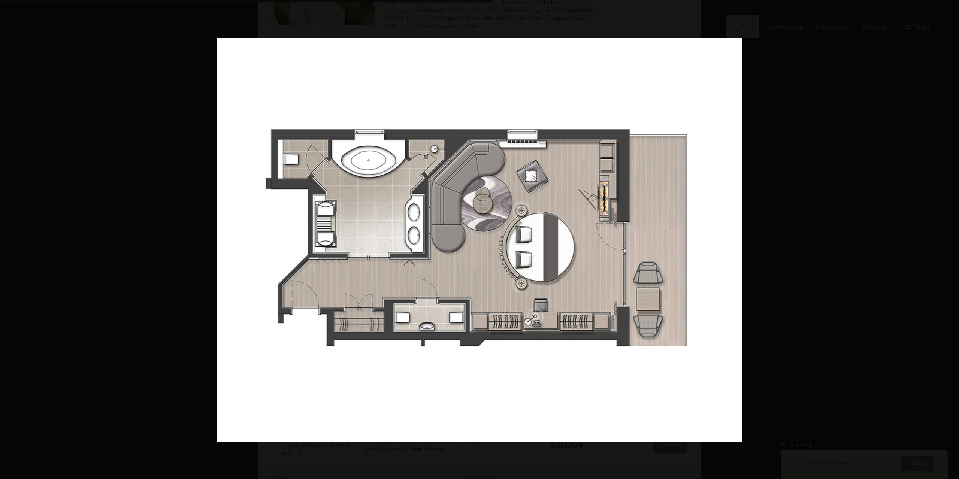
click at [950, 238] on button "button" at bounding box center [946, 239] width 26 height 37
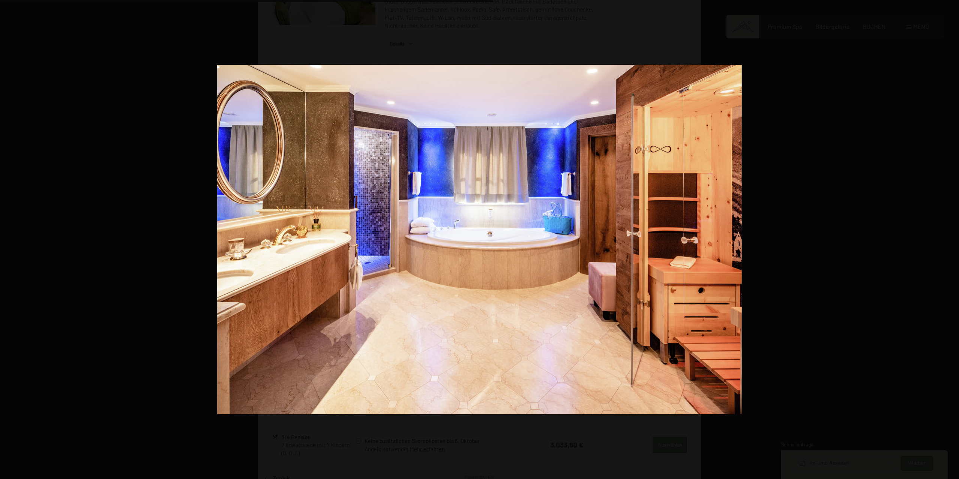
click at [950, 238] on button "button" at bounding box center [946, 239] width 26 height 37
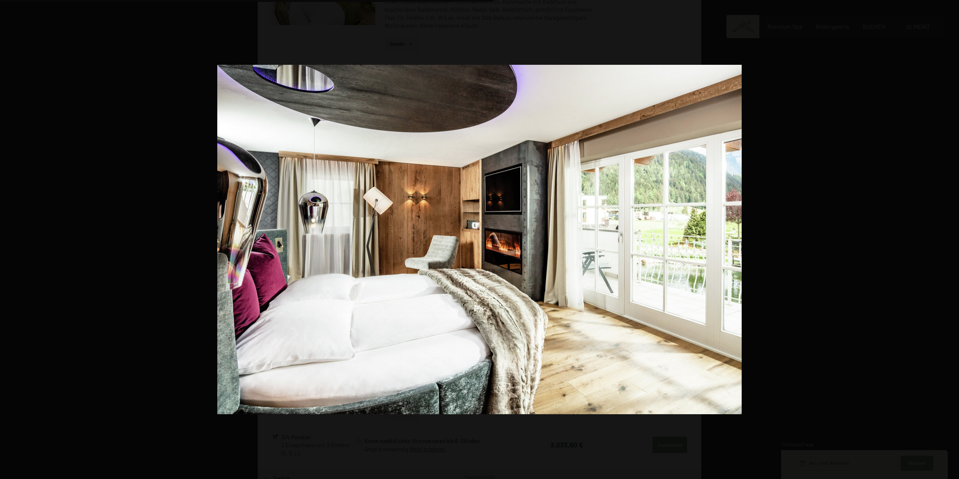
click at [950, 238] on button "button" at bounding box center [946, 239] width 26 height 37
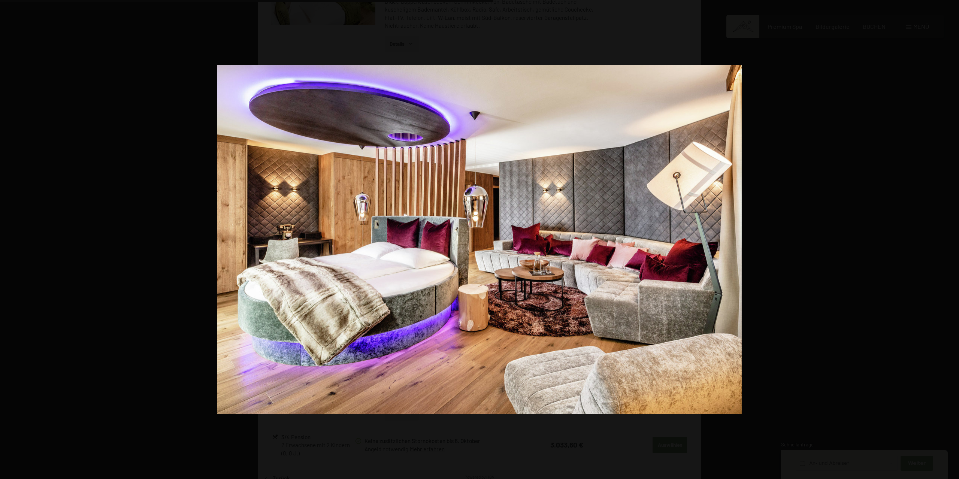
click at [950, 238] on button "button" at bounding box center [946, 239] width 26 height 37
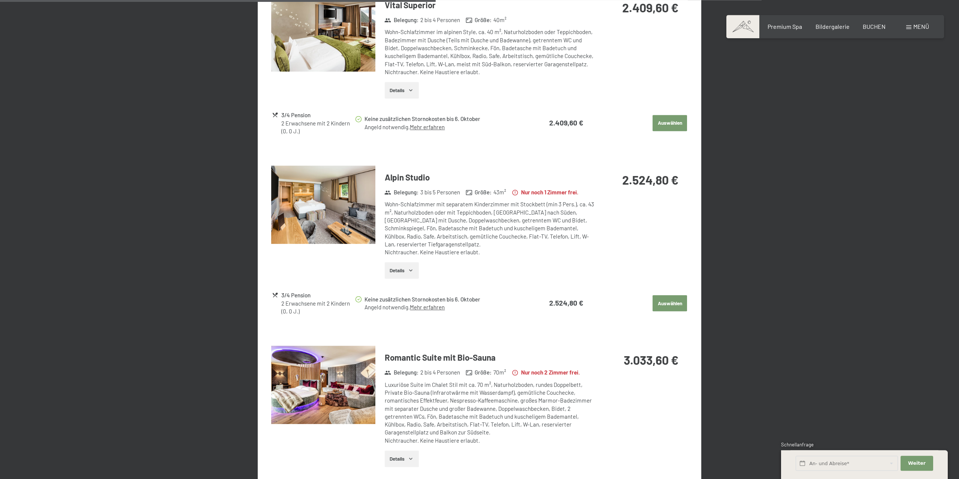
scroll to position [569, 0]
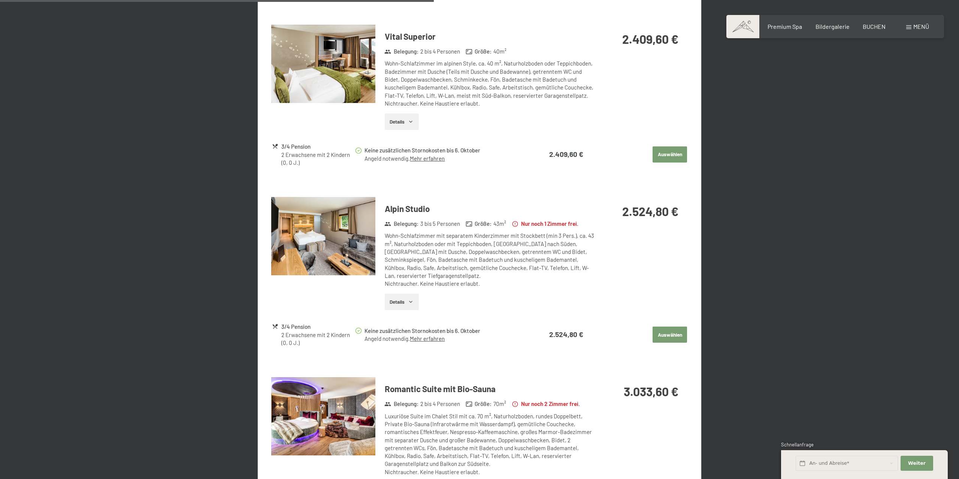
click at [404, 300] on button "Details" at bounding box center [402, 302] width 34 height 16
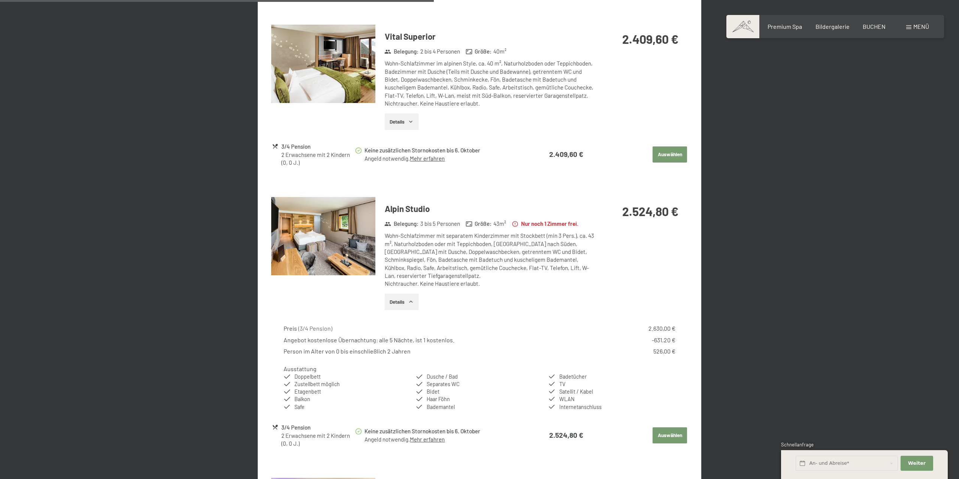
click at [404, 300] on button "Details" at bounding box center [402, 302] width 34 height 16
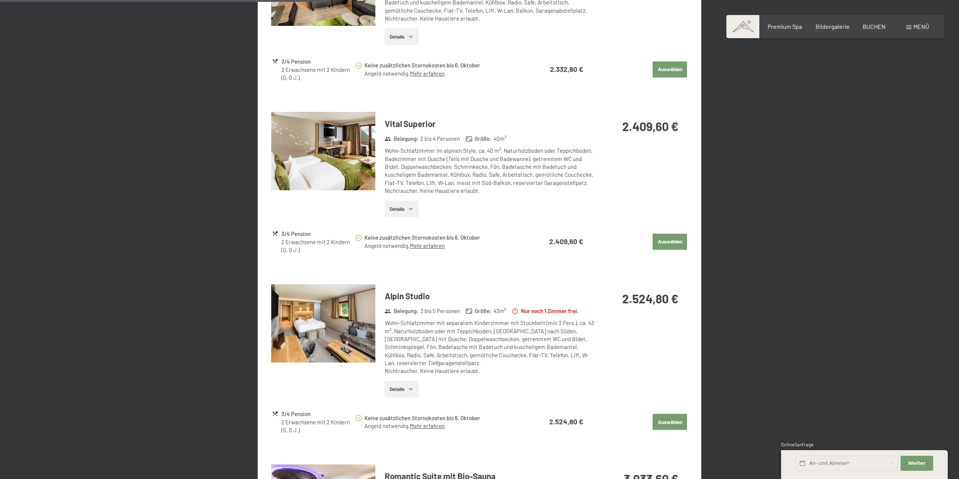
scroll to position [491, 0]
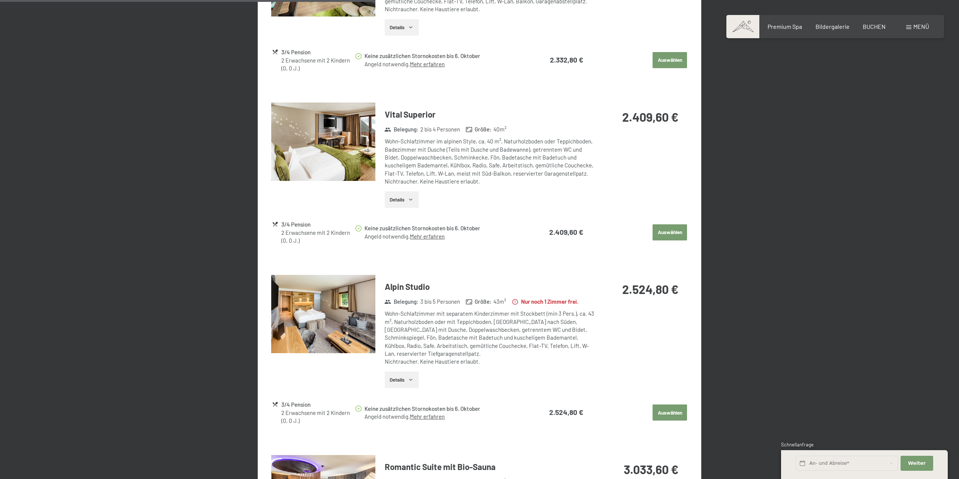
click at [348, 311] on img at bounding box center [323, 314] width 104 height 78
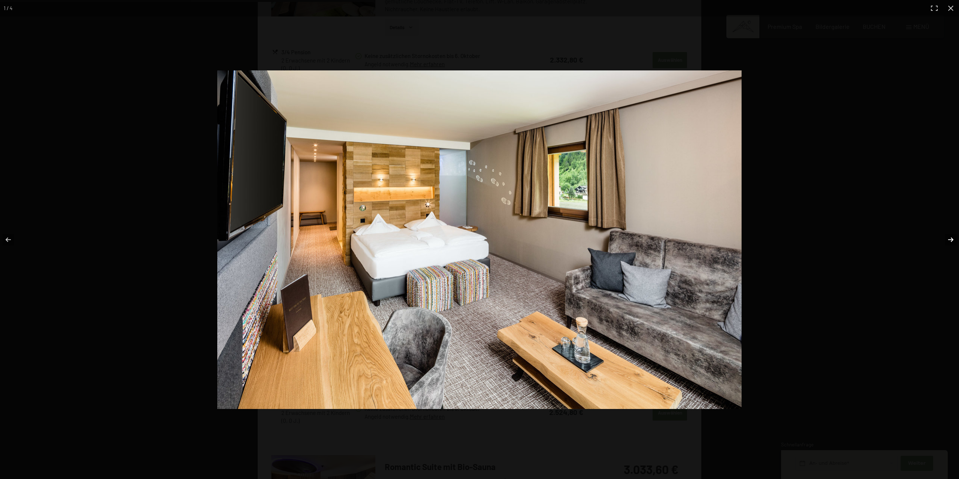
click at [950, 239] on button "button" at bounding box center [946, 239] width 26 height 37
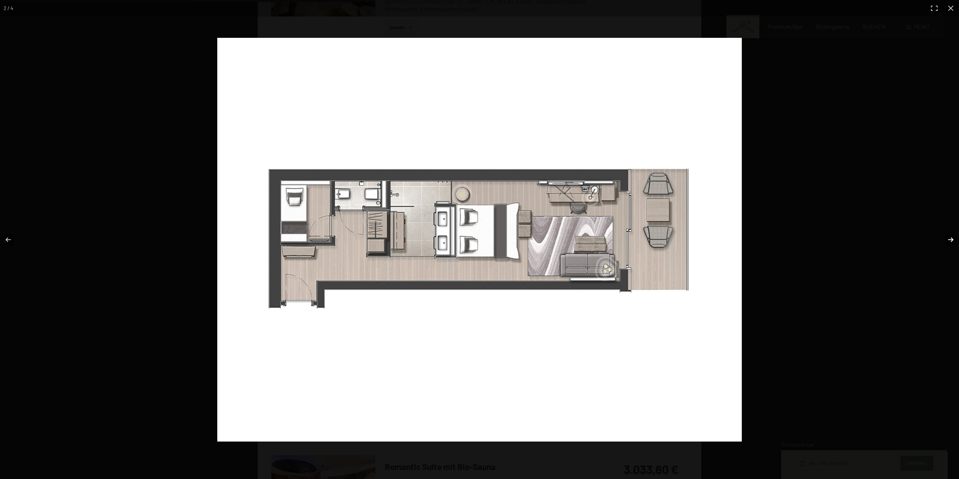
click at [950, 239] on button "button" at bounding box center [946, 239] width 26 height 37
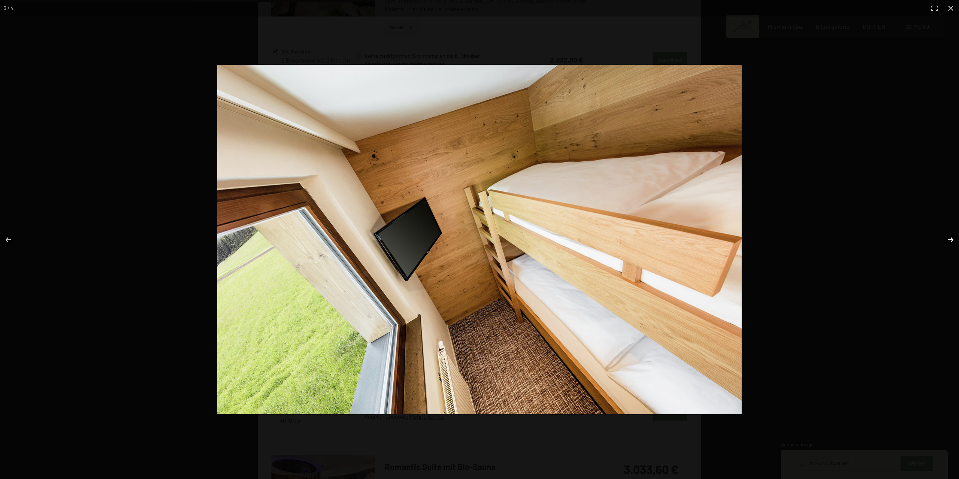
click at [950, 239] on button "button" at bounding box center [946, 239] width 26 height 37
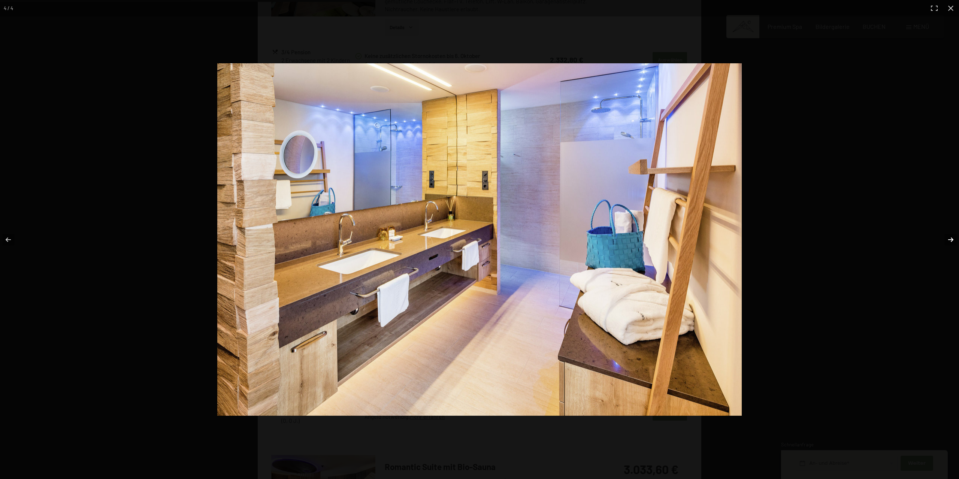
click at [950, 239] on button "button" at bounding box center [946, 239] width 26 height 37
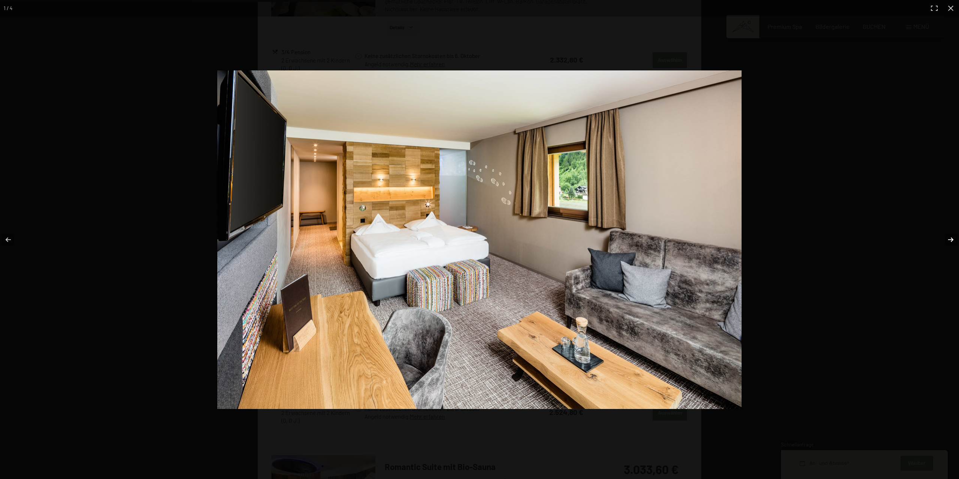
click at [950, 239] on button "button" at bounding box center [946, 239] width 26 height 37
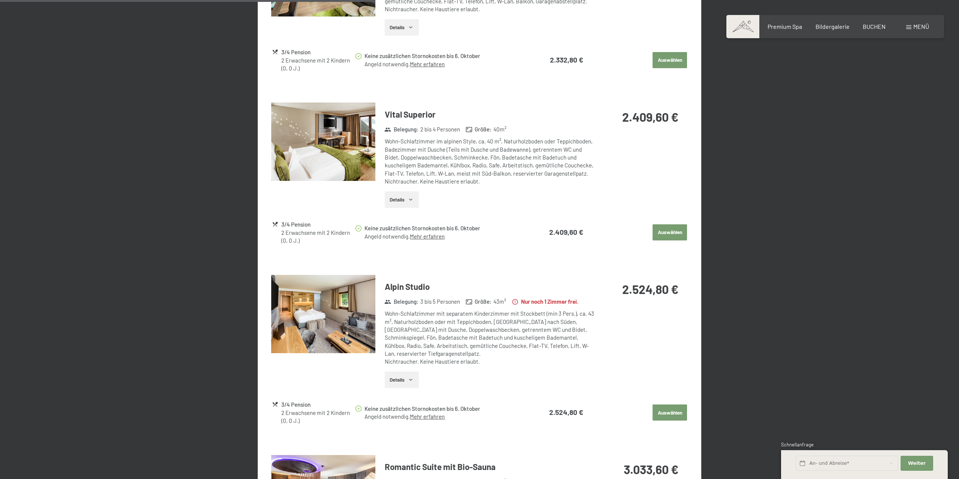
click at [362, 148] on img at bounding box center [323, 142] width 104 height 78
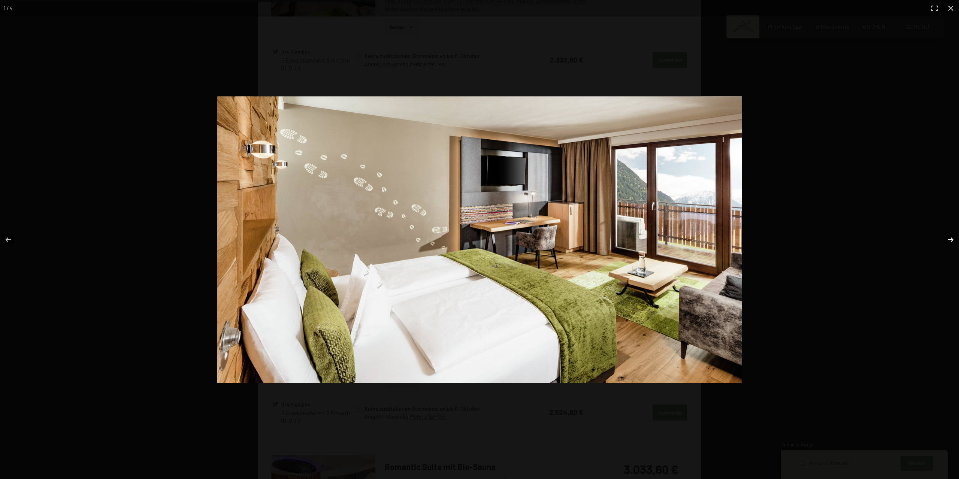
click at [949, 236] on button "button" at bounding box center [946, 239] width 26 height 37
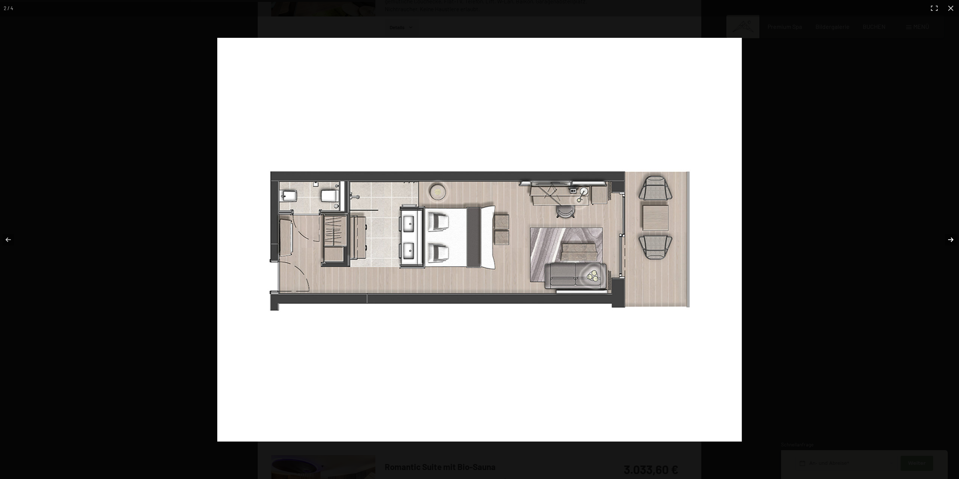
click at [949, 236] on button "button" at bounding box center [946, 239] width 26 height 37
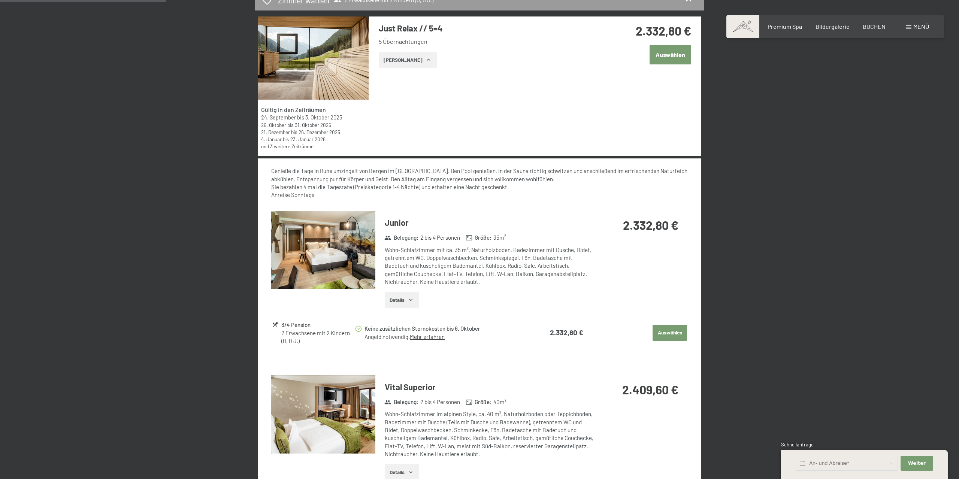
scroll to position [0, 0]
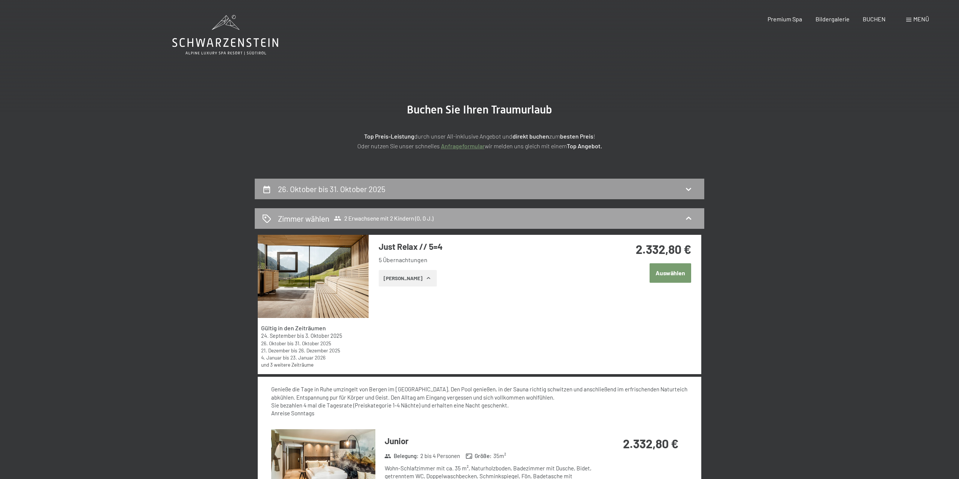
click at [455, 217] on div "Zimmer wählen 2 Erwachsene mit 2 Kindern (0, 0 J.)" at bounding box center [479, 218] width 434 height 11
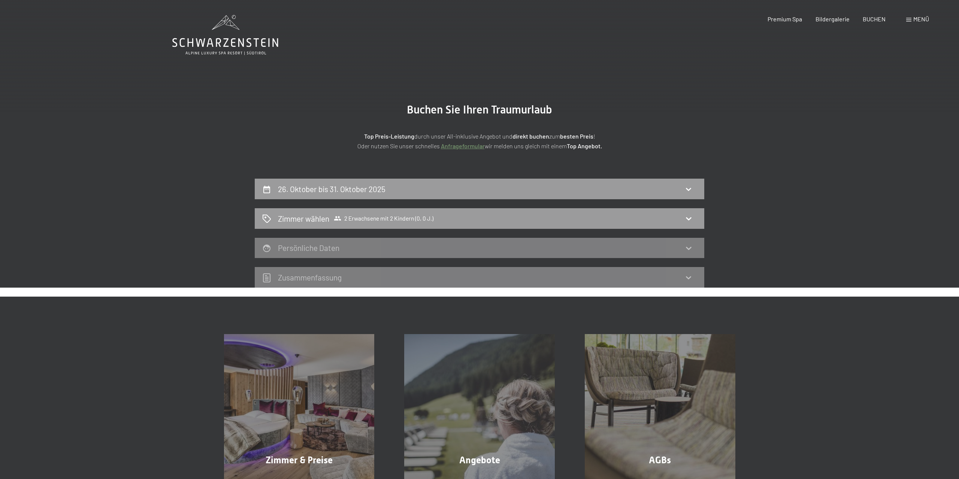
click at [424, 252] on div "Persönliche Daten" at bounding box center [479, 247] width 434 height 11
click at [872, 19] on span "BUCHEN" at bounding box center [874, 17] width 23 height 7
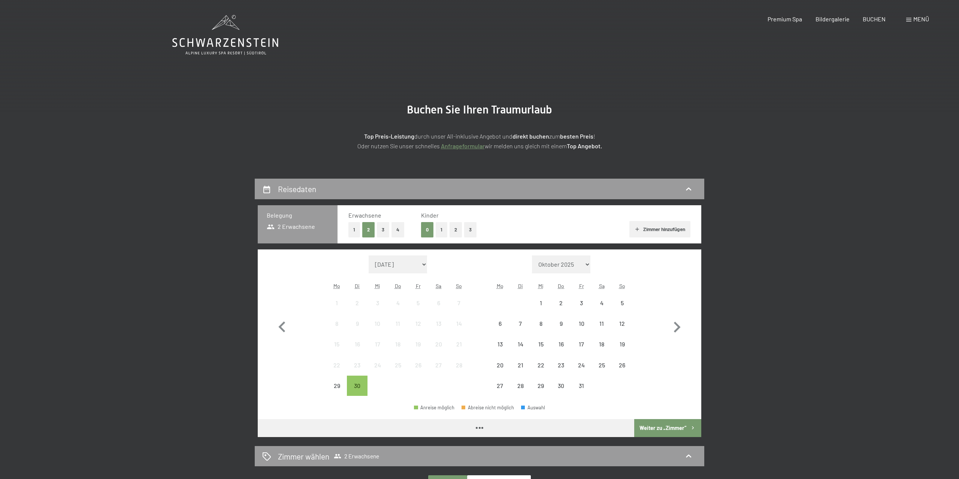
click at [459, 228] on button "2" at bounding box center [455, 229] width 12 height 15
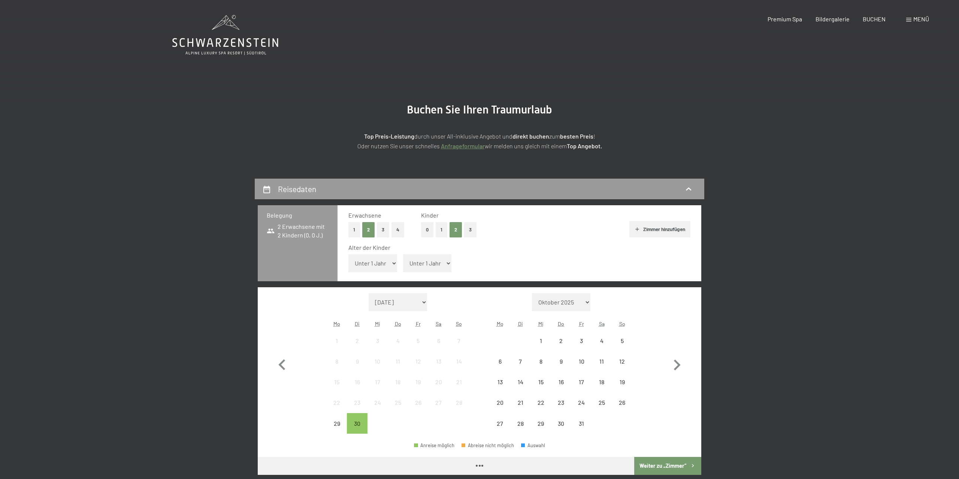
click at [348, 254] on select "Unter 1 Jahr 1 Jahr 2 Jahre 3 Jahre 4 Jahre 5 Jahre 6 Jahre 7 Jahre 8 Jahre 9 J…" at bounding box center [372, 263] width 49 height 18
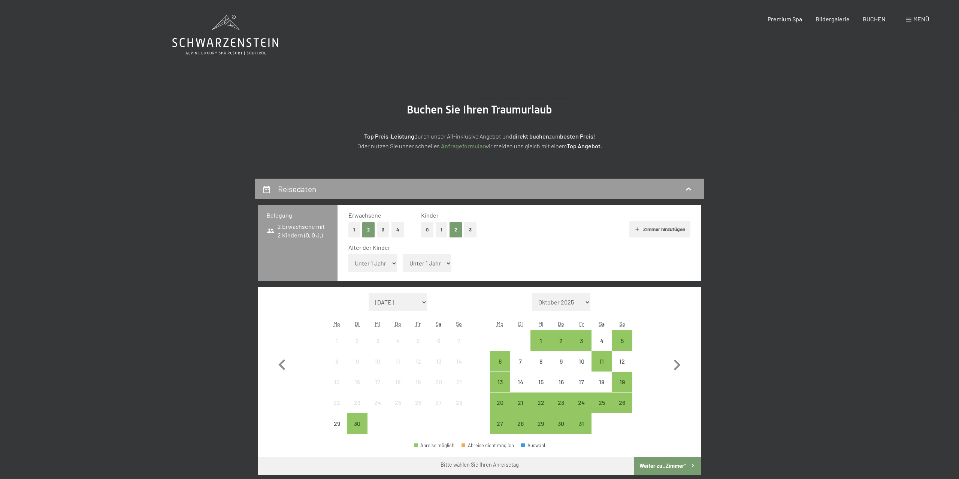
select select "11"
click option "11 Jahre" at bounding box center [0, 0] width 0 height 0
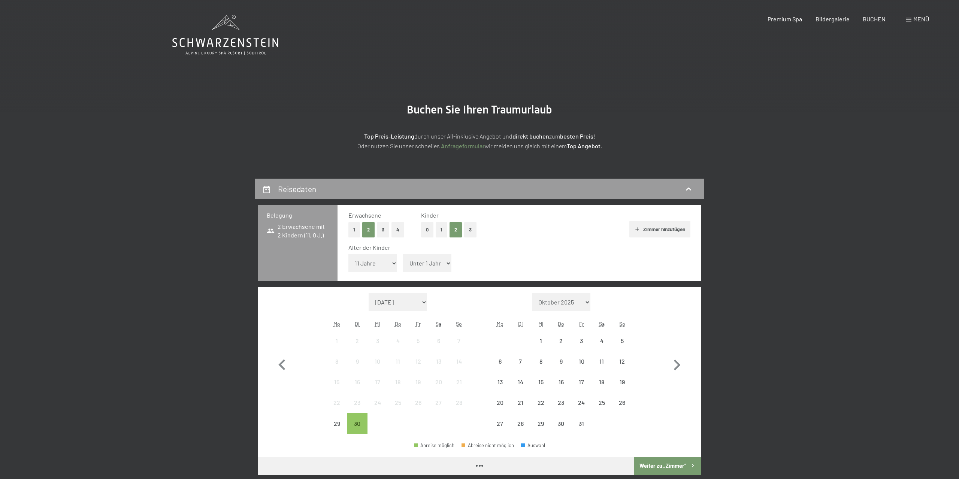
click at [427, 262] on span "Einwilligung Marketing*" at bounding box center [439, 261] width 62 height 7
click at [404, 262] on input "Einwilligung Marketing*" at bounding box center [399, 261] width 7 height 7
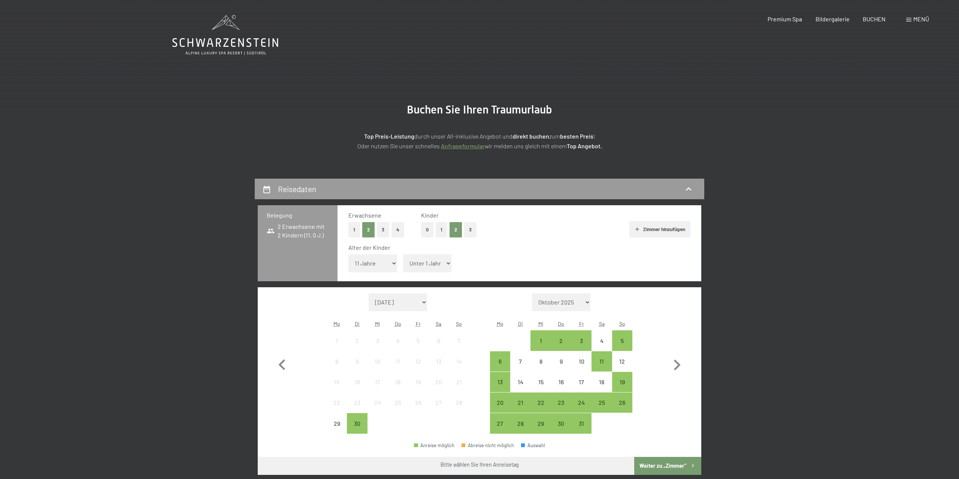
click at [445, 261] on span "Einwilligung Marketing*" at bounding box center [439, 261] width 62 height 7
click at [404, 261] on input "Einwilligung Marketing*" at bounding box center [399, 261] width 7 height 7
checkbox input "false"
click at [403, 254] on select "Unter 1 Jahr 1 Jahr 2 Jahre 3 Jahre 4 Jahre 5 Jahre 6 Jahre 7 Jahre 8 Jahre 9 J…" at bounding box center [427, 263] width 49 height 18
select select "7"
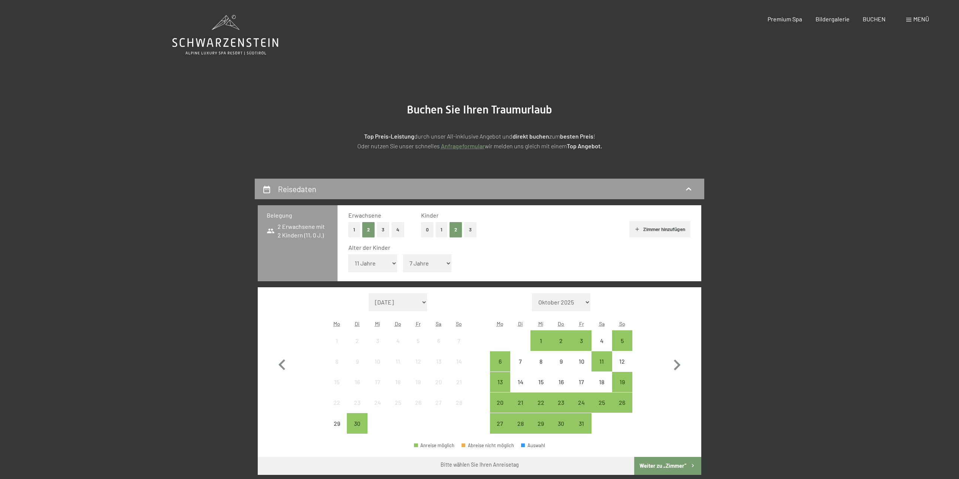
click option "7 Jahre" at bounding box center [0, 0] width 0 height 0
click at [620, 400] on div "26" at bounding box center [622, 409] width 19 height 19
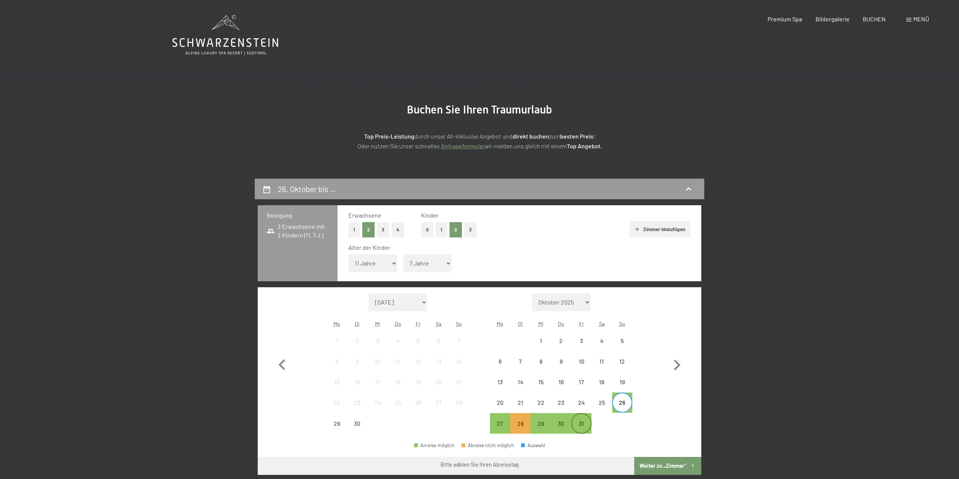
click at [588, 422] on div "31" at bounding box center [581, 430] width 19 height 19
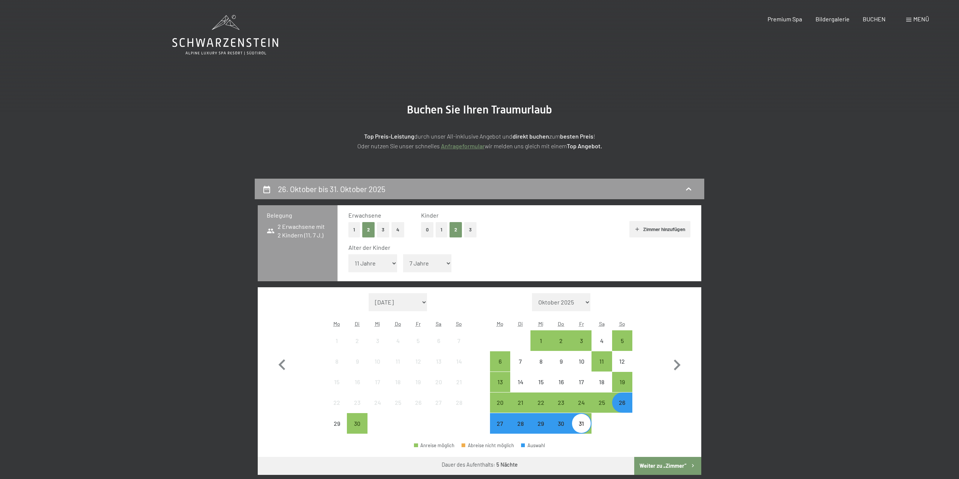
click at [668, 463] on button "Weiter zu „Zimmer“" at bounding box center [667, 466] width 67 height 18
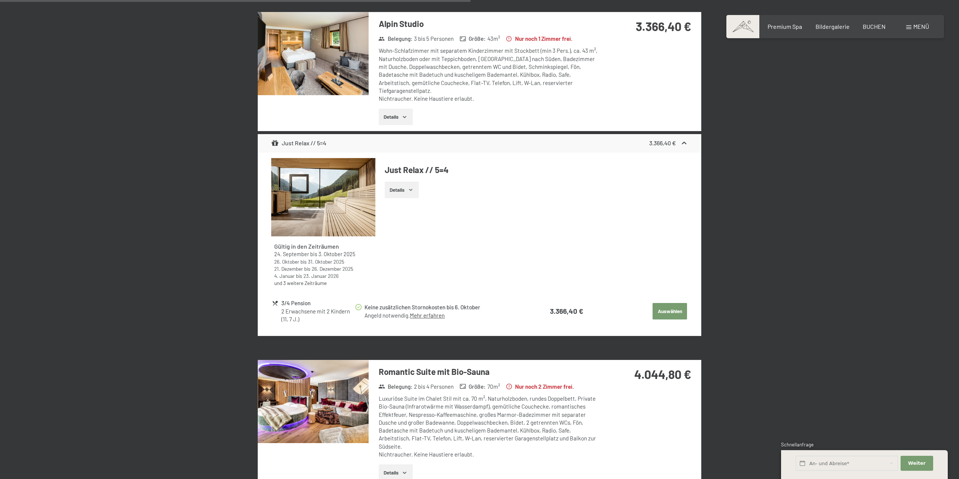
scroll to position [880, 0]
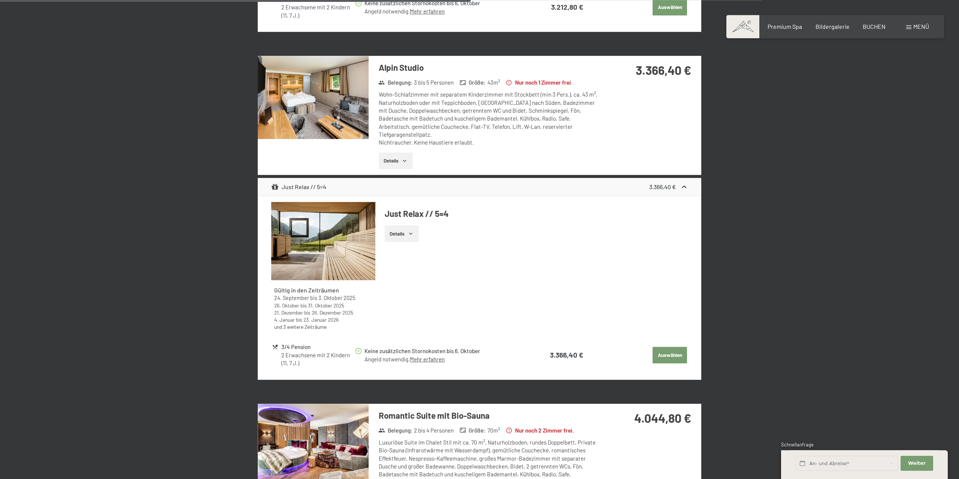
click at [406, 225] on button "Details" at bounding box center [402, 233] width 34 height 16
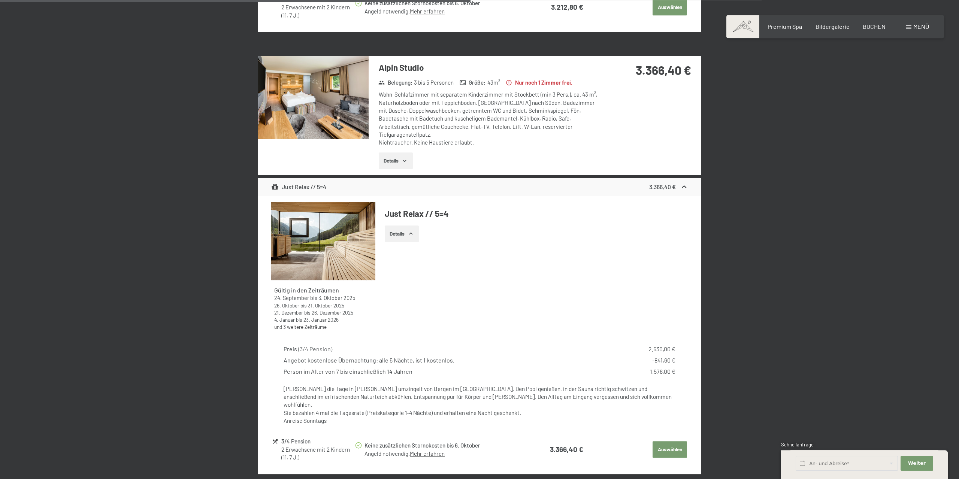
click at [406, 225] on button "Details" at bounding box center [402, 233] width 34 height 16
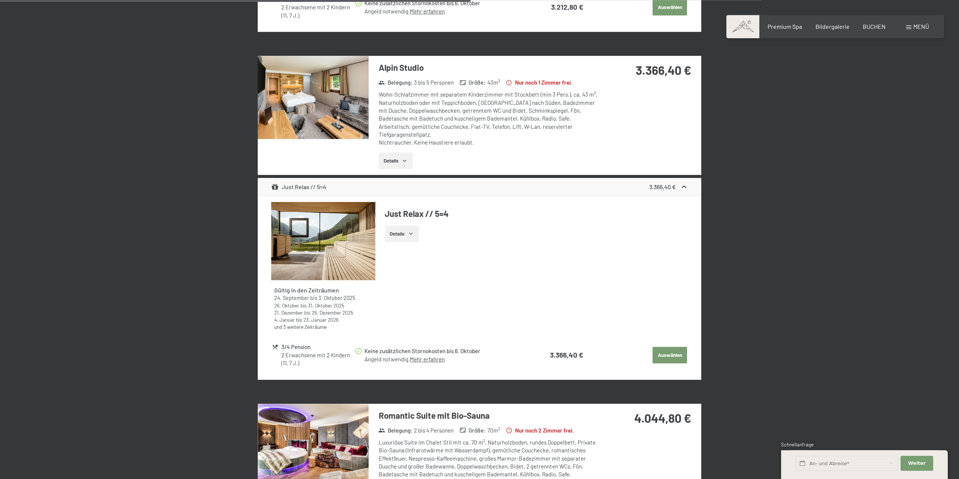
click at [663, 347] on button "Auswählen" at bounding box center [669, 355] width 34 height 16
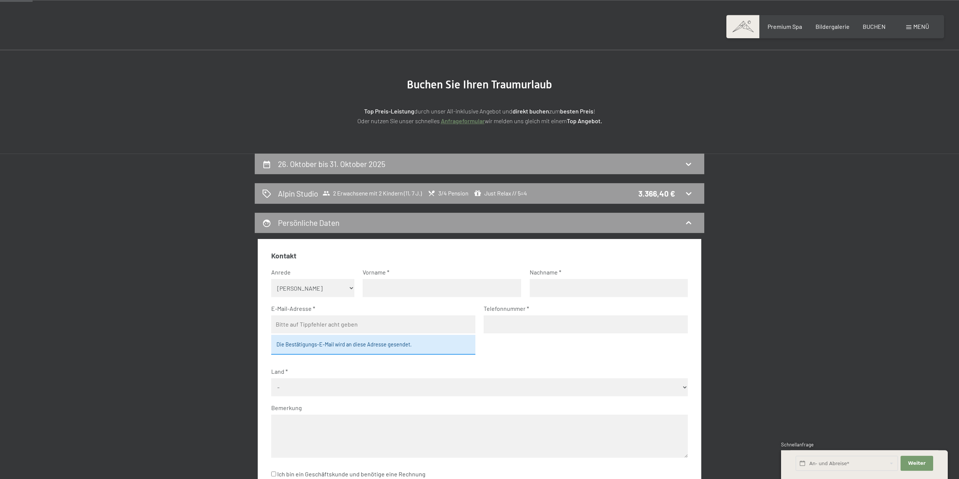
scroll to position [0, 0]
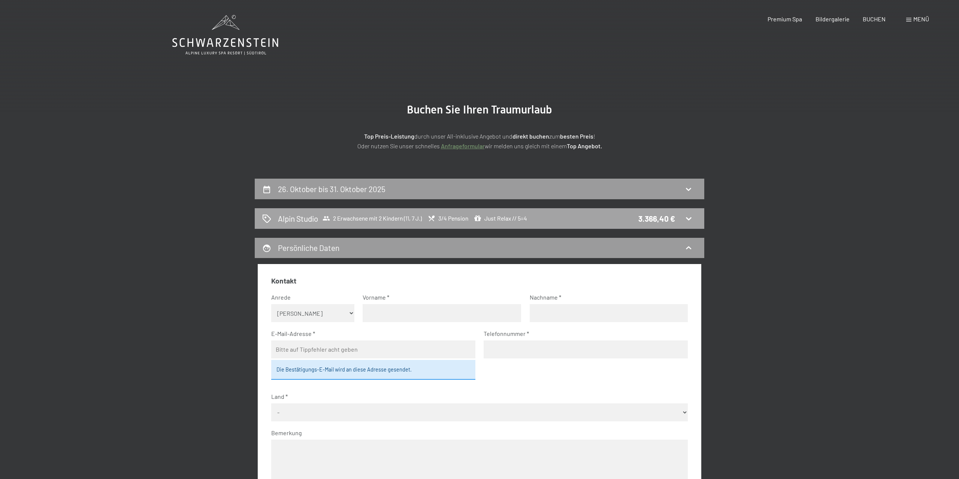
click at [512, 216] on span "Just Relax // 5=4" at bounding box center [500, 218] width 53 height 7
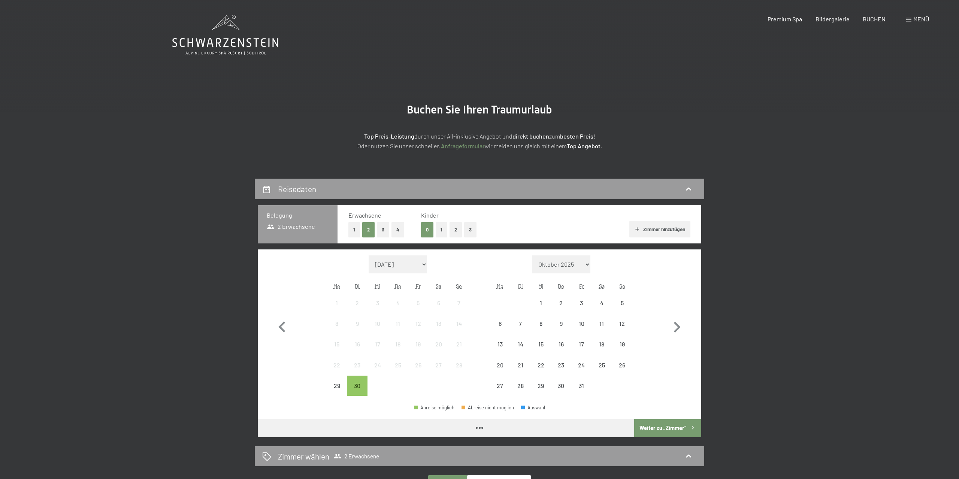
click at [455, 228] on button "2" at bounding box center [455, 229] width 12 height 15
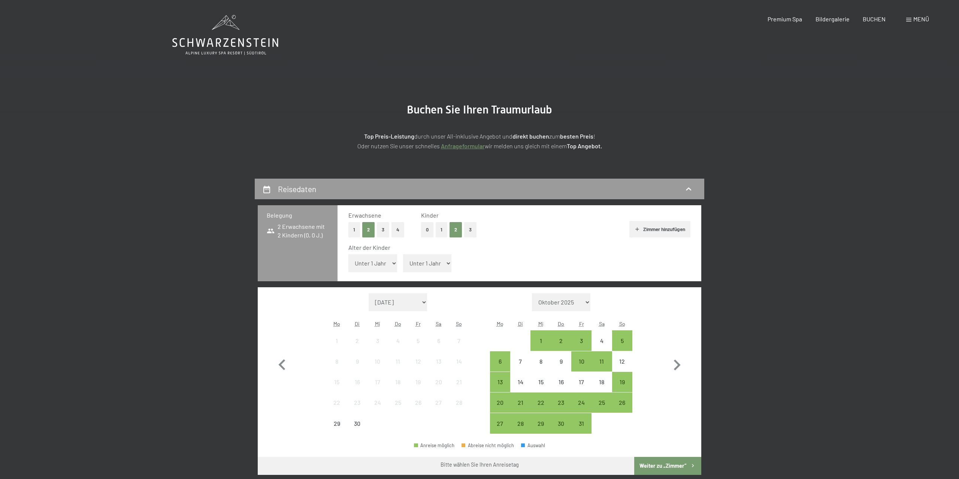
click at [440, 261] on span "Einwilligung Marketing*" at bounding box center [439, 261] width 62 height 7
click at [404, 261] on input "Einwilligung Marketing*" at bounding box center [399, 261] width 7 height 7
checkbox input "false"
click at [403, 254] on select "Unter 1 Jahr 1 Jahr 2 Jahre 3 Jahre 4 Jahre 5 Jahre 6 Jahre 7 Jahre 8 Jahre 9 J…" at bounding box center [427, 263] width 49 height 18
select select "7"
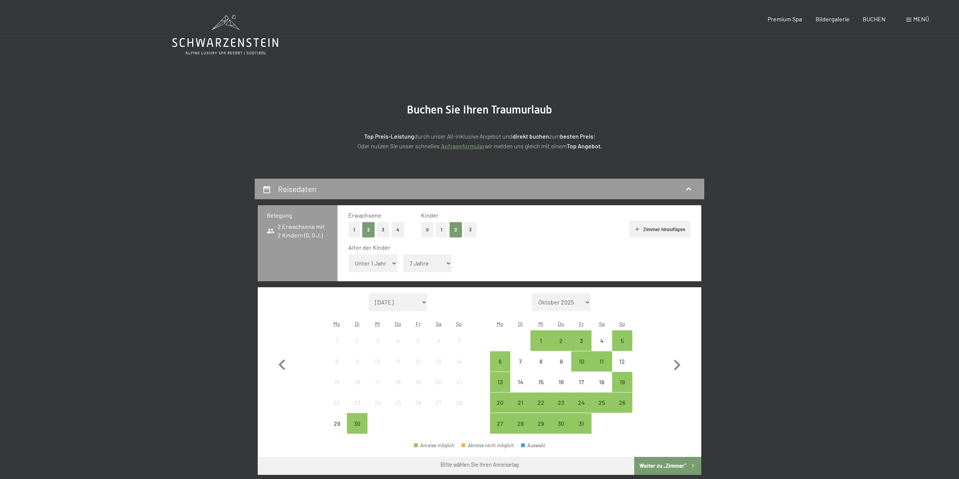
click option "7 Jahre" at bounding box center [0, 0] width 0 height 0
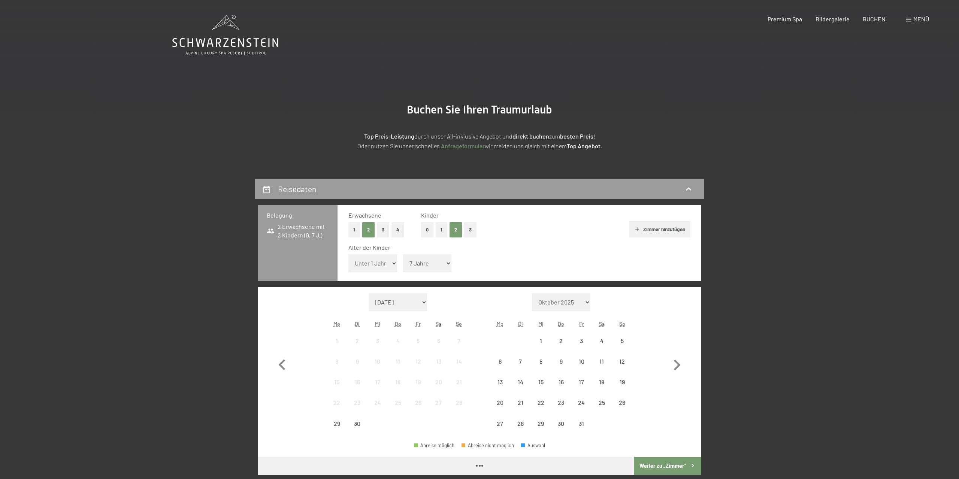
click at [348, 254] on select "Unter 1 Jahr 1 Jahr 2 Jahre 3 Jahre 4 Jahre 5 Jahre 6 Jahre 7 Jahre 8 Jahre 9 J…" at bounding box center [372, 263] width 49 height 18
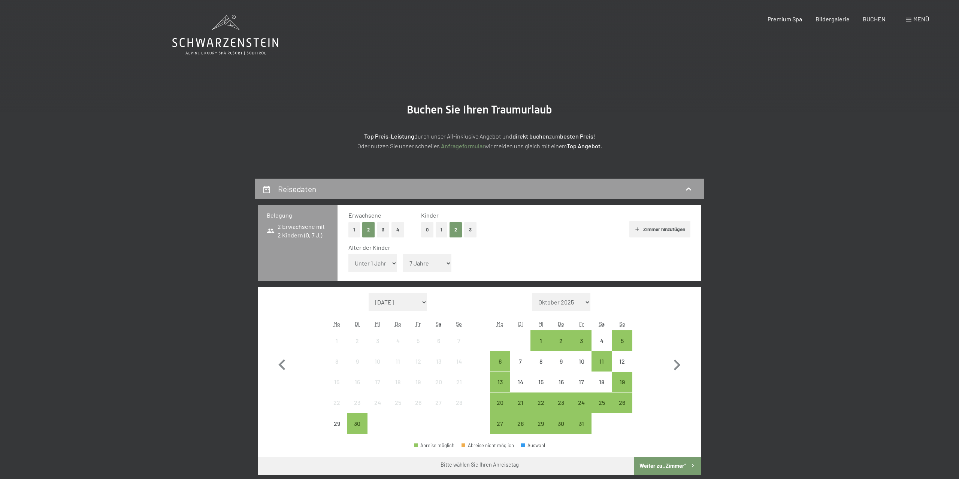
select select "11"
click option "11 Jahre" at bounding box center [0, 0] width 0 height 0
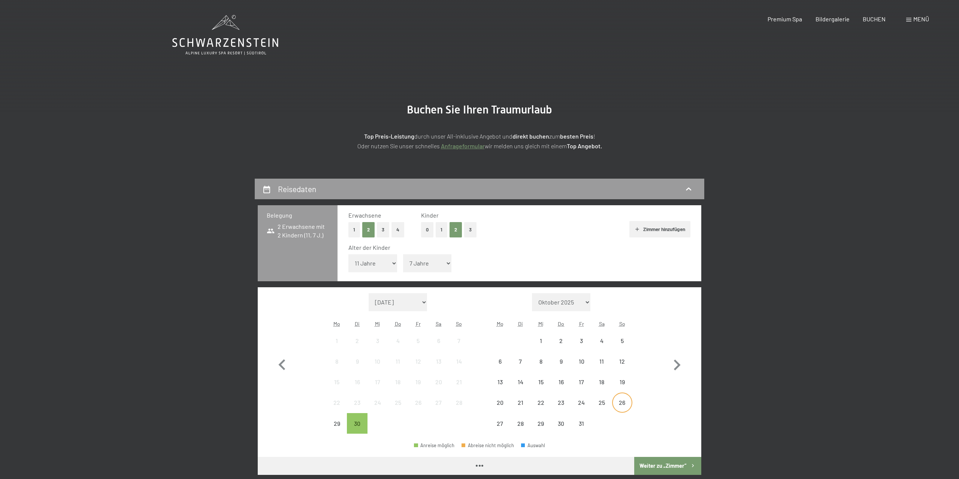
click at [620, 405] on div "26" at bounding box center [622, 409] width 19 height 19
click at [675, 369] on icon "button" at bounding box center [677, 365] width 7 height 11
select select "[DATE]"
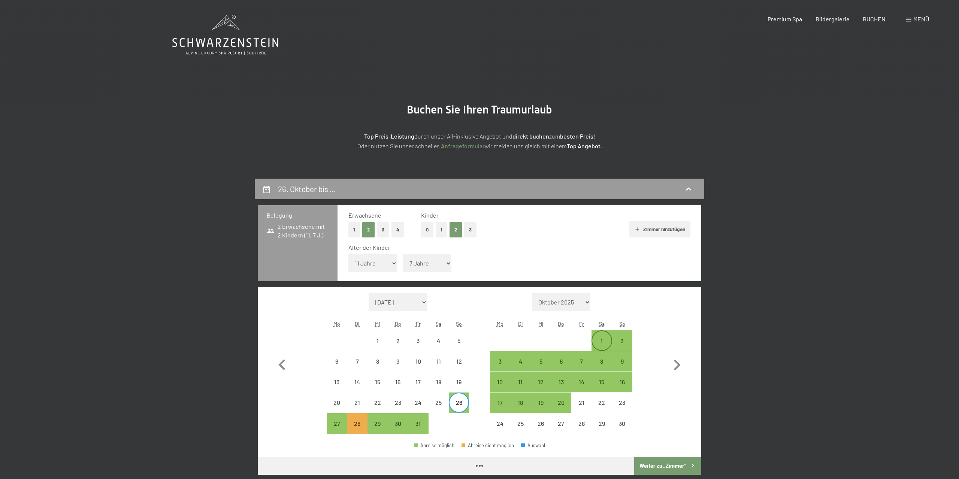
click at [603, 337] on div "1" at bounding box center [601, 340] width 19 height 19
select select "[DATE]"
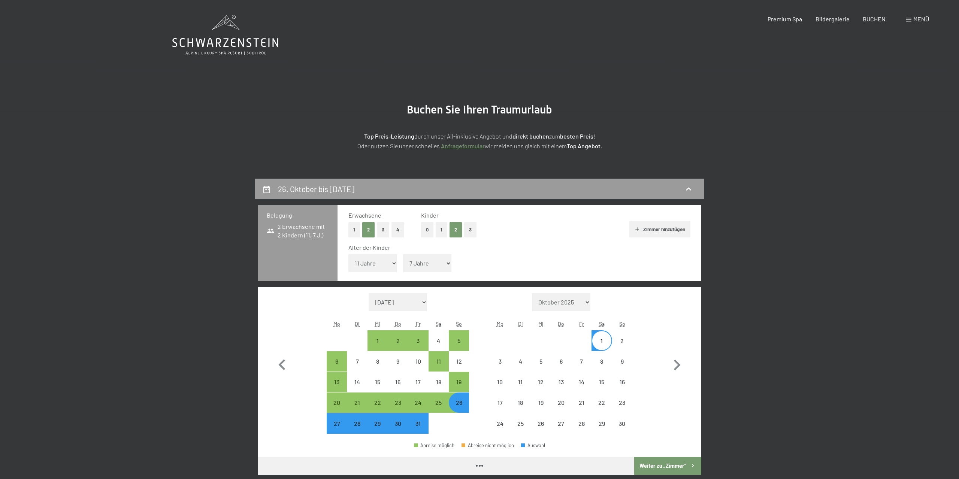
select select "[DATE]"
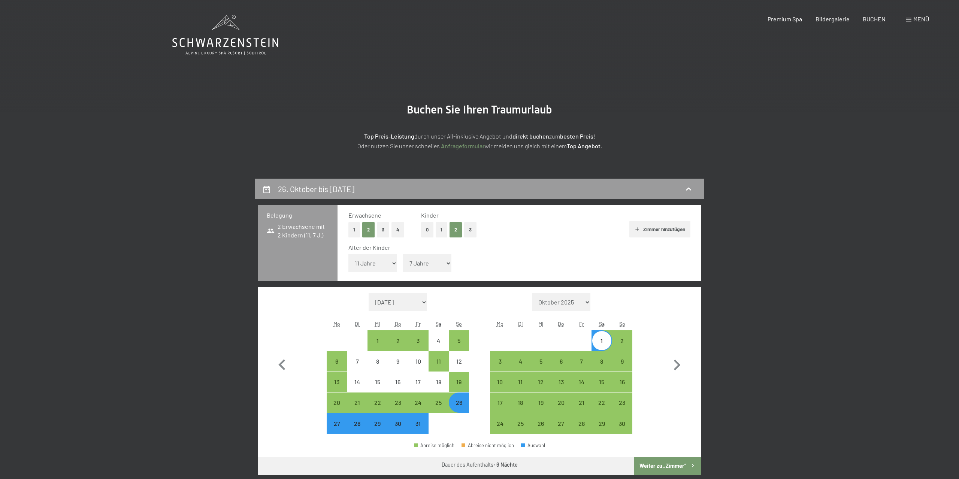
click at [654, 460] on button "Weiter zu „Zimmer“" at bounding box center [667, 466] width 67 height 18
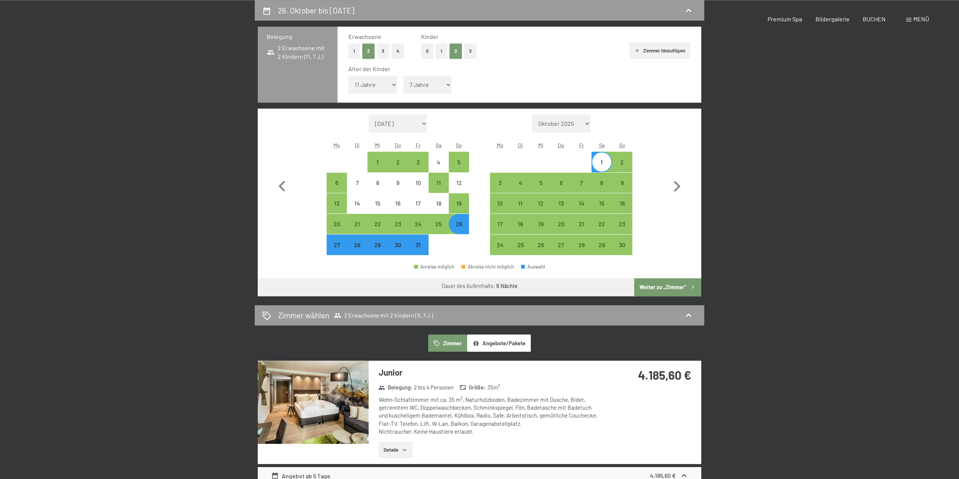
select select "[DATE]"
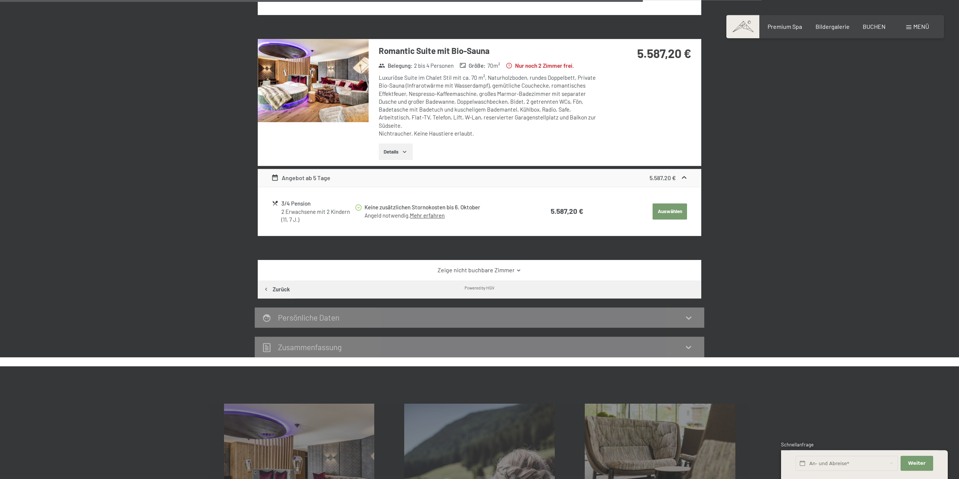
scroll to position [607, 0]
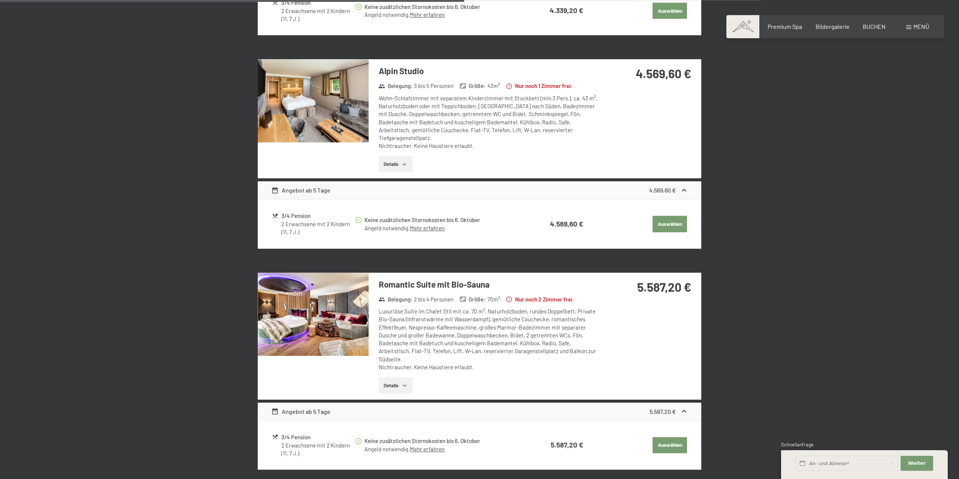
click at [663, 216] on button "Auswählen" at bounding box center [669, 224] width 34 height 16
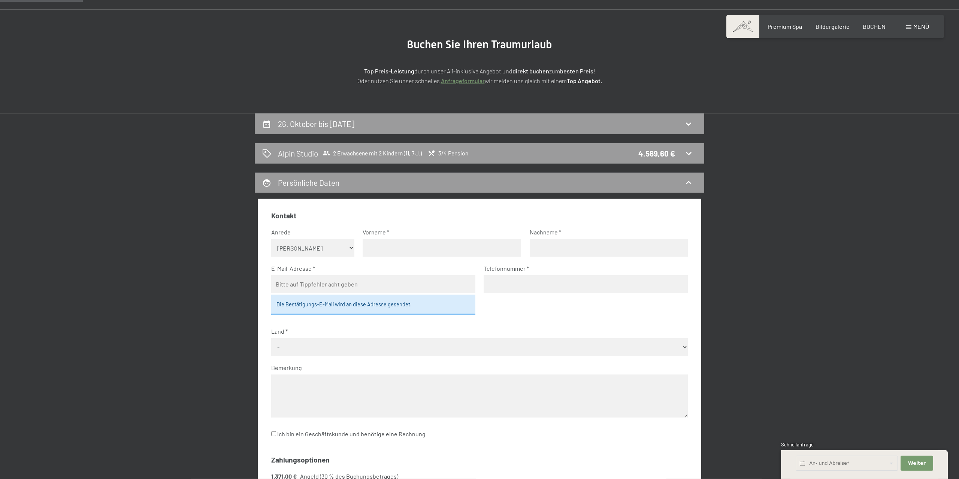
scroll to position [64, 0]
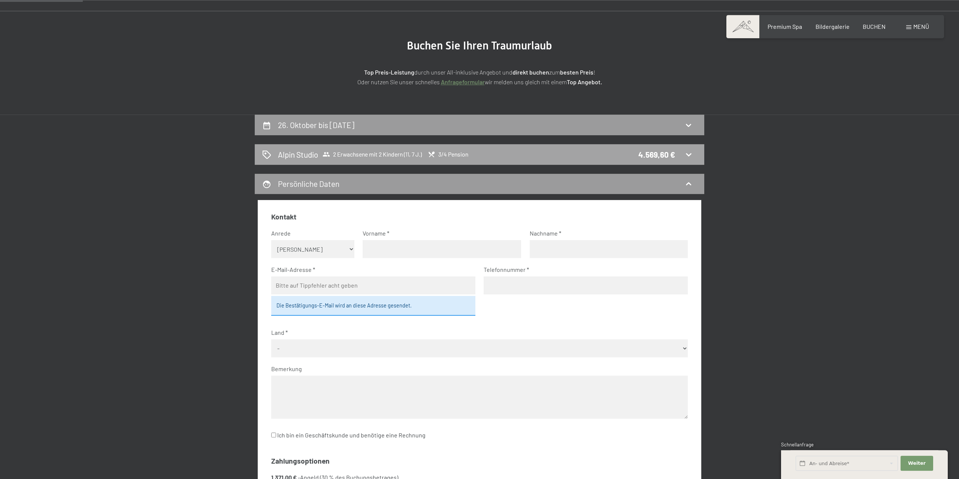
click at [600, 158] on div "Alpin Studio 2 Erwachsene mit 2 Kindern (11, 7 J.) 3/4 Pension 4.569,60 €" at bounding box center [479, 154] width 434 height 11
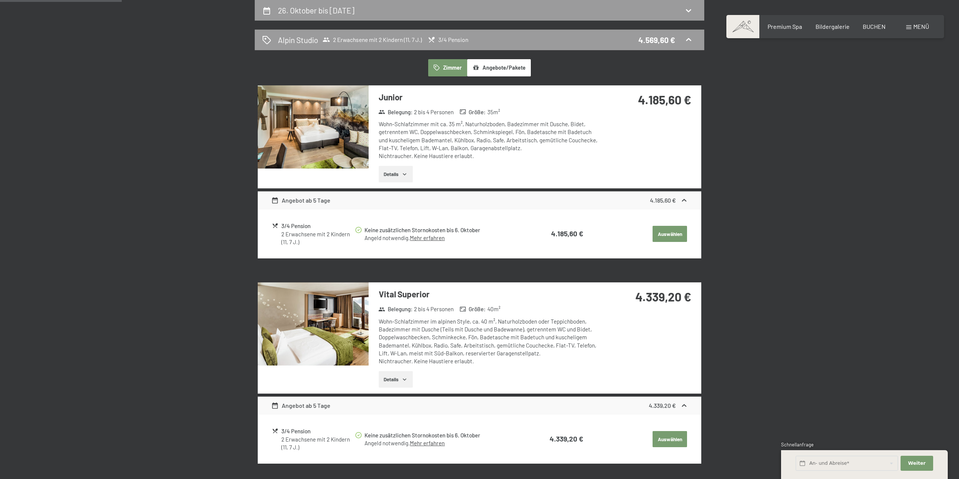
scroll to position [0, 0]
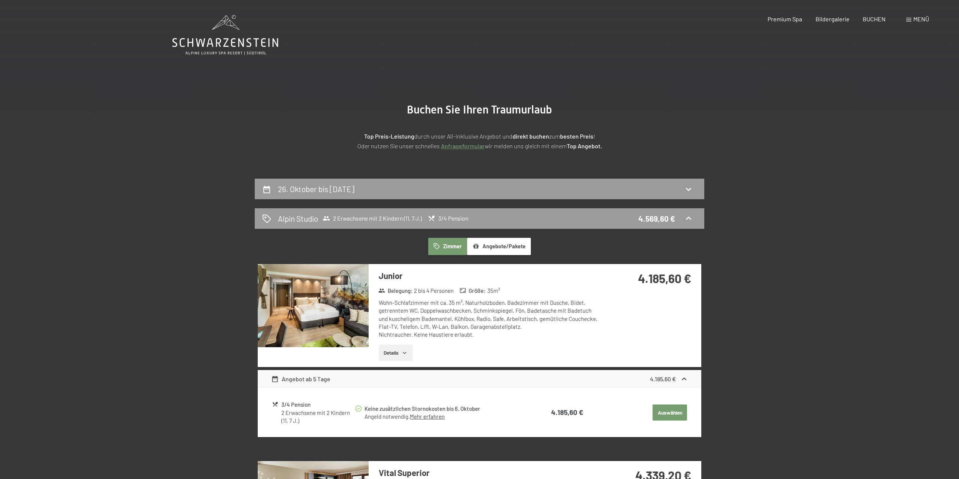
click at [497, 244] on button "Angebote/Pakete" at bounding box center [499, 246] width 64 height 17
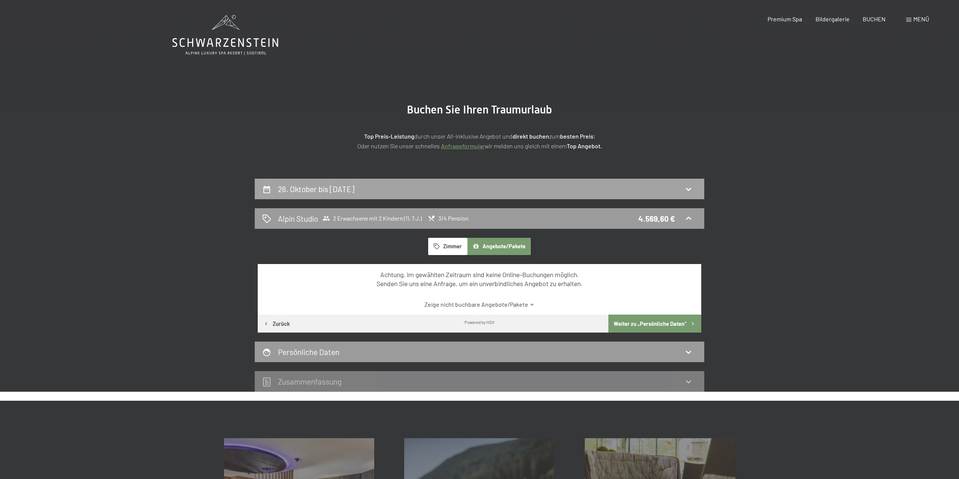
click at [474, 181] on div "26. Oktober bis [DATE]" at bounding box center [479, 189] width 449 height 21
select select "11"
select select "7"
select select "[DATE]"
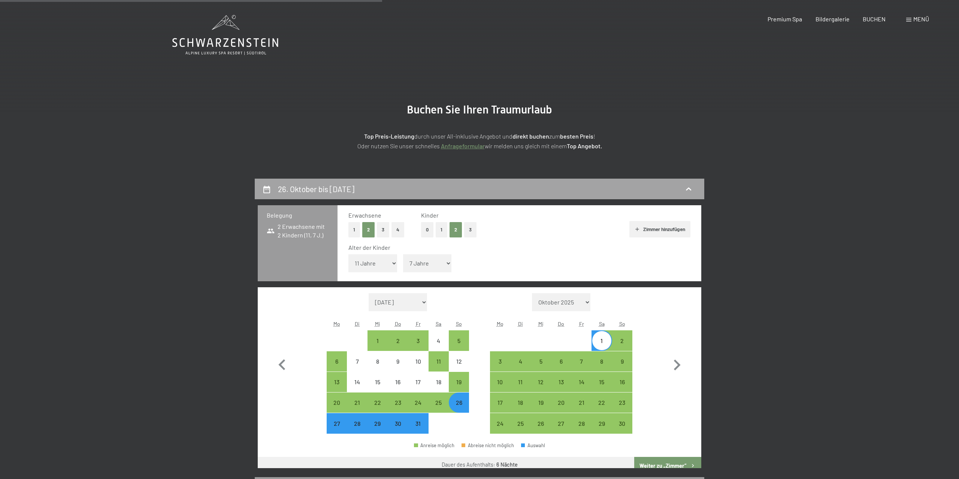
scroll to position [179, 0]
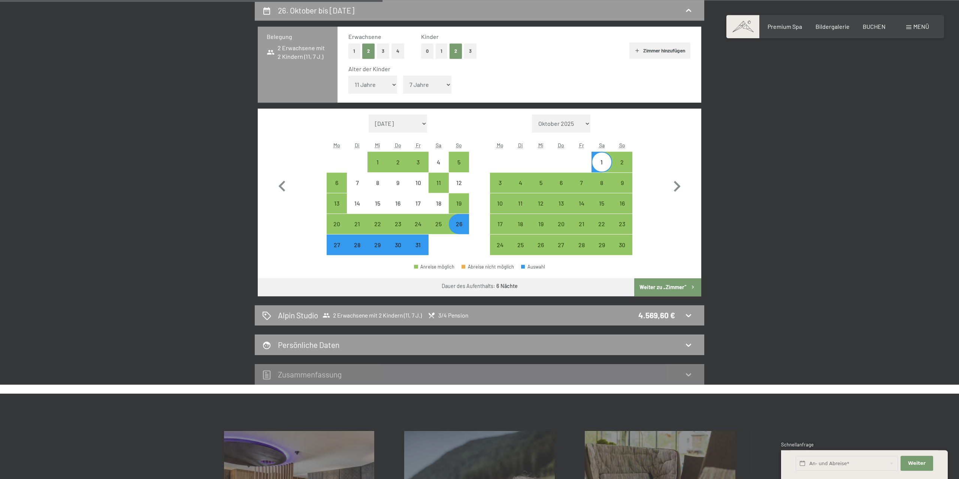
click at [458, 215] on div "26" at bounding box center [458, 224] width 19 height 19
select select "[DATE]"
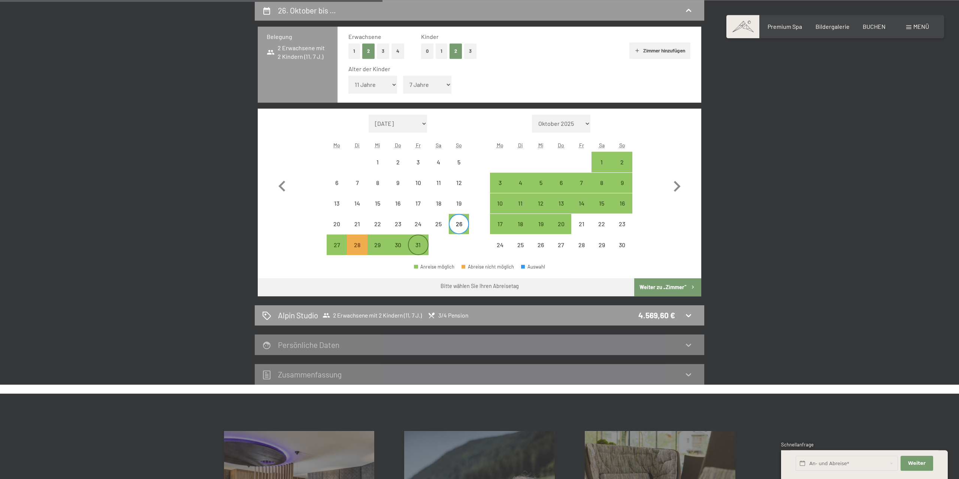
click at [424, 242] on div "31" at bounding box center [418, 251] width 19 height 19
select select "[DATE]"
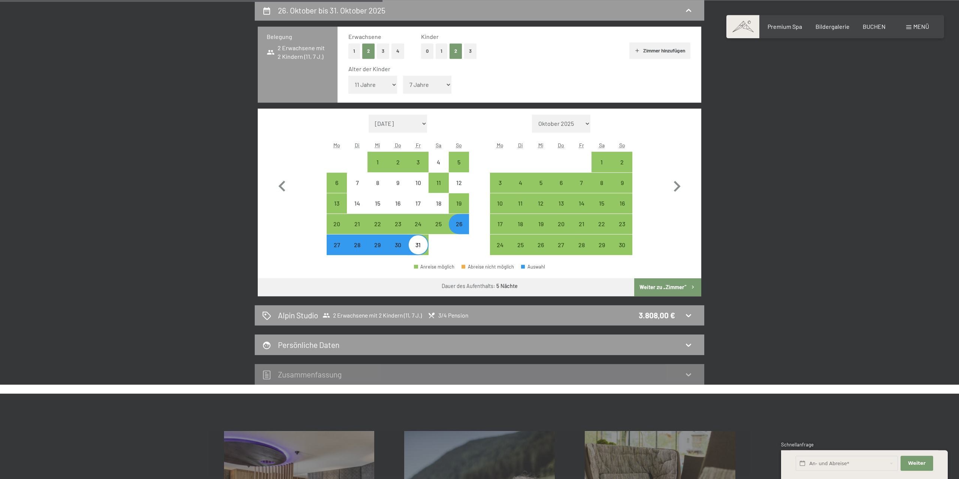
click at [688, 288] on button "Weiter zu „Zimmer“" at bounding box center [667, 287] width 67 height 18
select select "[DATE]"
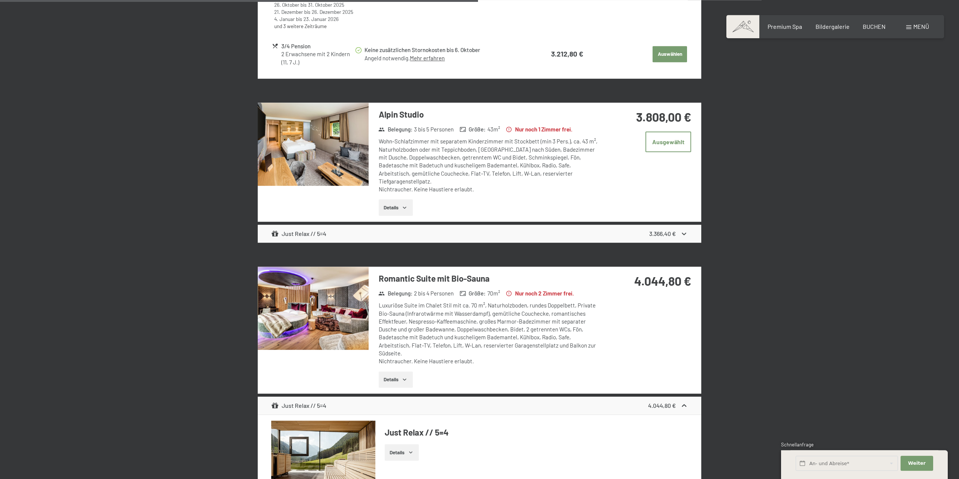
scroll to position [802, 0]
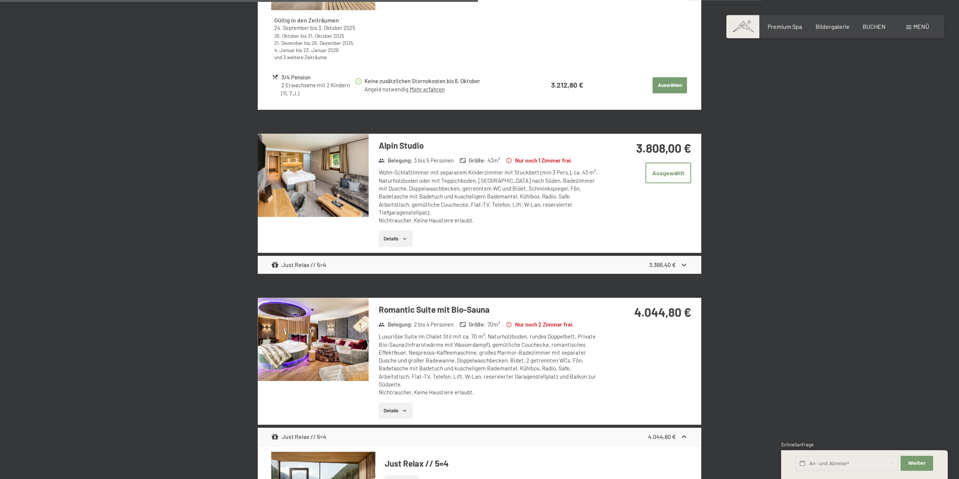
click at [395, 231] on button "Details" at bounding box center [396, 238] width 34 height 16
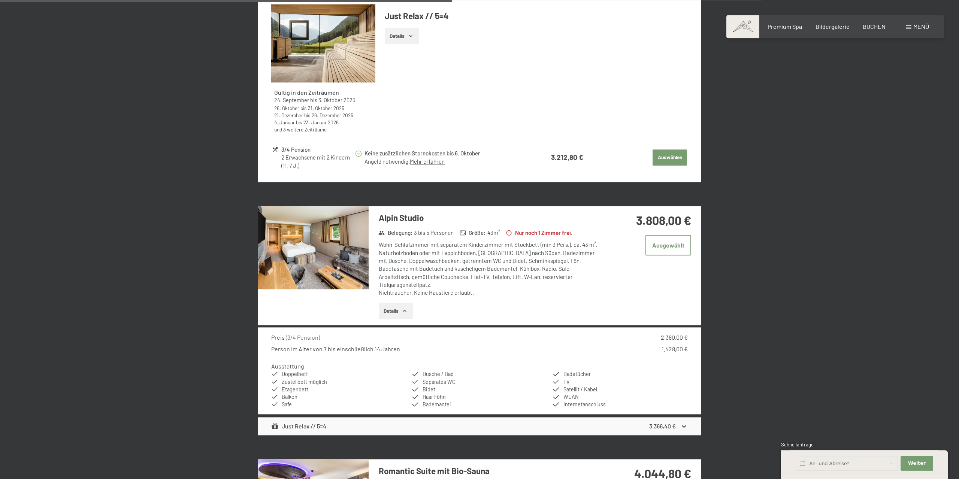
scroll to position [646, 0]
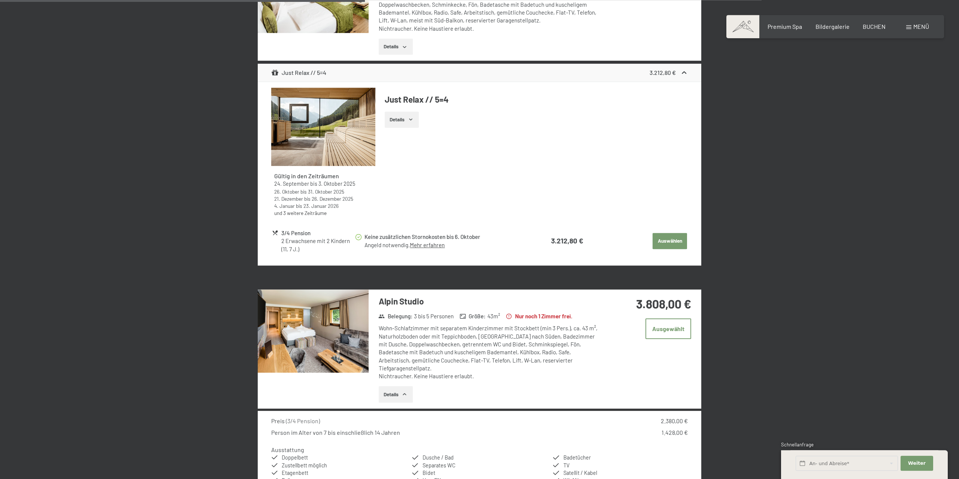
click at [676, 241] on button "Auswählen" at bounding box center [669, 241] width 34 height 16
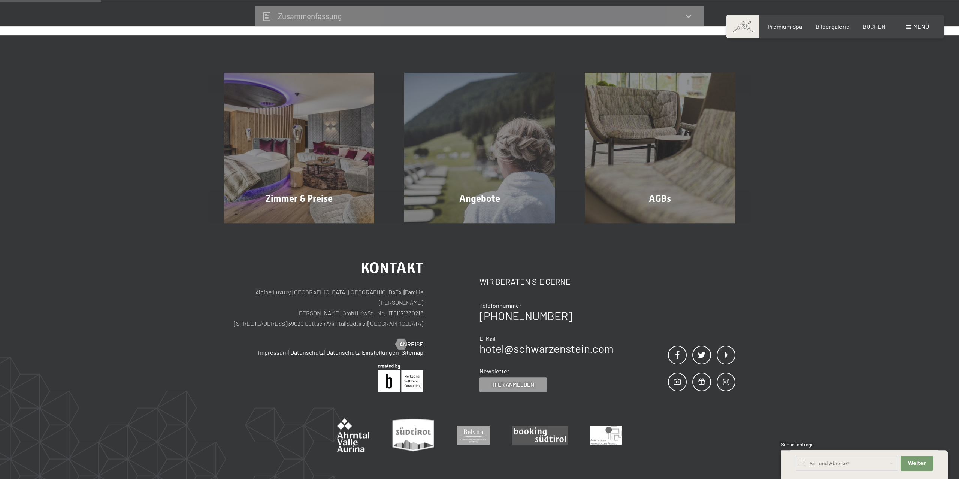
scroll to position [179, 0]
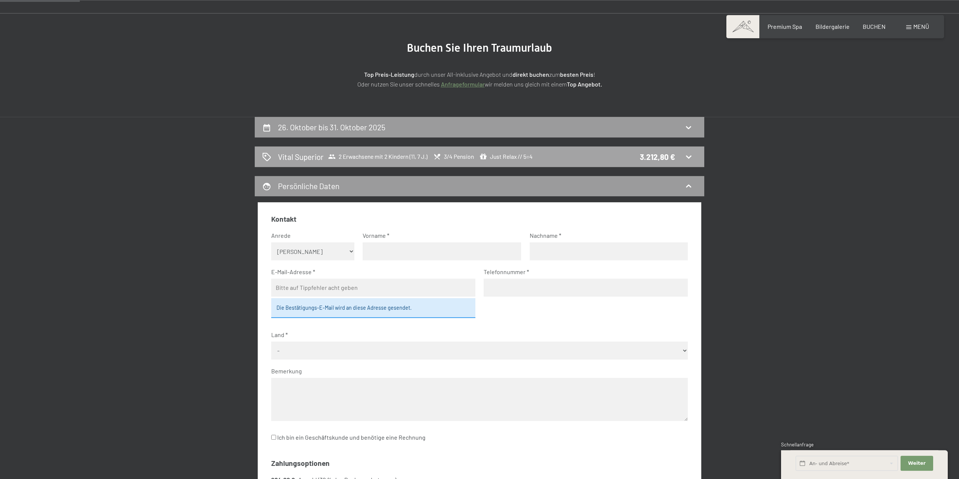
click at [572, 165] on div "Vital Superior 2 Erwachsene mit 2 Kindern (11, 7 J.) 3/4 Pension Just Relax // …" at bounding box center [479, 156] width 449 height 21
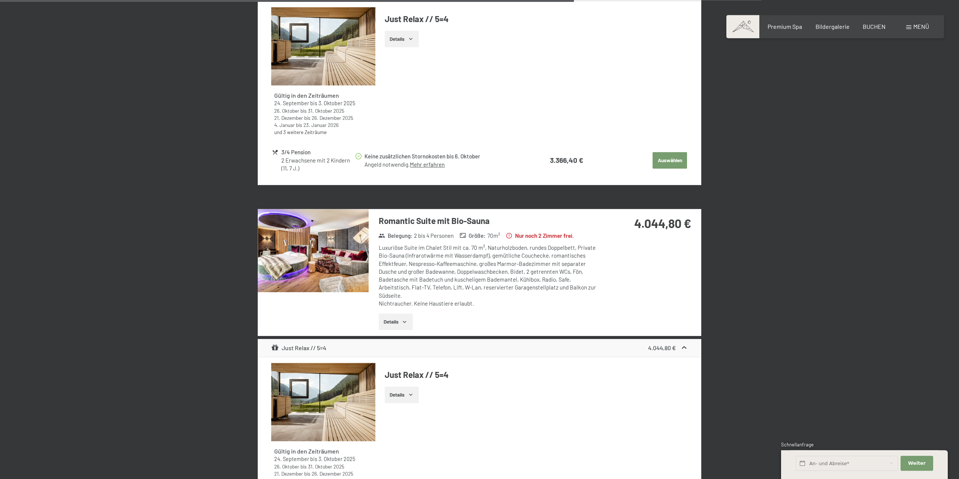
scroll to position [958, 0]
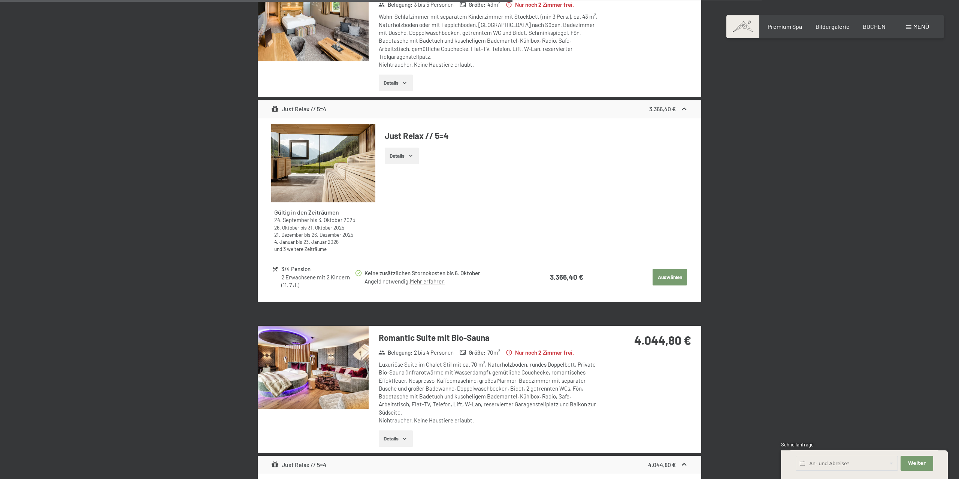
click at [672, 269] on button "Auswählen" at bounding box center [669, 277] width 34 height 16
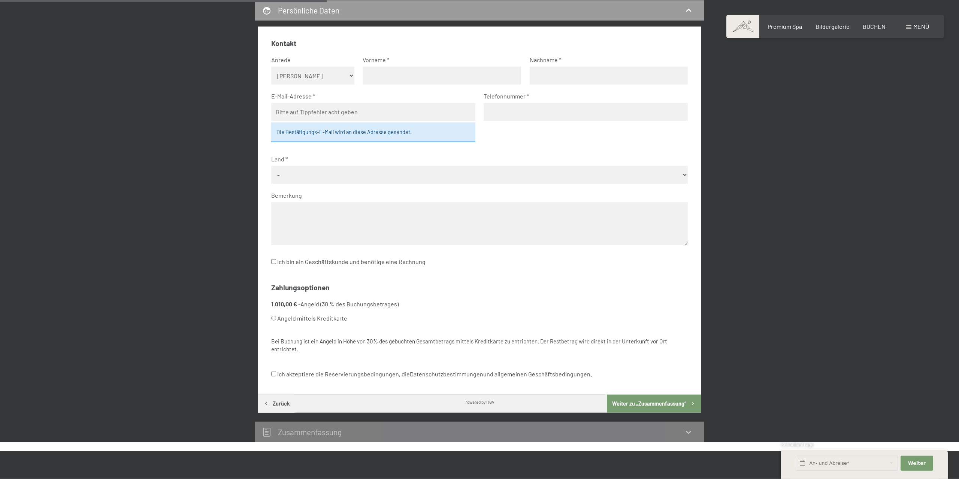
scroll to position [257, 0]
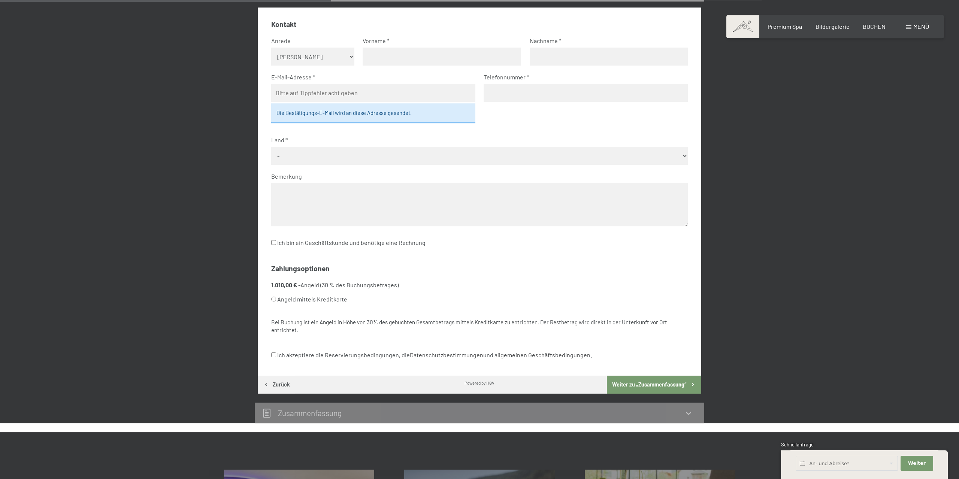
click at [321, 298] on label "Angeld mittels Kreditkarte" at bounding box center [470, 299] width 399 height 14
click at [276, 298] on input "Angeld mittels Kreditkarte" at bounding box center [273, 299] width 5 height 5
radio input "true"
click at [301, 349] on label "Ich akzeptiere die Reservierungsbedingungen, die Datenschutzbestimmungen und al…" at bounding box center [431, 355] width 321 height 14
click at [276, 352] on input "Ich akzeptiere die Reservierungsbedingungen, die Datenschutzbestimmungen und al…" at bounding box center [273, 354] width 5 height 5
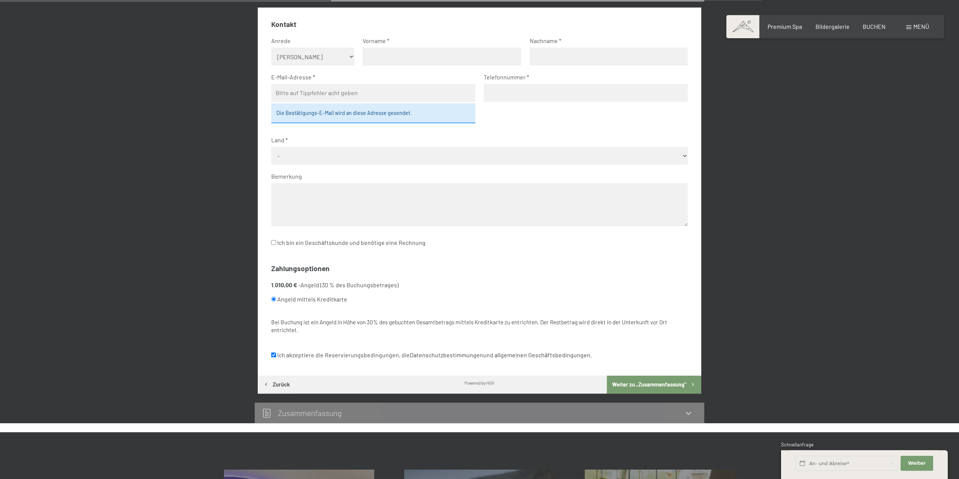
checkbox input "true"
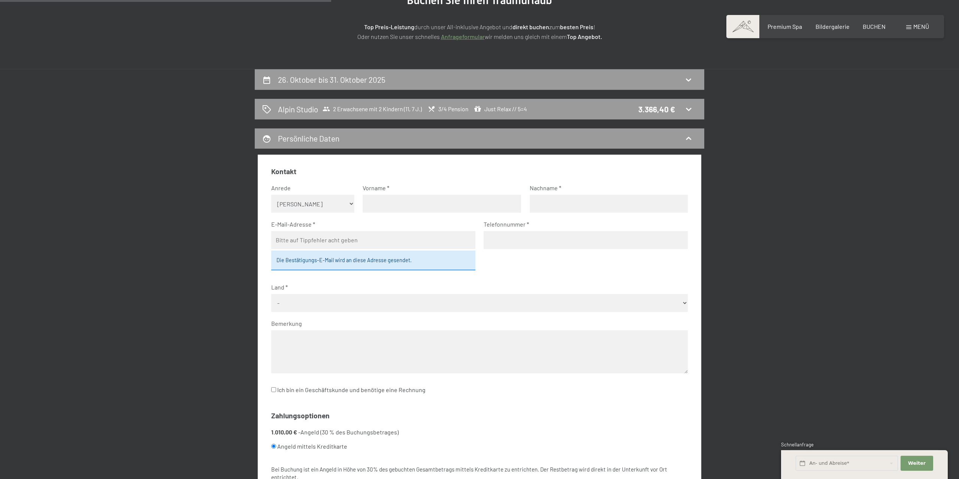
scroll to position [0, 0]
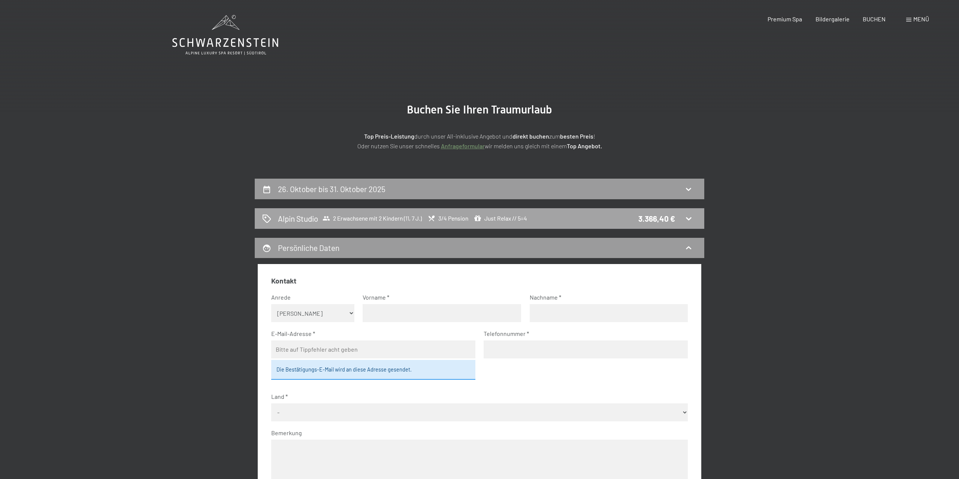
click at [496, 218] on span "Just Relax // 5=4" at bounding box center [500, 218] width 53 height 7
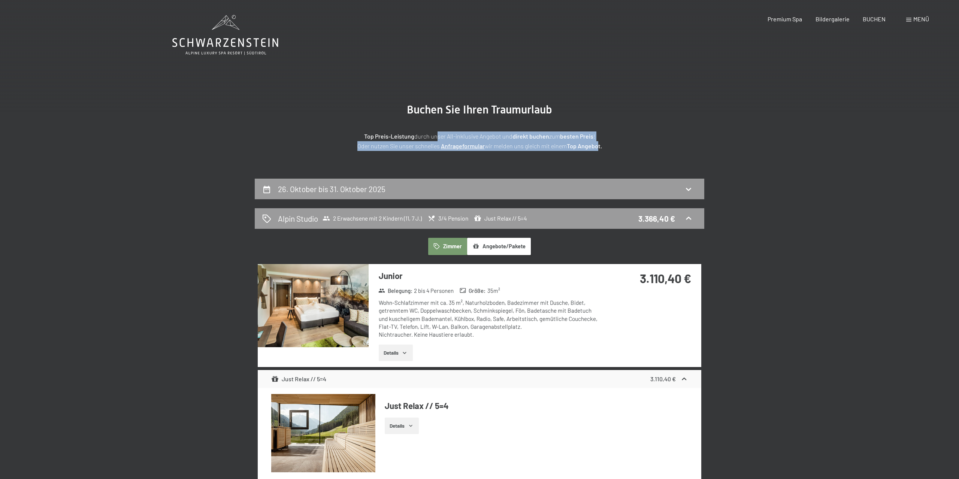
drag, startPoint x: 434, startPoint y: 137, endPoint x: 599, endPoint y: 145, distance: 165.0
click at [599, 145] on p "Top Preis-Leistung durch unser All-inklusive Angebot und direkt buchen zum best…" at bounding box center [479, 140] width 375 height 19
click at [324, 302] on img at bounding box center [313, 305] width 111 height 83
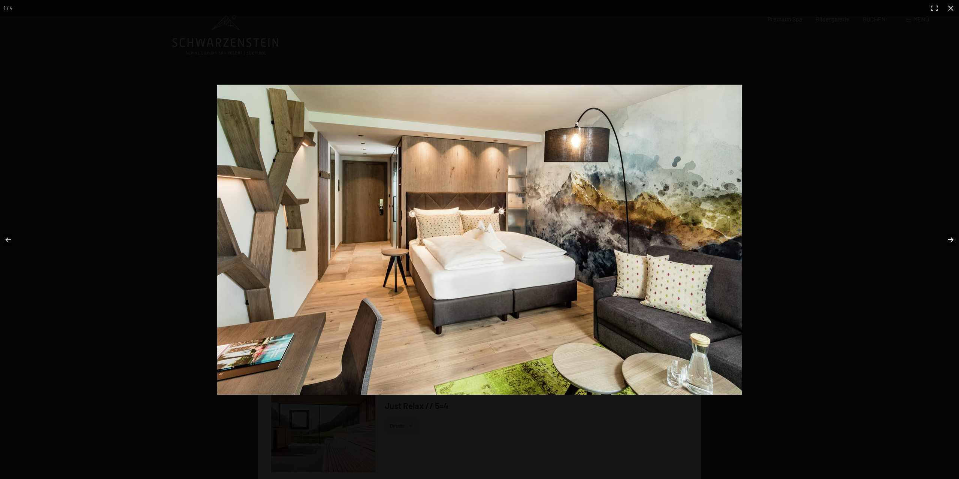
click at [953, 240] on button "button" at bounding box center [946, 239] width 26 height 37
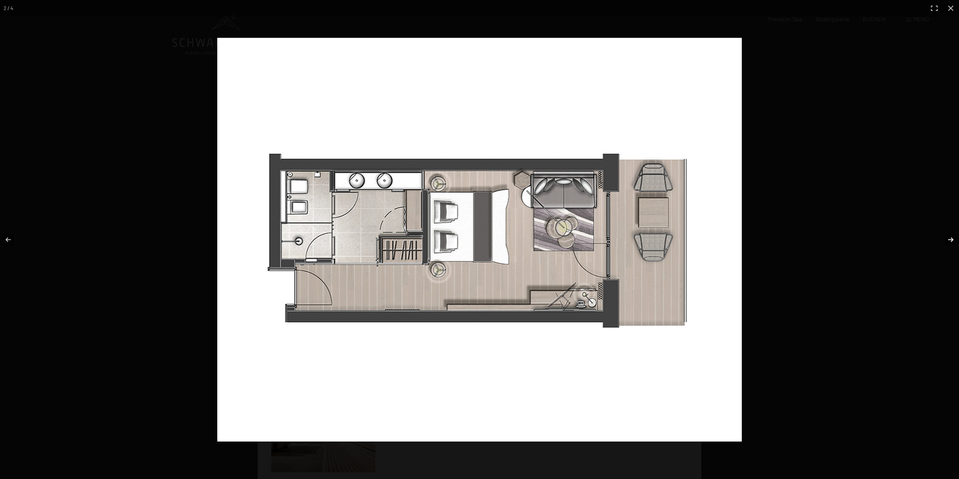
click at [953, 240] on button "button" at bounding box center [946, 239] width 26 height 37
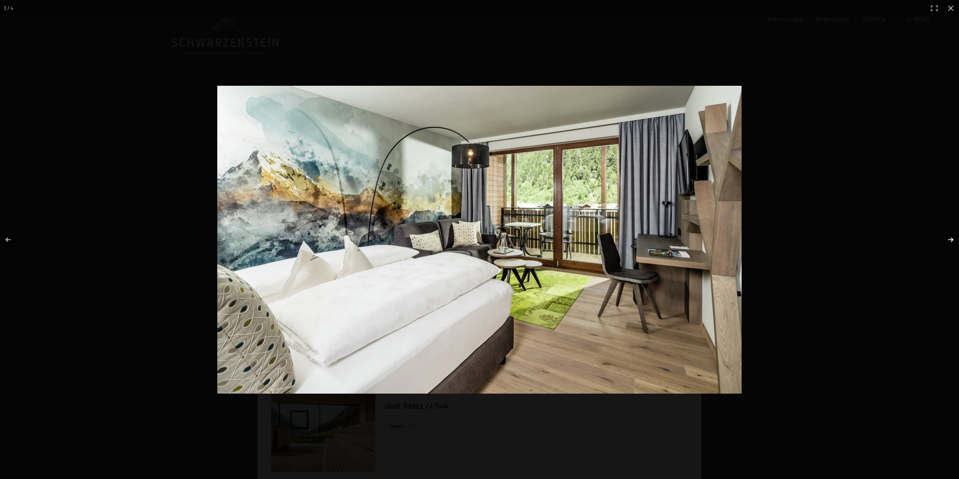
click at [953, 240] on button "button" at bounding box center [946, 239] width 26 height 37
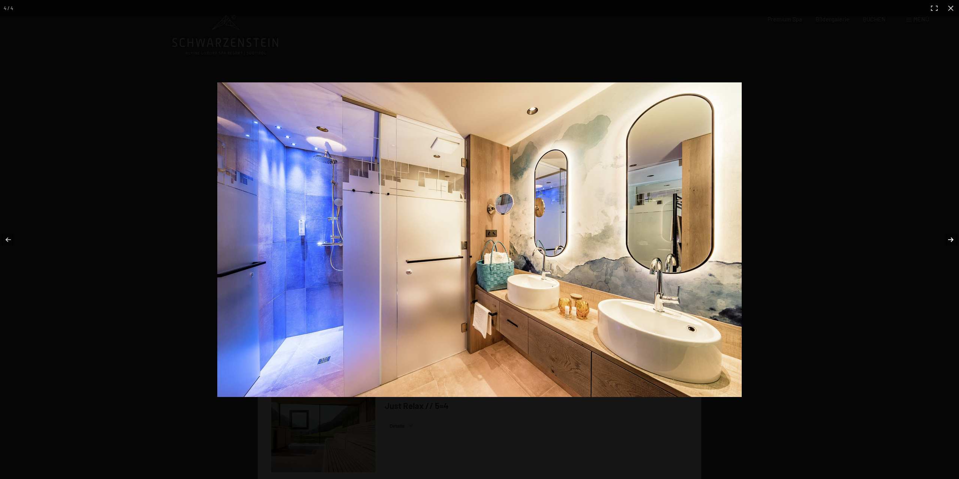
click at [953, 240] on button "button" at bounding box center [946, 239] width 26 height 37
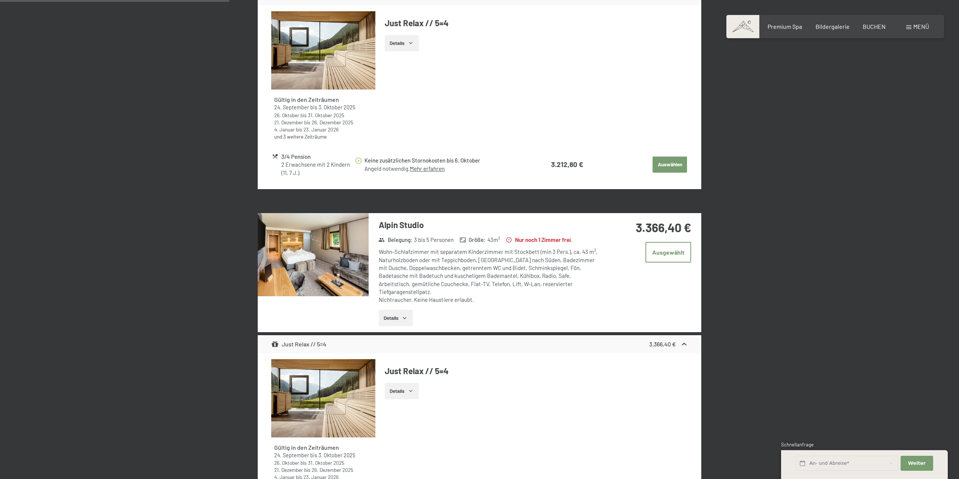
scroll to position [779, 0]
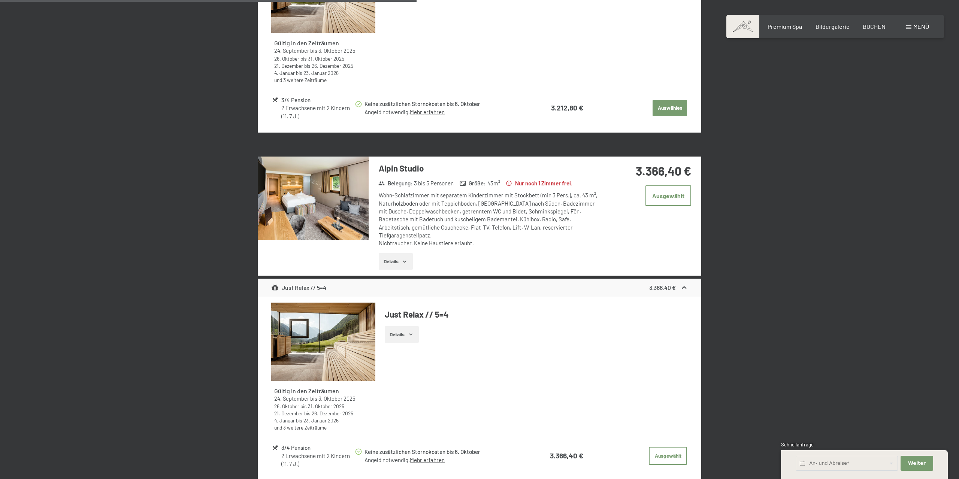
click at [322, 205] on img at bounding box center [313, 198] width 111 height 83
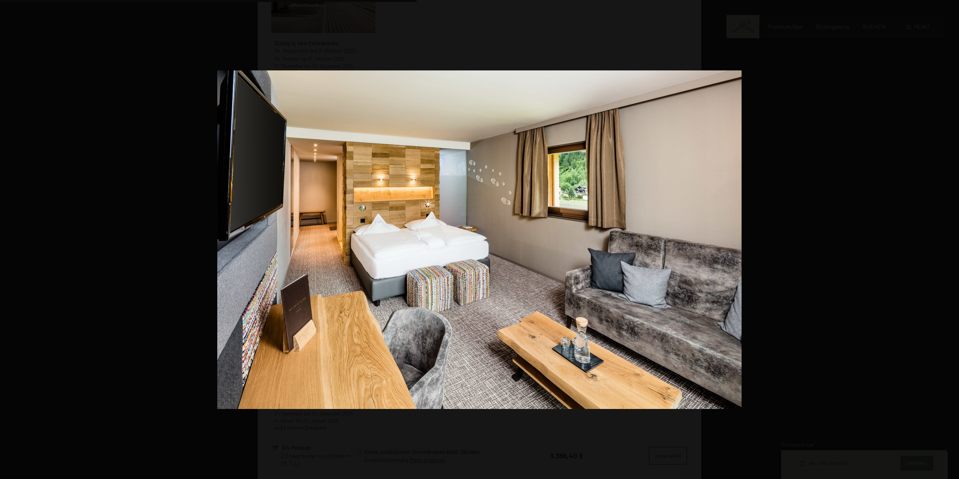
click at [951, 240] on button "button" at bounding box center [946, 239] width 26 height 37
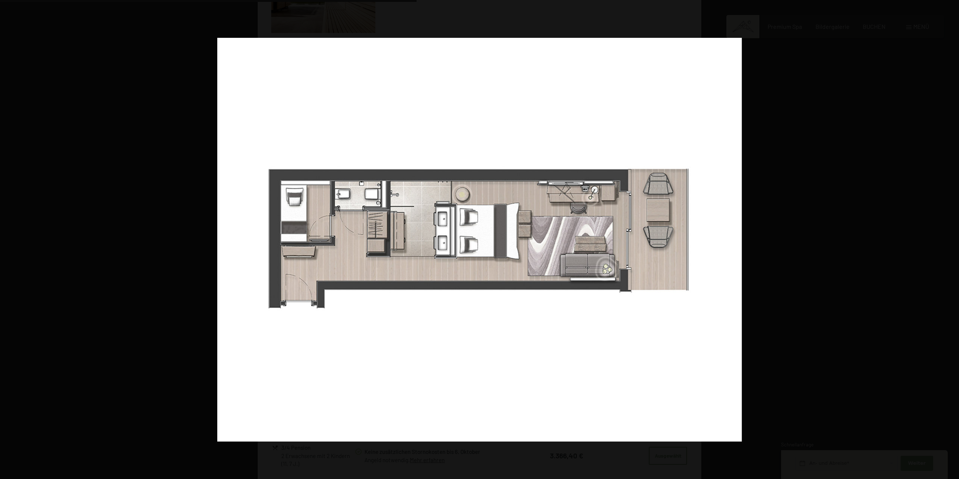
click at [951, 240] on button "button" at bounding box center [946, 239] width 26 height 37
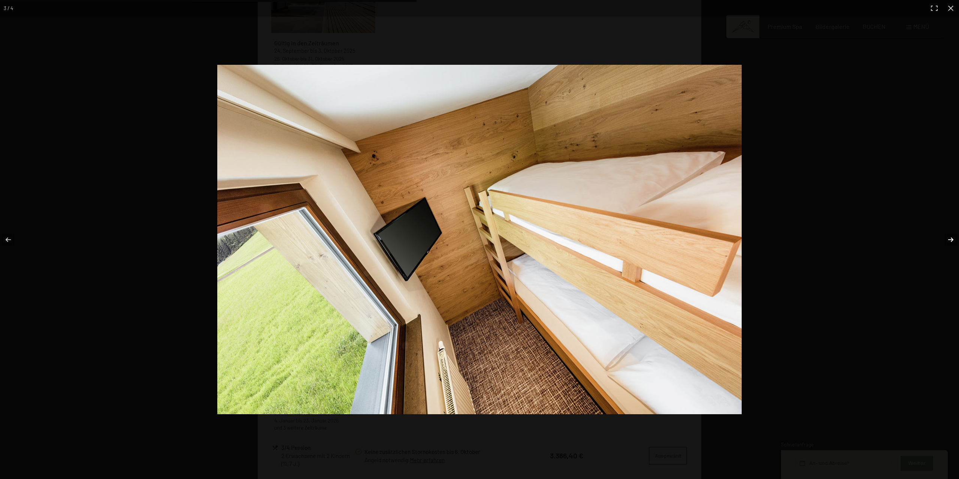
click at [951, 240] on button "button" at bounding box center [946, 239] width 26 height 37
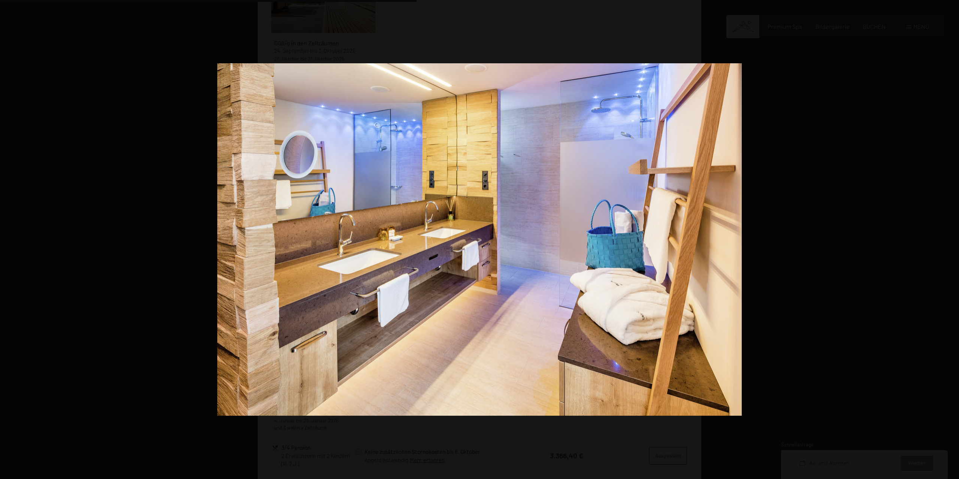
click at [951, 240] on button "button" at bounding box center [946, 239] width 26 height 37
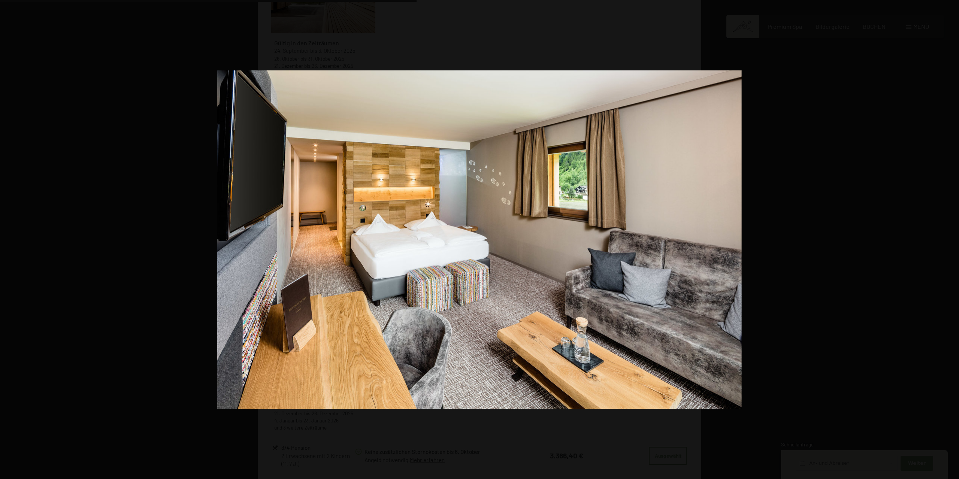
click at [951, 240] on button "button" at bounding box center [946, 239] width 26 height 37
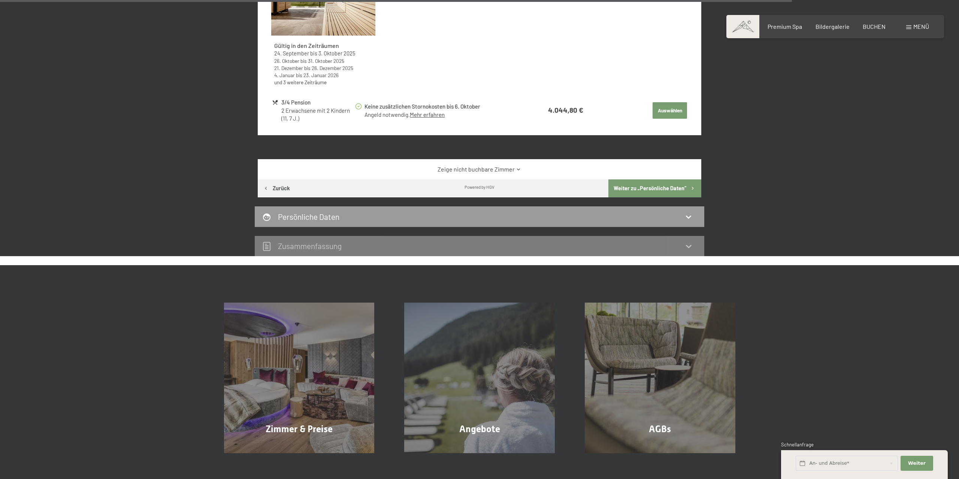
scroll to position [1793, 0]
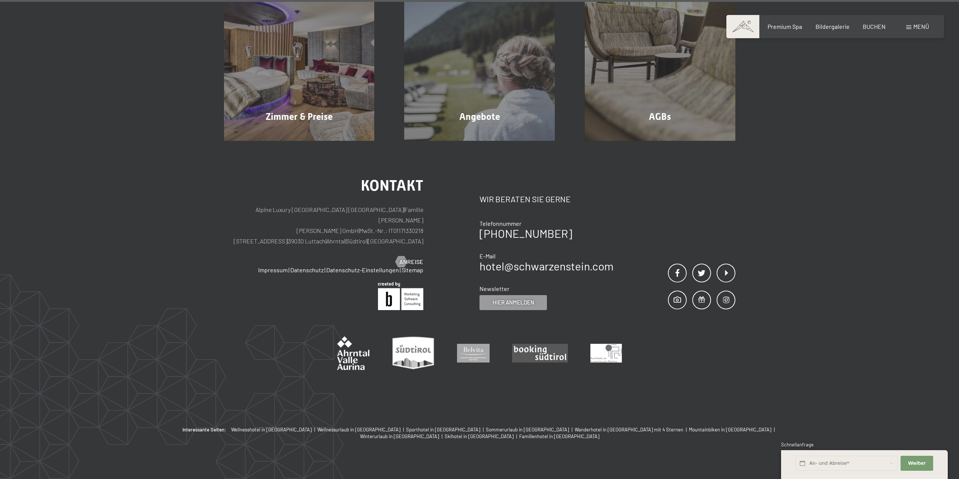
drag, startPoint x: 250, startPoint y: 201, endPoint x: 366, endPoint y: 203, distance: 115.8
click at [366, 205] on p "Alpine Luxury [GEOGRAPHIC_DATA] SCHWARZENSTEIN | Familie [PERSON_NAME] [PERSON_…" at bounding box center [324, 226] width 200 height 42
copy p "Alpine Luxury [GEOGRAPHIC_DATA] [GEOGRAPHIC_DATA]"
